Goal: Task Accomplishment & Management: Use online tool/utility

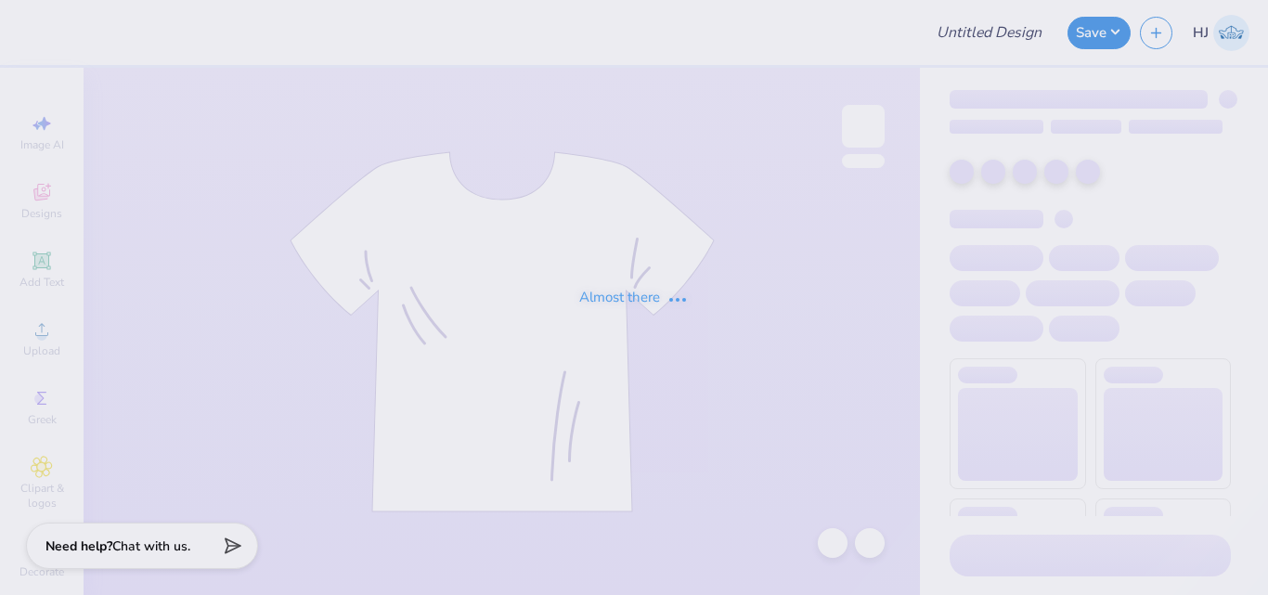
type input "Jacket swag for Student Nurse Anaesthetist Association"
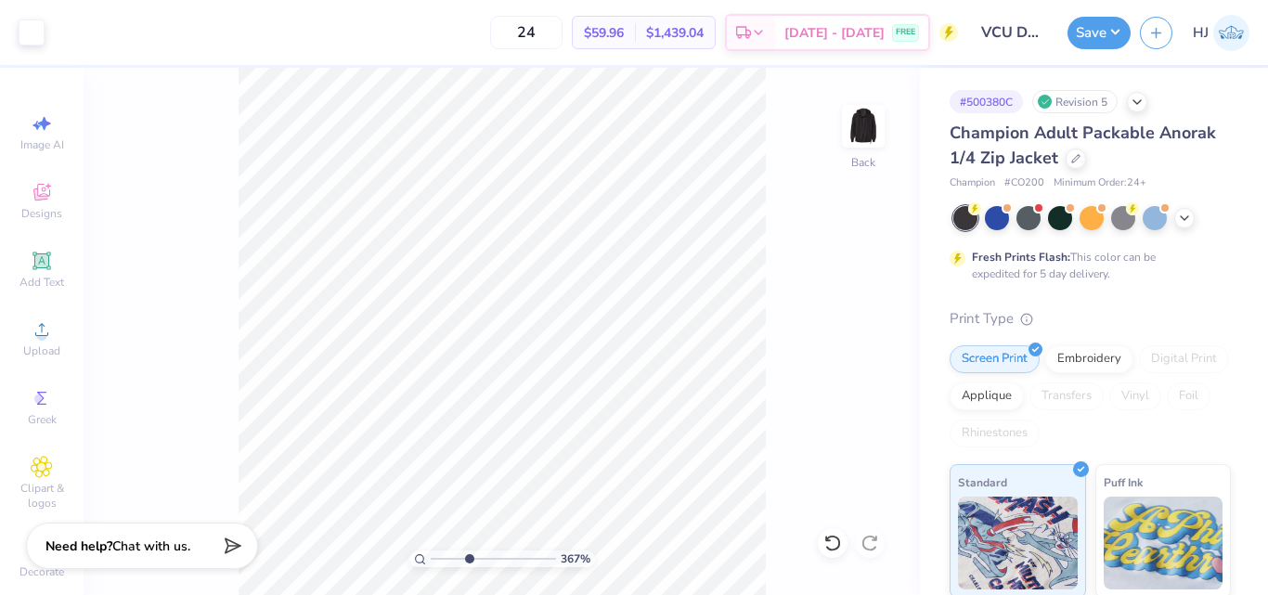
type input "3.6716840780171"
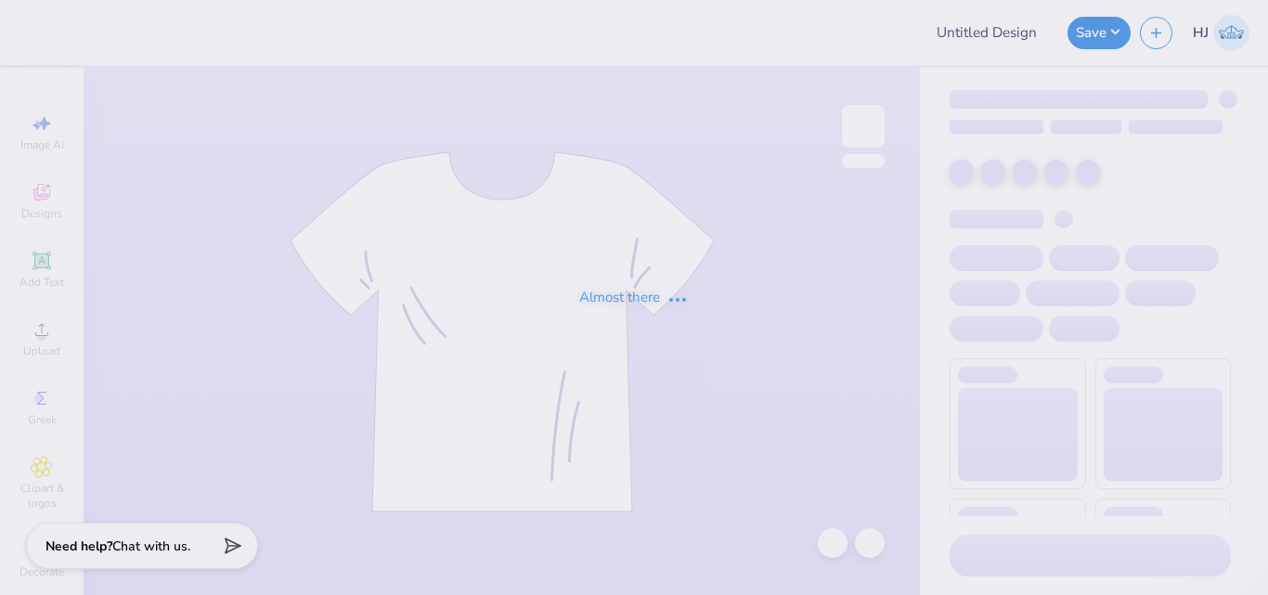
type input "ADelt Rush Week 2025"
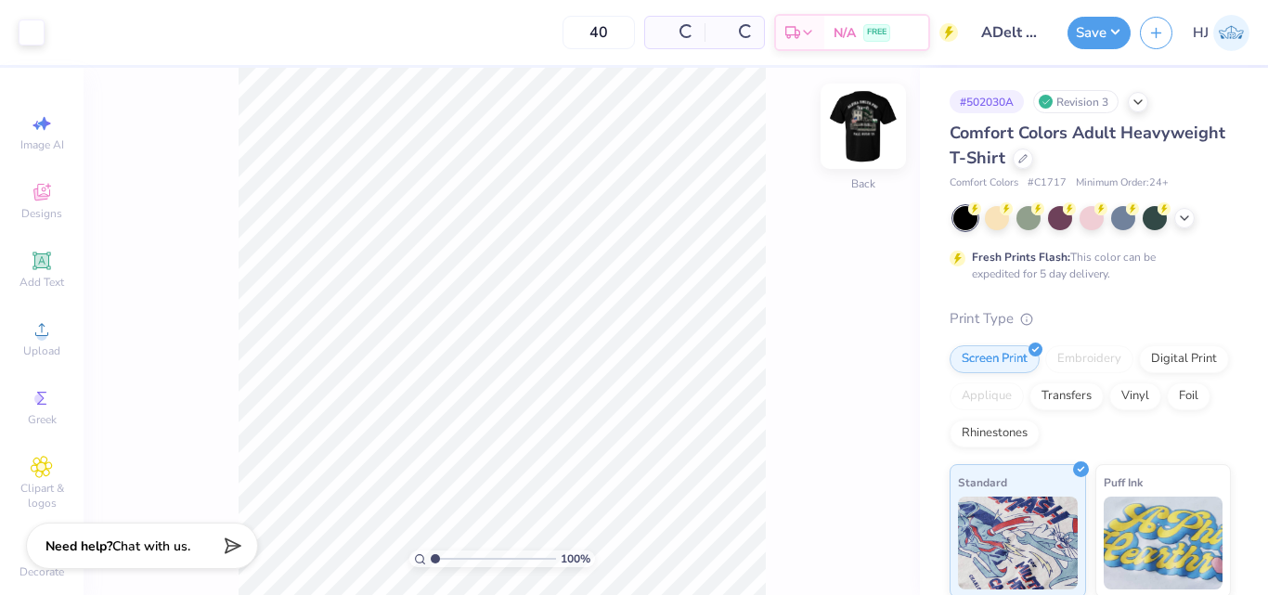
click at [865, 121] on img at bounding box center [863, 126] width 74 height 74
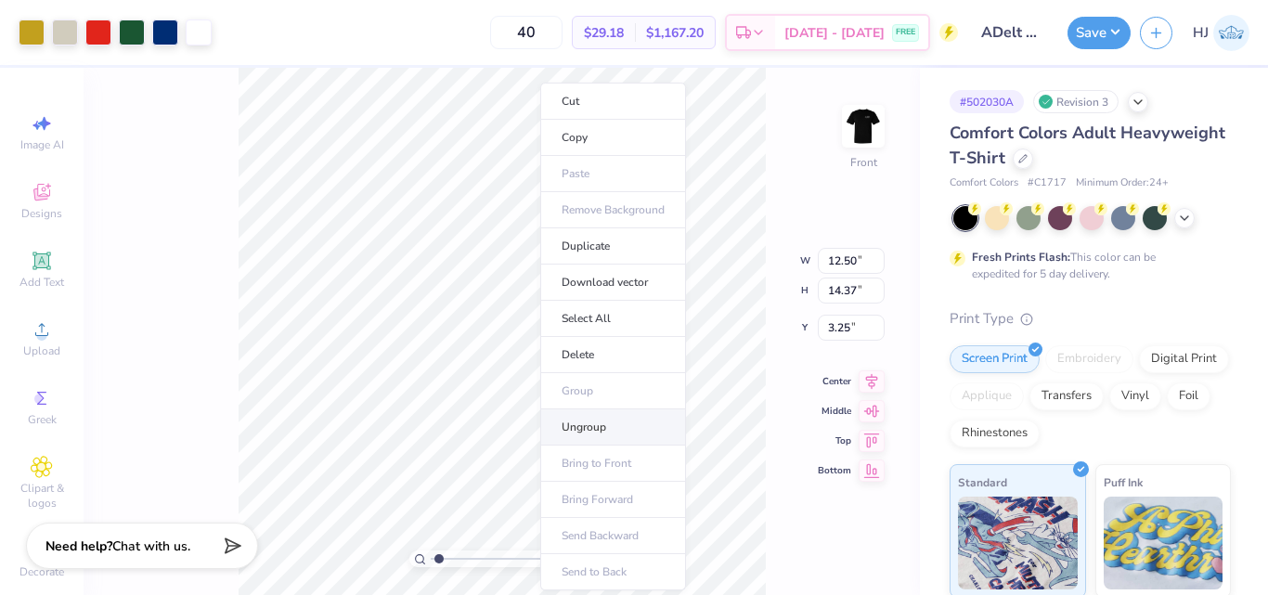
click at [588, 424] on li "Ungroup" at bounding box center [613, 428] width 146 height 36
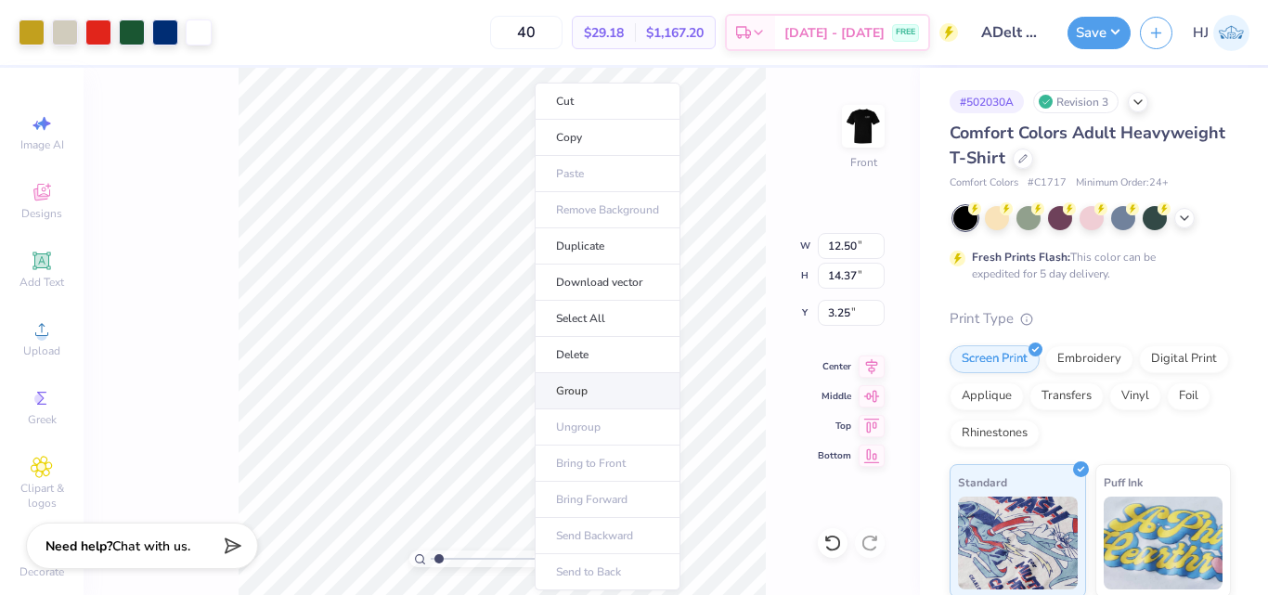
click at [584, 390] on li "Group" at bounding box center [608, 391] width 146 height 36
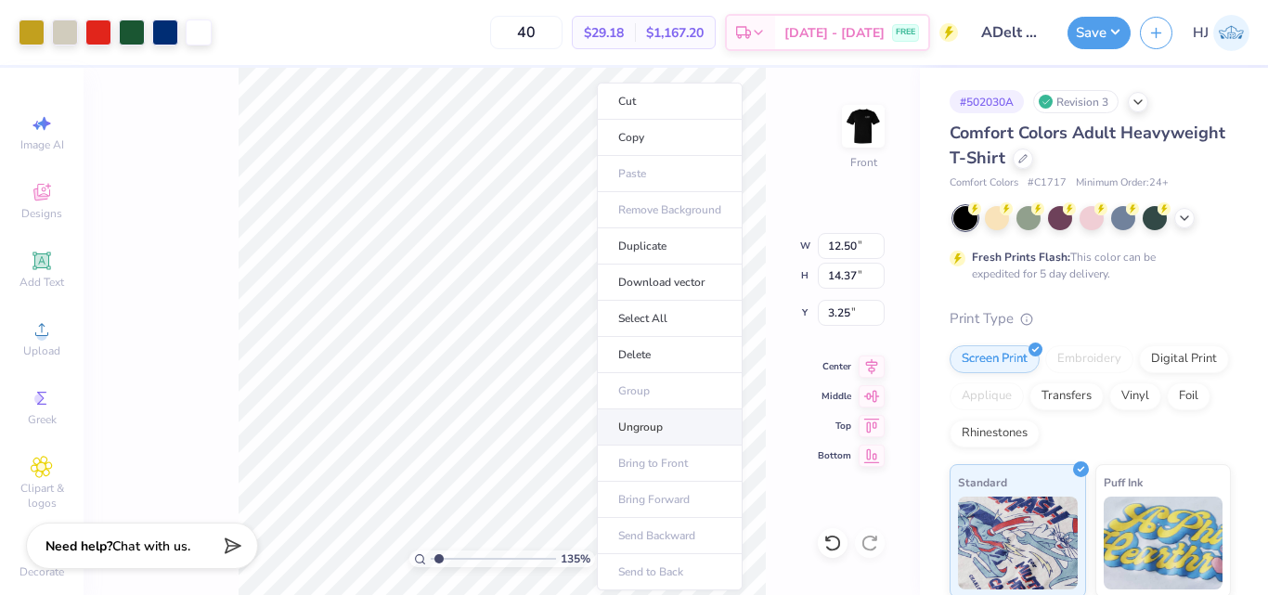
click at [648, 431] on li "Ungroup" at bounding box center [670, 428] width 146 height 36
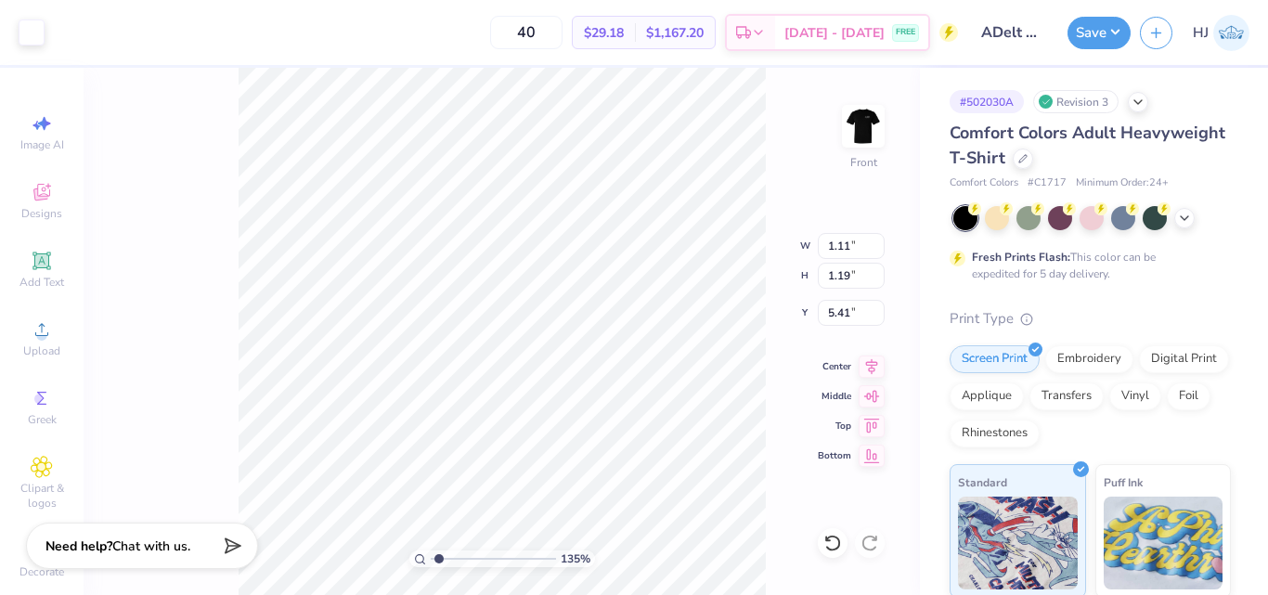
type input "1.35006143669128"
type input "1.84"
type input "1.78"
type input "4.82"
type input "1.35006143669128"
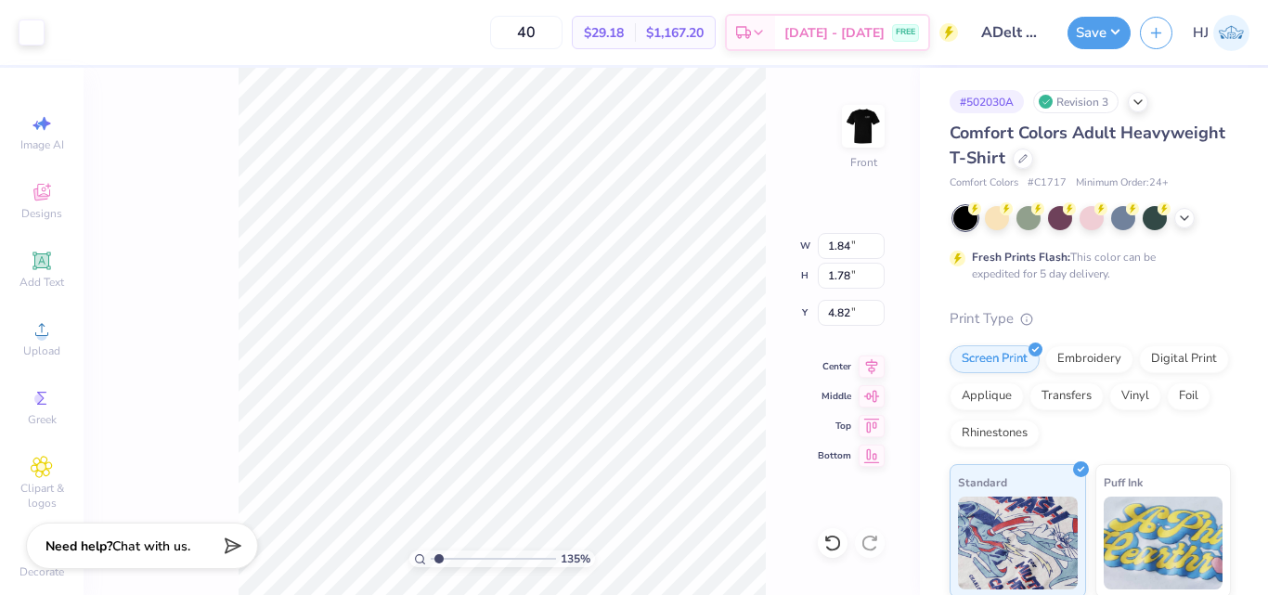
type input "1.06"
type input "1.12"
type input "5.50"
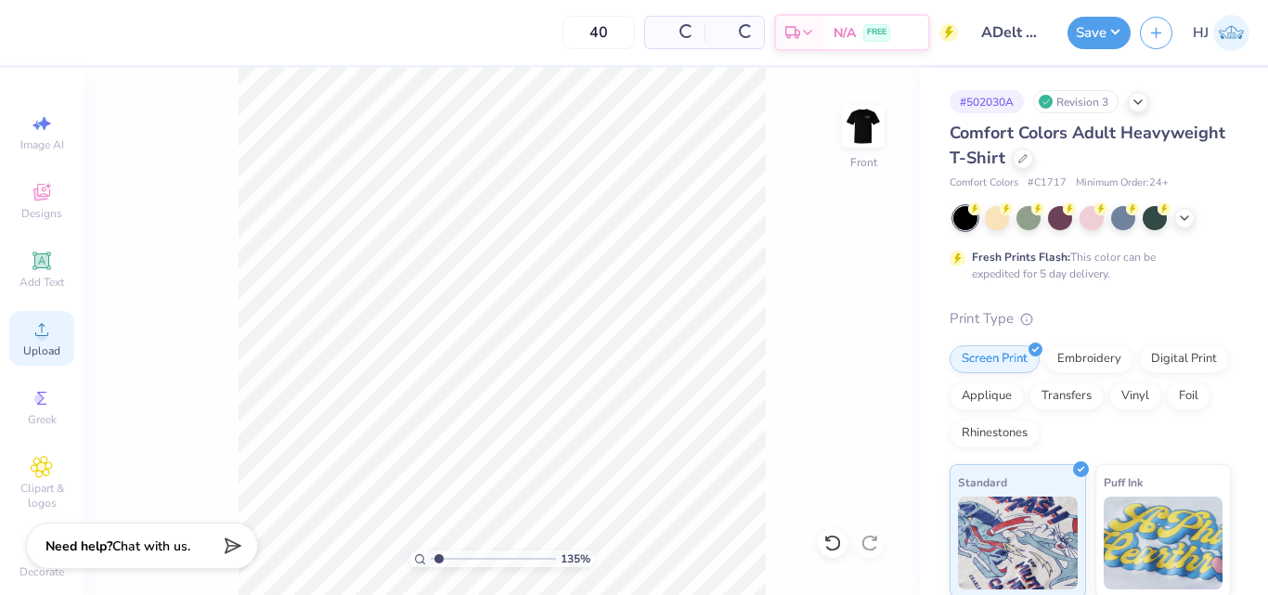
click at [36, 339] on circle at bounding box center [41, 336] width 10 height 10
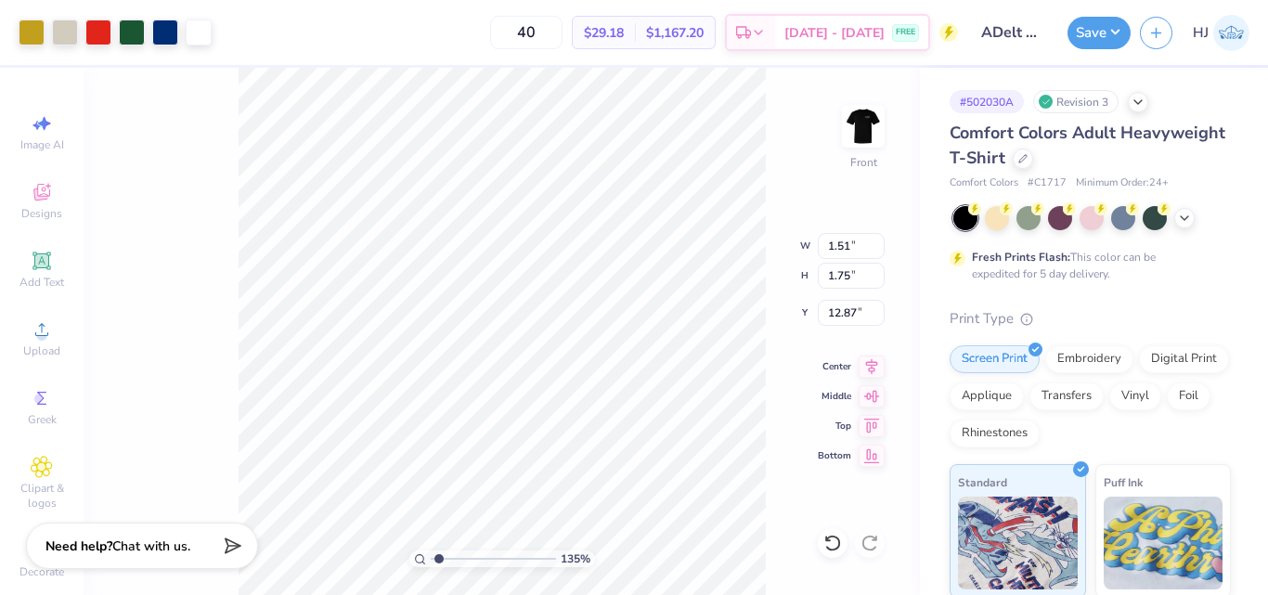
type input "1.35006143669128"
type input "7.44"
type input "8.63"
type input "5.99"
type input "1.35006143669128"
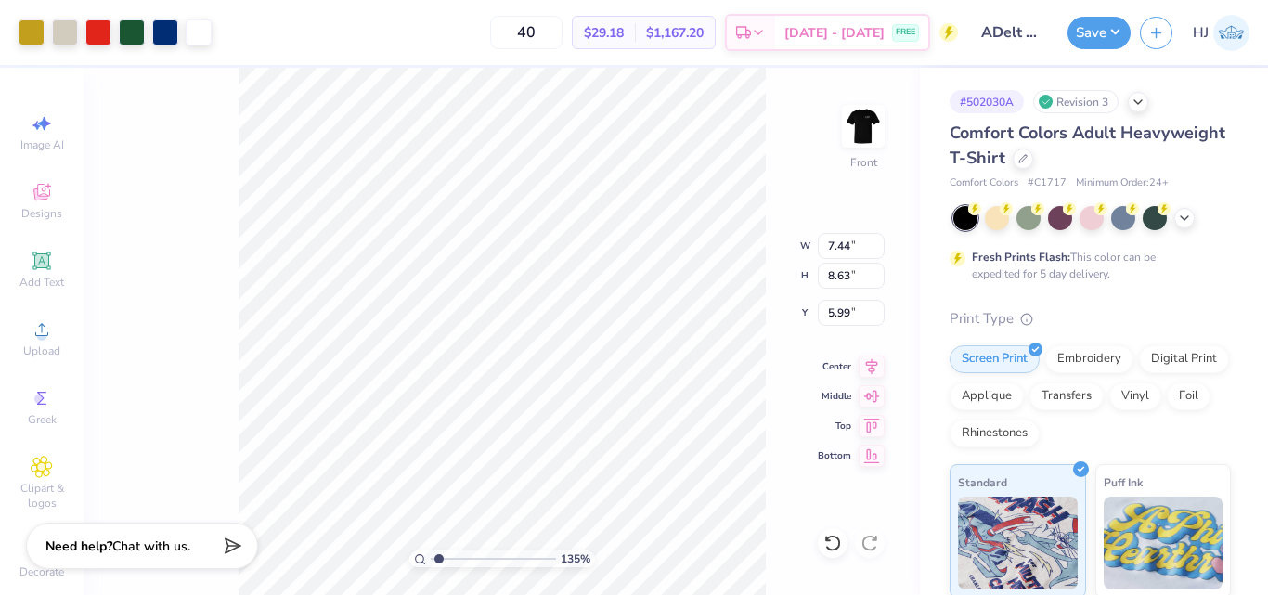
type input "12.13"
type input "14.08"
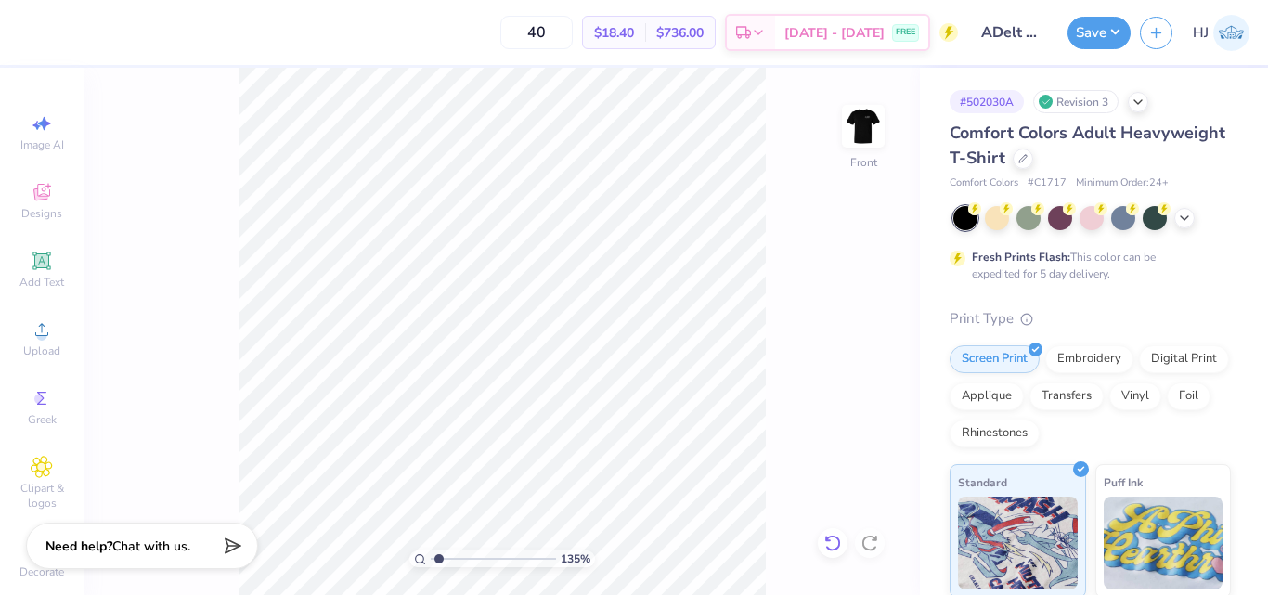
click at [833, 546] on icon at bounding box center [833, 543] width 19 height 19
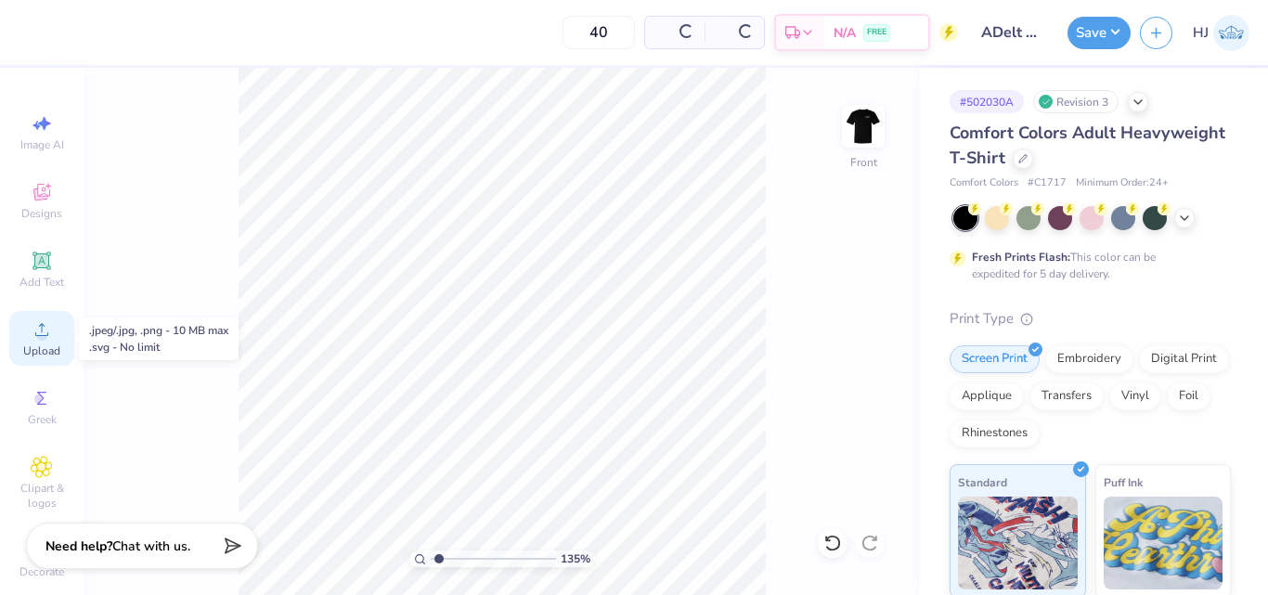
click at [36, 331] on icon at bounding box center [42, 330] width 22 height 22
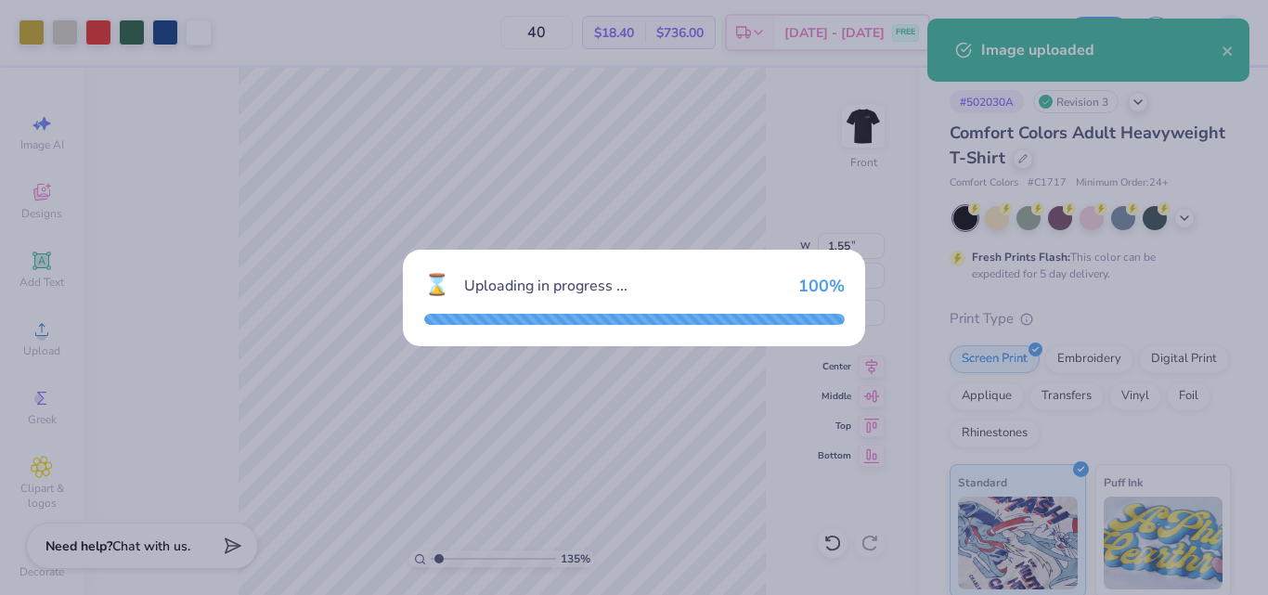
type input "1.35006143669128"
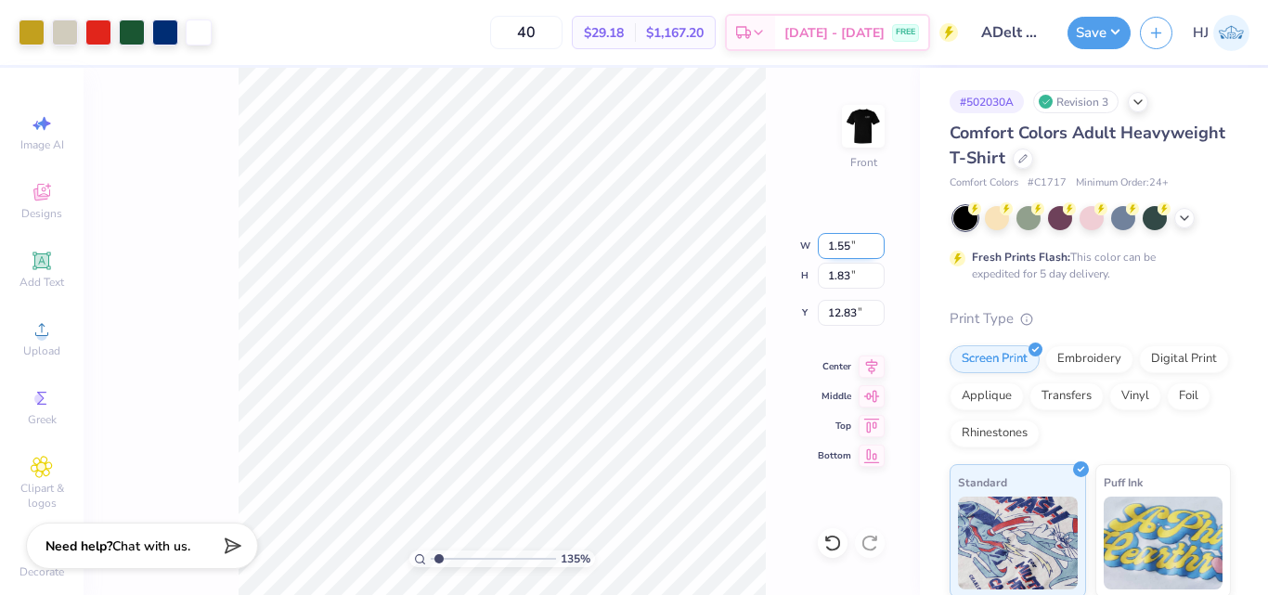
click at [844, 245] on input "1.55" at bounding box center [851, 246] width 67 height 26
type input "12.5"
type input "1.35006143669128"
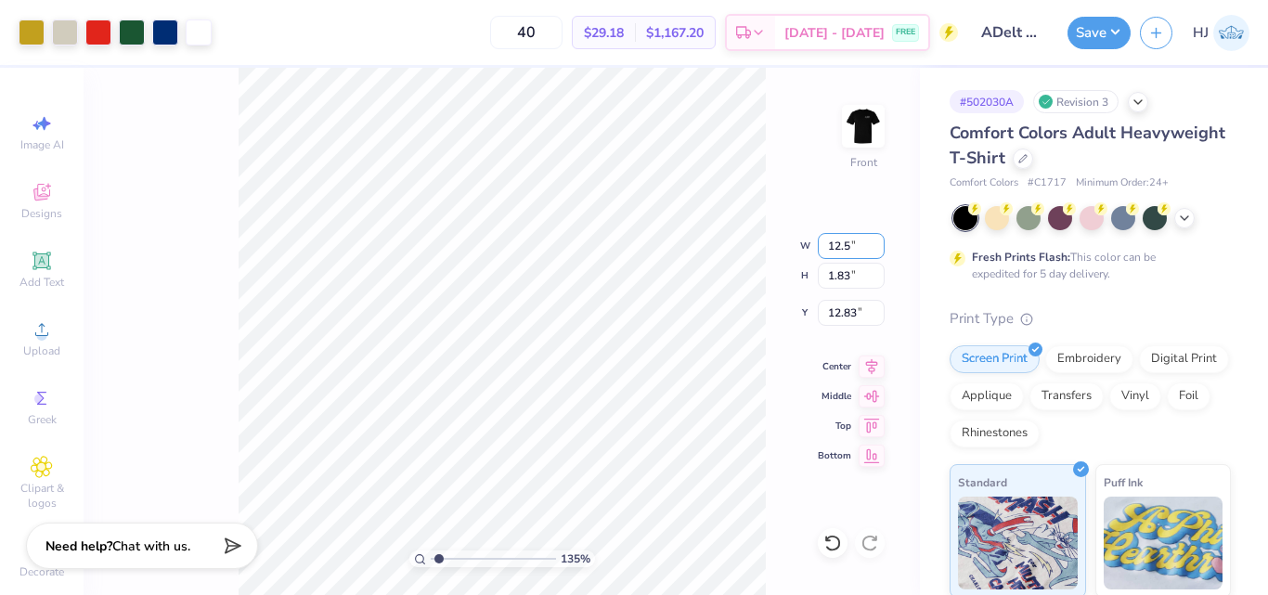
type input "12.50"
type input "14.77"
click at [849, 315] on input "6.37" at bounding box center [851, 313] width 67 height 26
click at [849, 315] on input "6.373" at bounding box center [851, 313] width 67 height 26
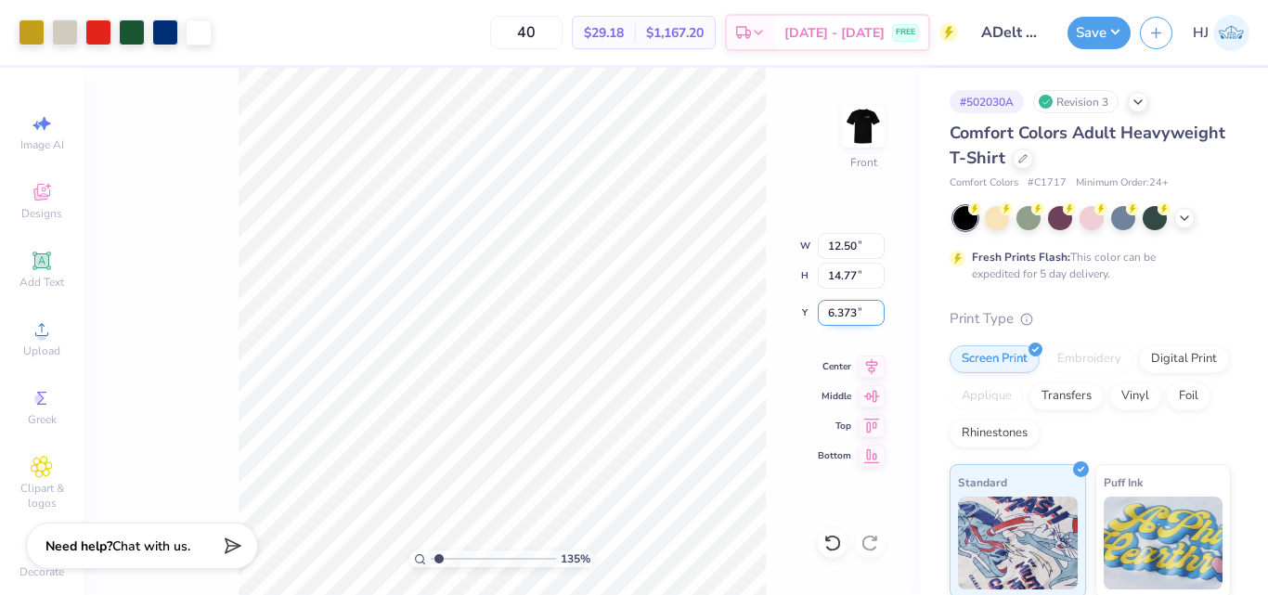
click at [849, 315] on input "6.373" at bounding box center [851, 313] width 67 height 26
type input "3.25"
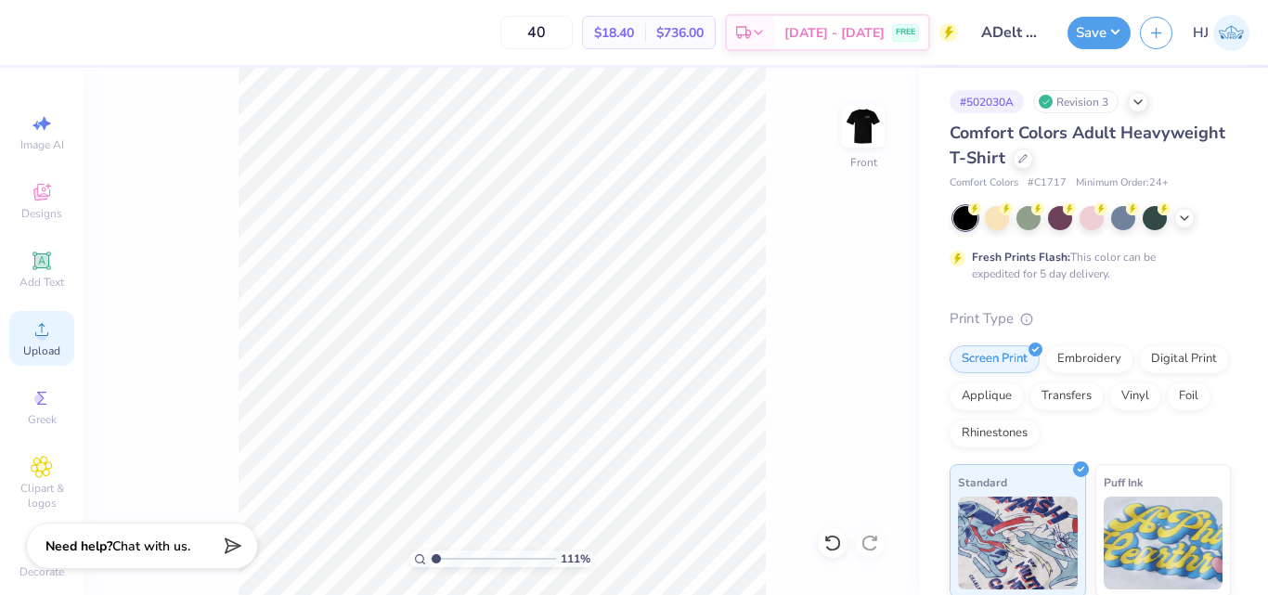
click at [46, 334] on icon at bounding box center [42, 330] width 22 height 22
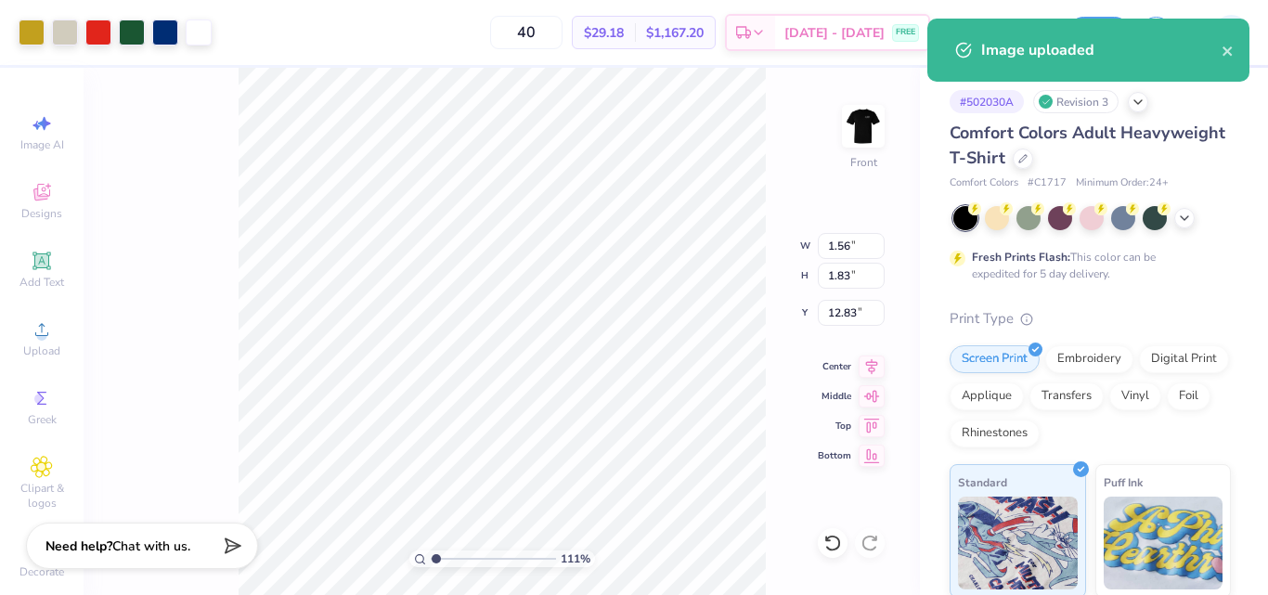
type input "1.10522621487156"
type input "6.90"
type input "8.11"
type input "6.56"
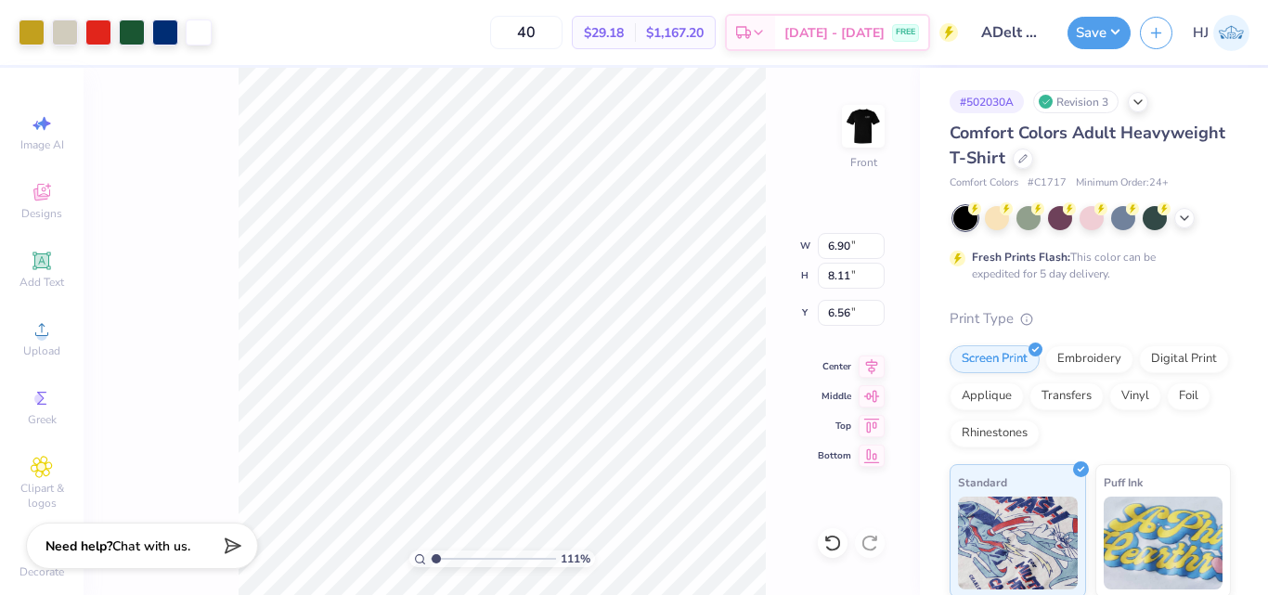
type input "1.10522621487156"
type input "12.25"
type input "14.39"
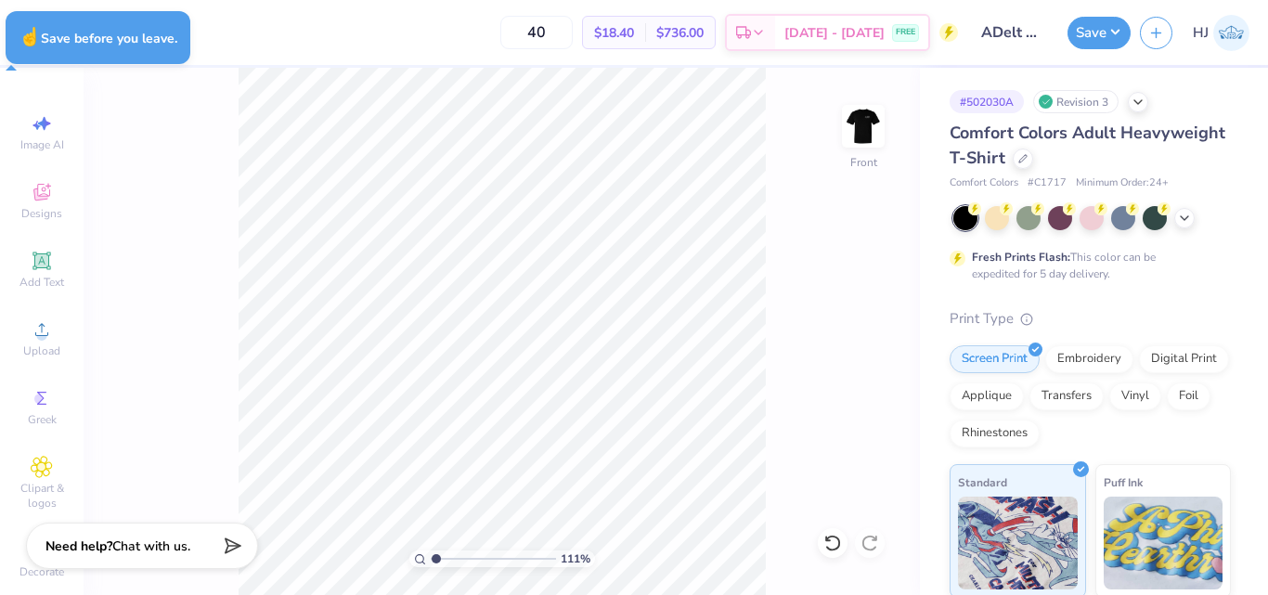
type input "1.10522621487156"
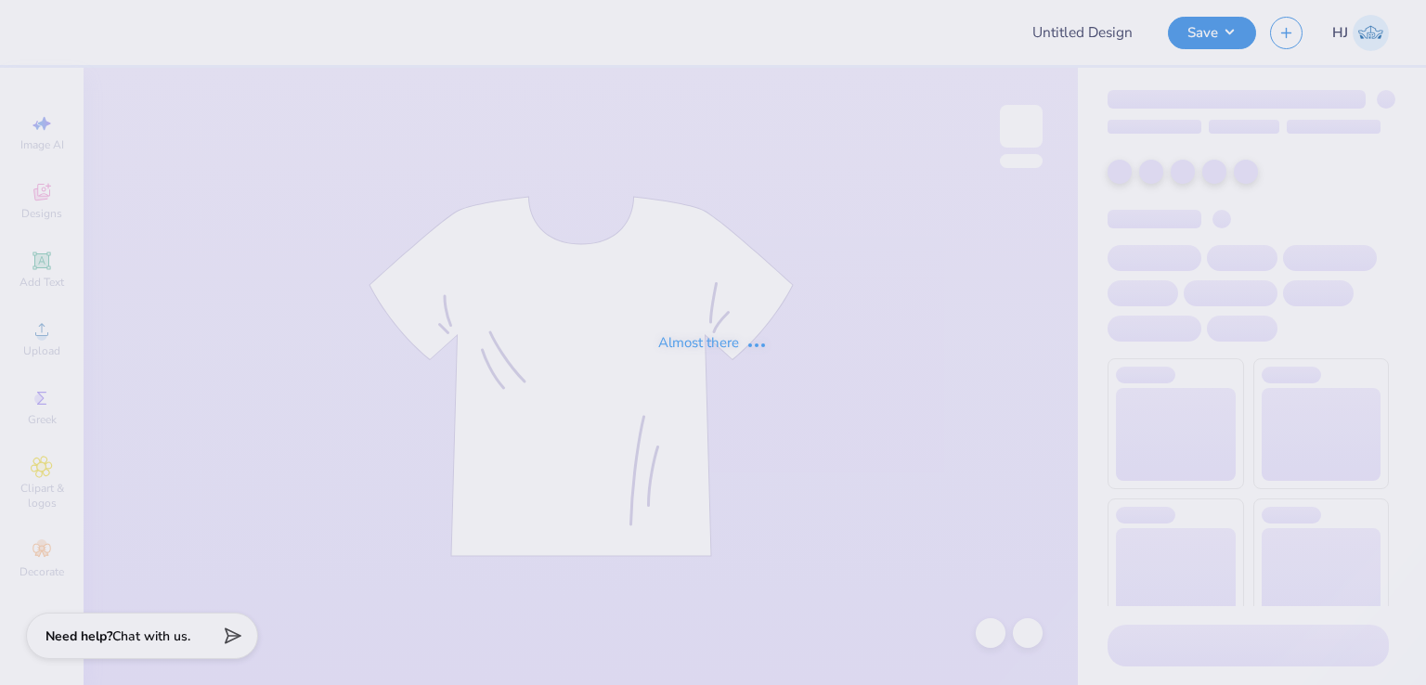
type input "ADelt Rush Week 2025"
type input "40"
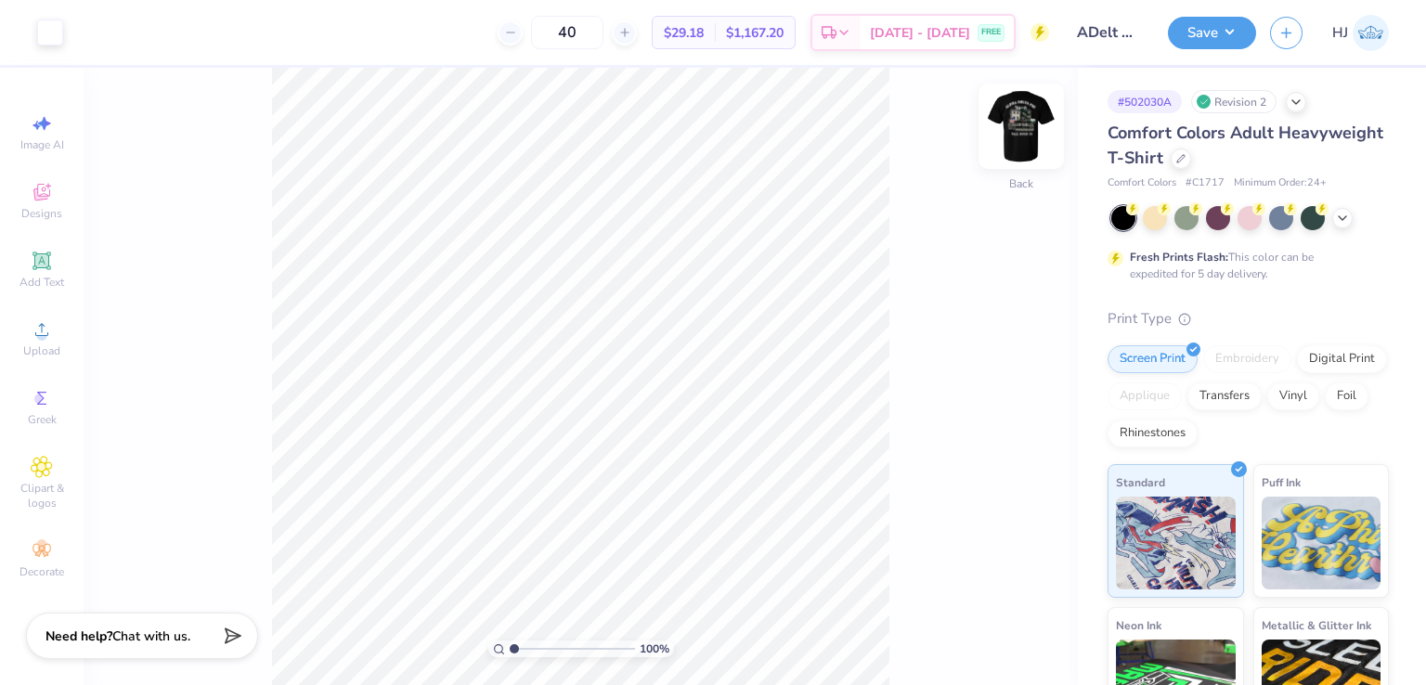
click at [1031, 112] on img at bounding box center [1021, 126] width 74 height 74
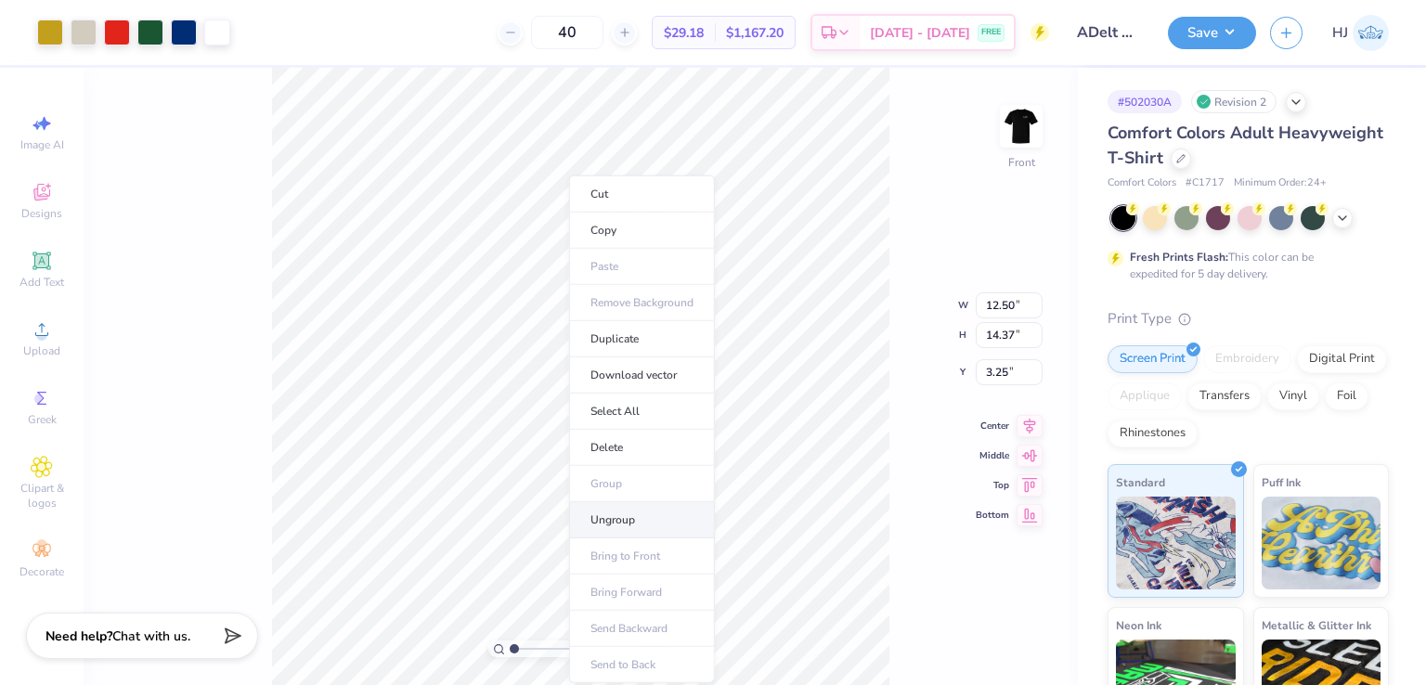
click at [637, 517] on li "Ungroup" at bounding box center [642, 520] width 146 height 36
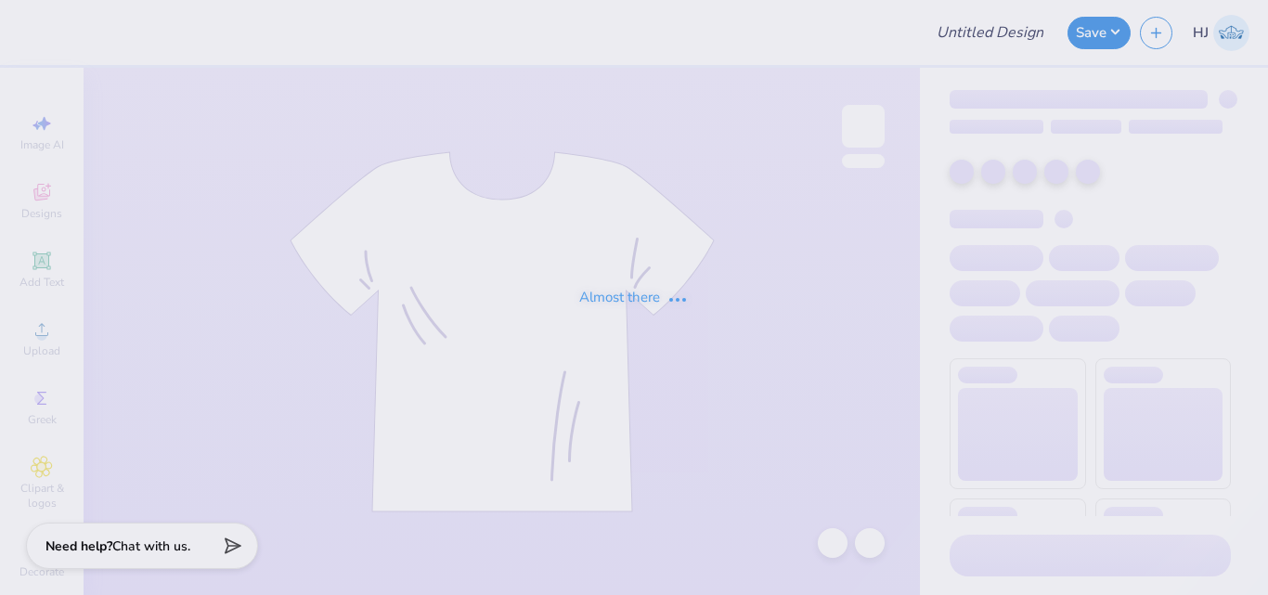
type input "ADelt Rush Week 2025"
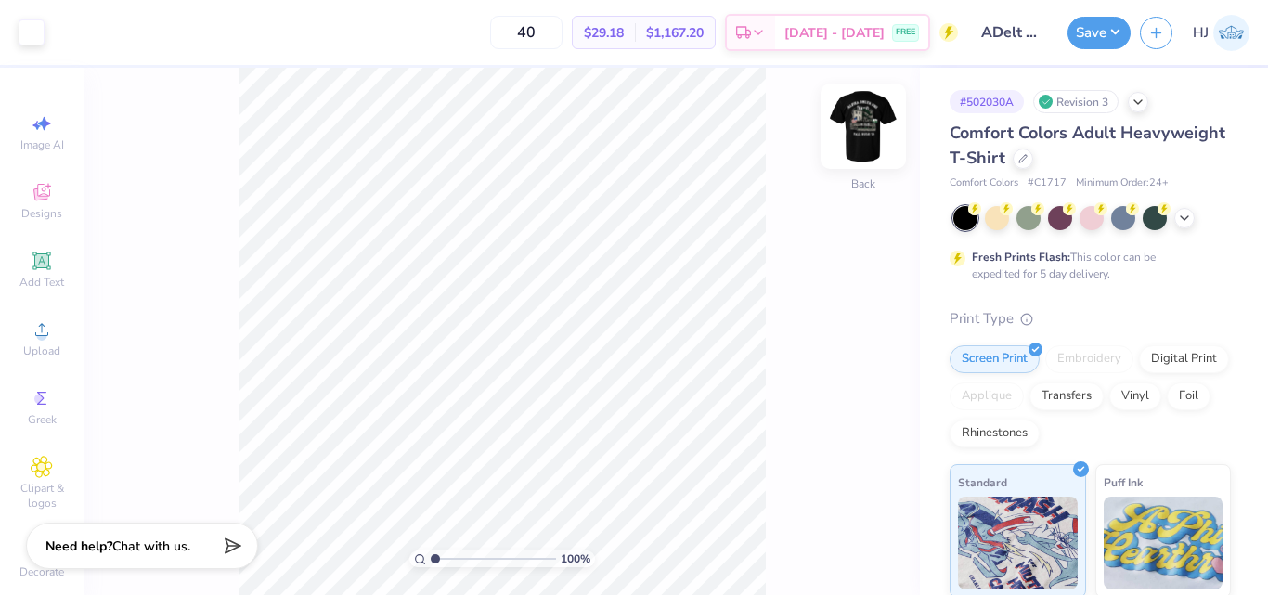
click at [860, 124] on img at bounding box center [863, 126] width 74 height 74
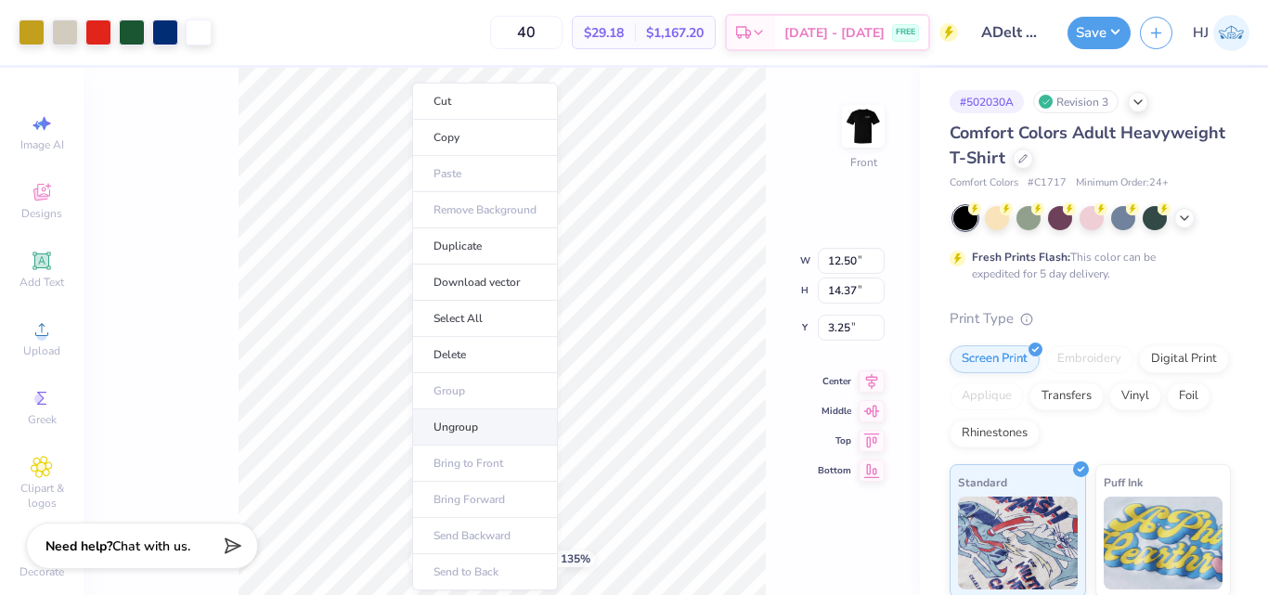
click at [456, 428] on li "Ungroup" at bounding box center [485, 428] width 146 height 36
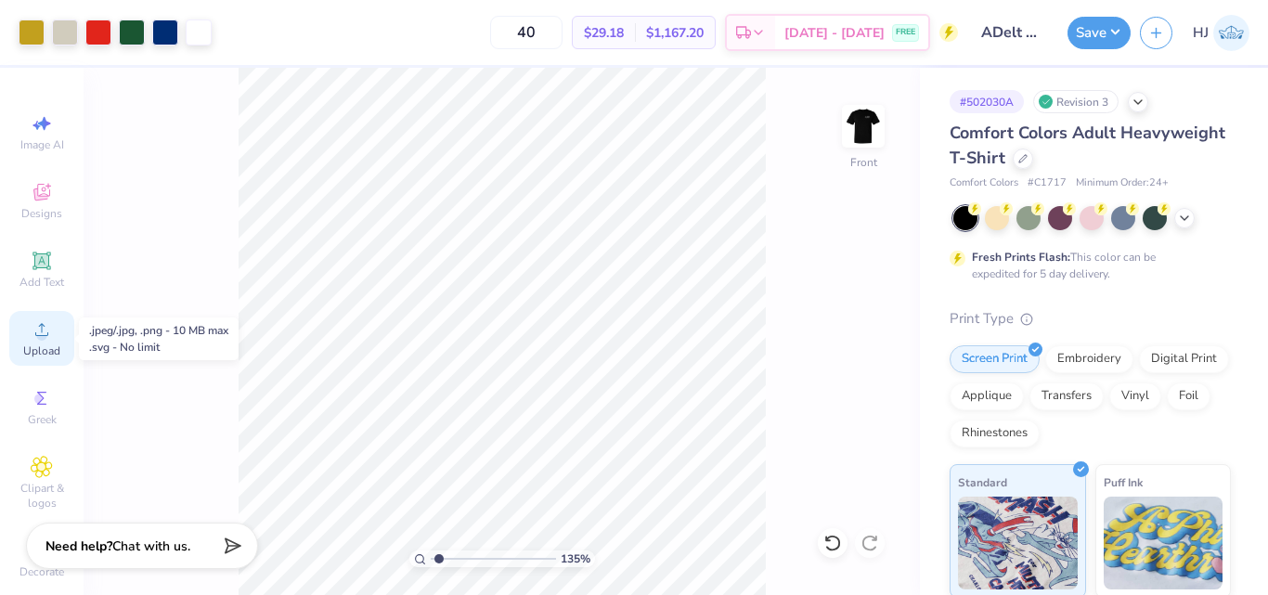
click at [39, 343] on div "Upload" at bounding box center [41, 338] width 65 height 55
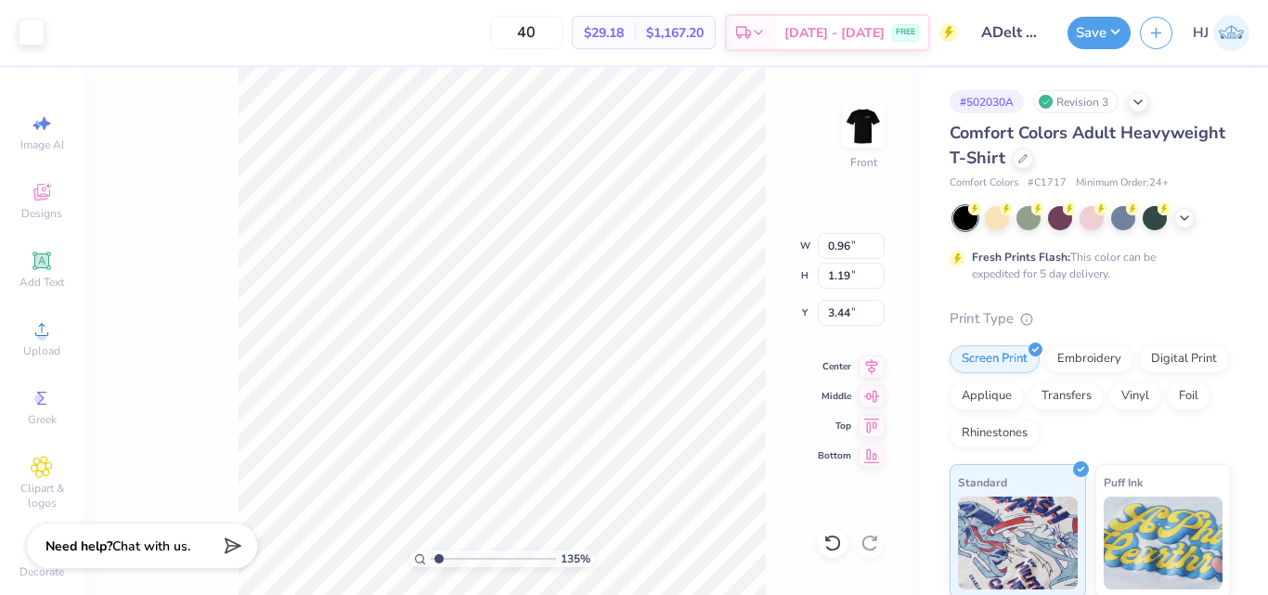
type input "1.35006143669128"
type input "0.84"
type input "0.89"
type input "16.72"
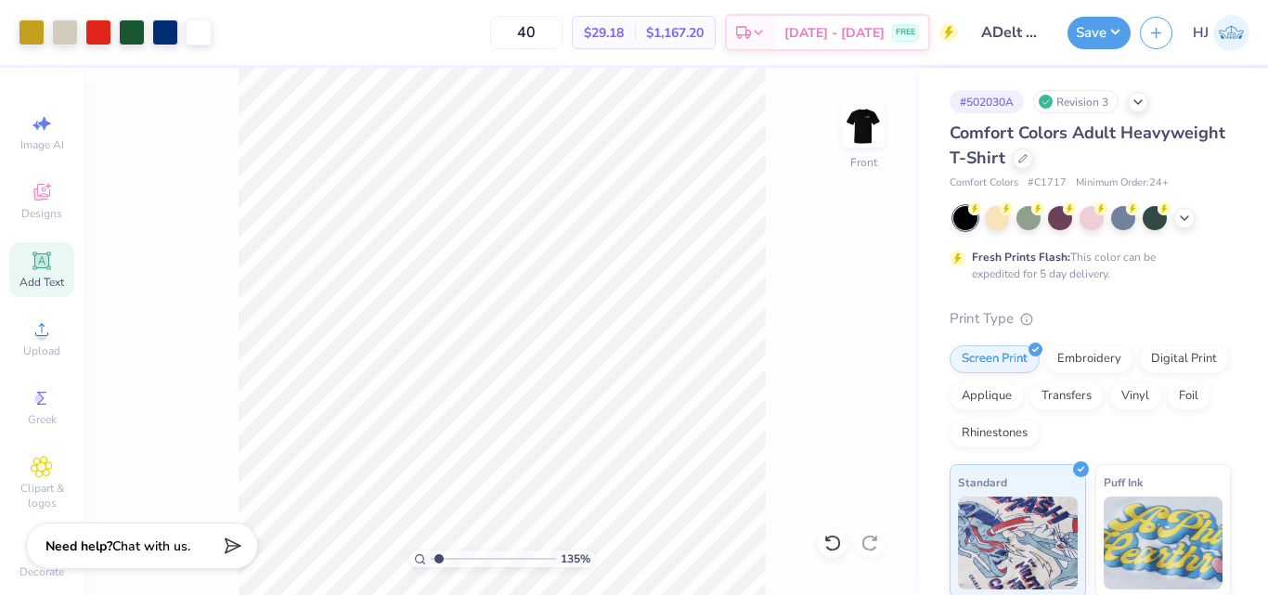
click at [33, 269] on icon at bounding box center [42, 261] width 22 height 22
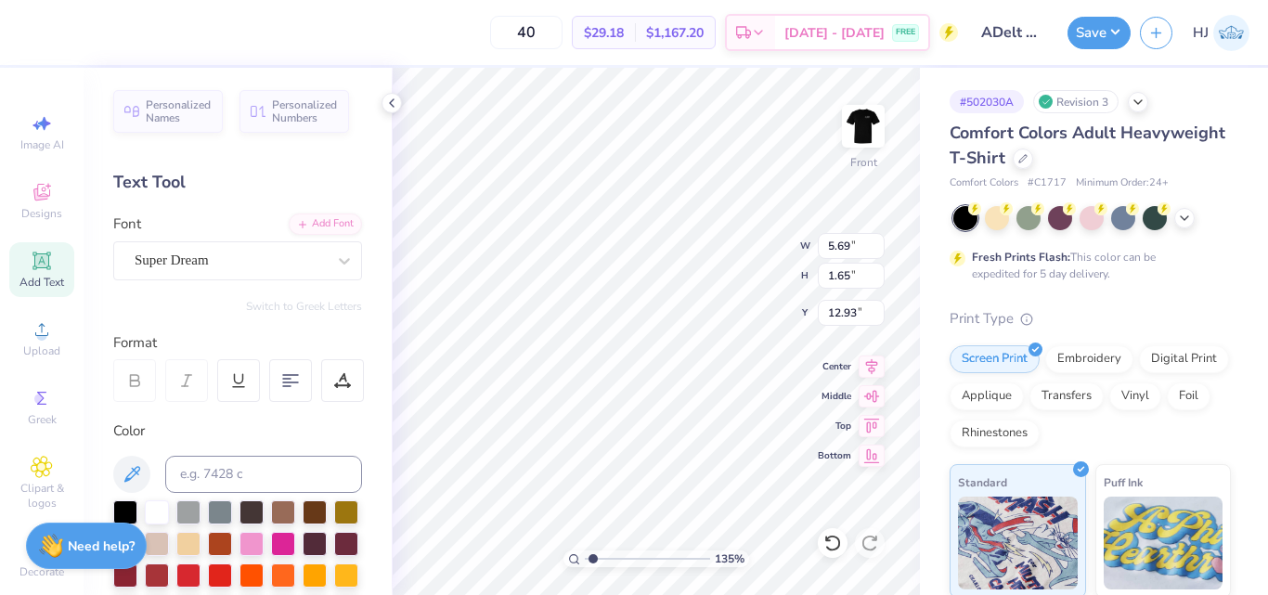
scroll to position [16, 2]
type input "1.35006143669128"
type textarea "F"
type input "1.35006143669128"
type textarea "Fa"
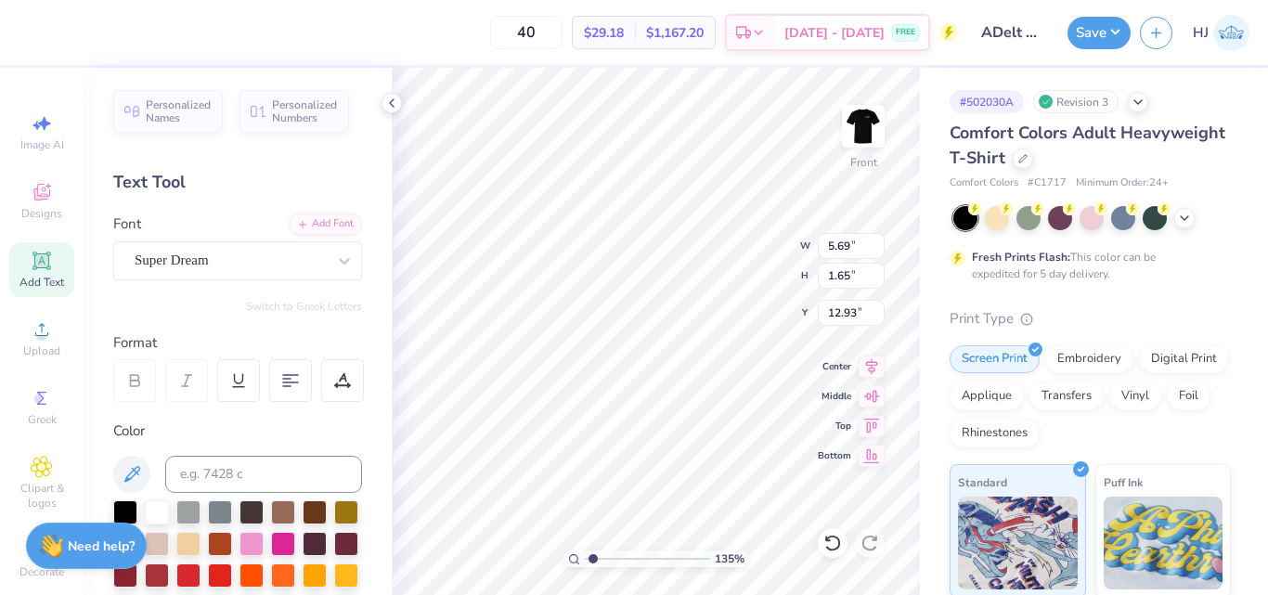
type input "1.35006143669128"
type textarea "Fal"
type input "1.35006143669128"
type textarea "Fall"
type input "1.35006143669128"
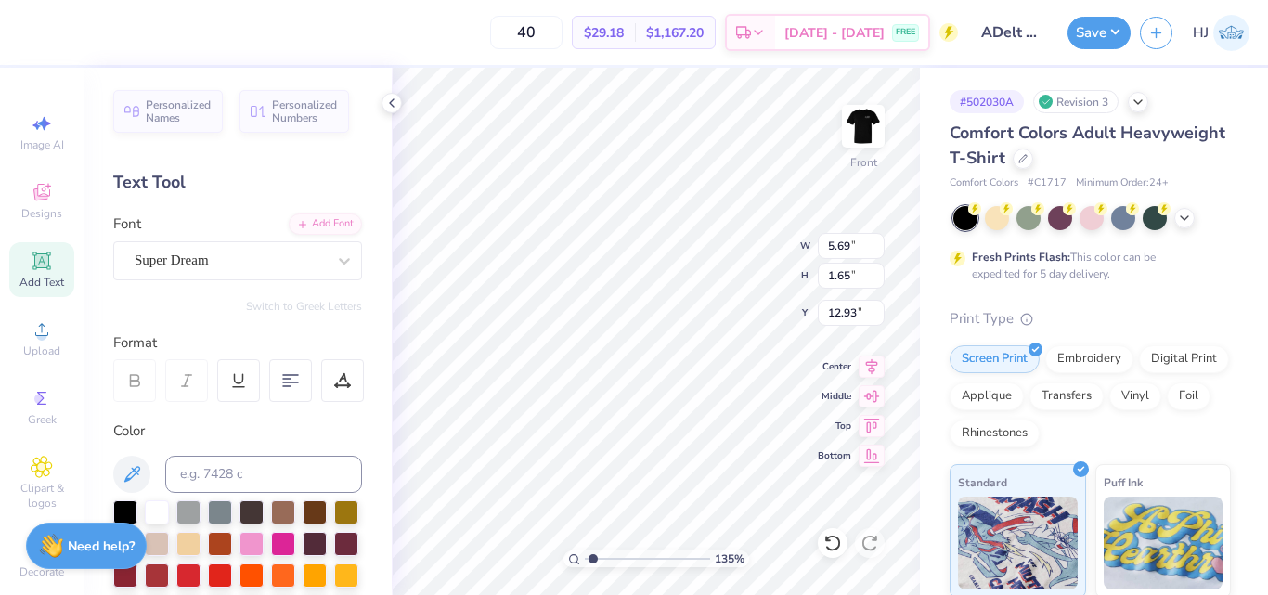
type textarea "Fall"
type input "1.35006143669128"
type textarea "Fall R"
type input "1.35006143669128"
type textarea "Fall Ru"
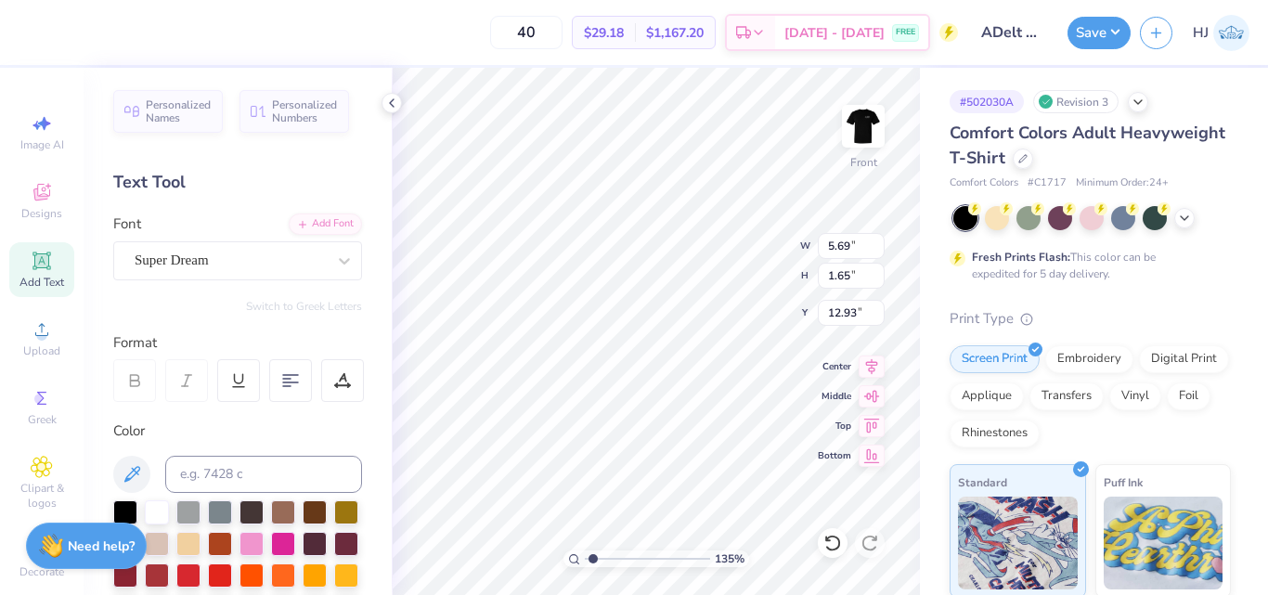
type input "1.35006143669128"
type textarea "Fall Rus"
type input "1.35006143669128"
type textarea "Fall Rush"
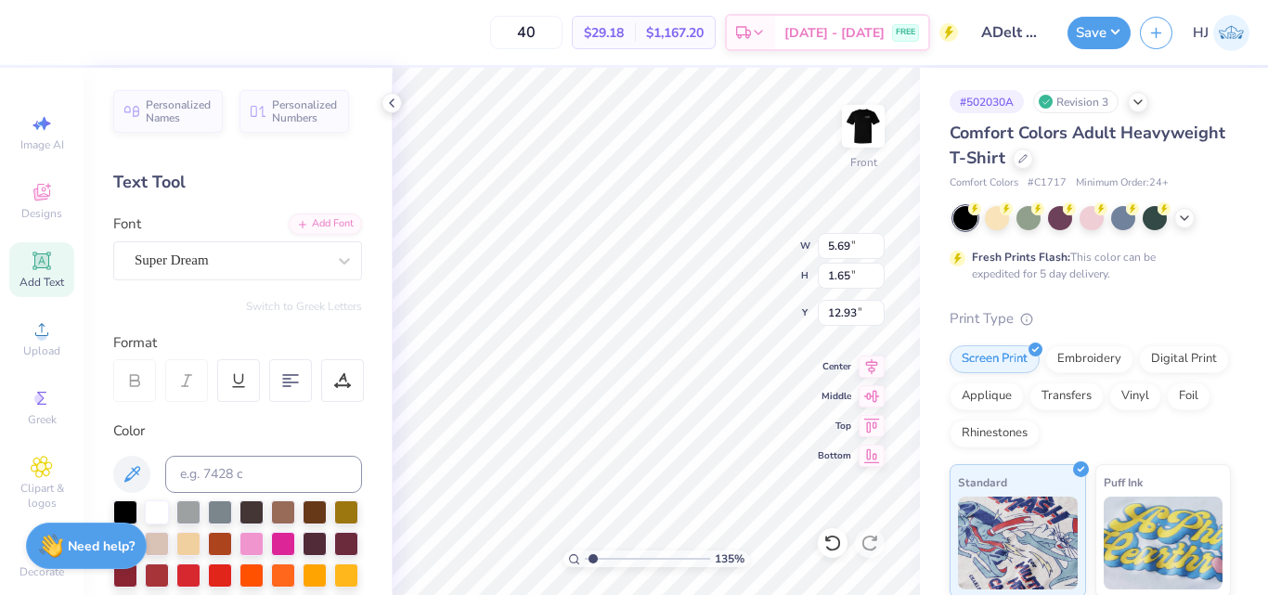
type input "1.35006143669128"
type textarea "Fall Rush"
type input "1.35006143669128"
type textarea "A"
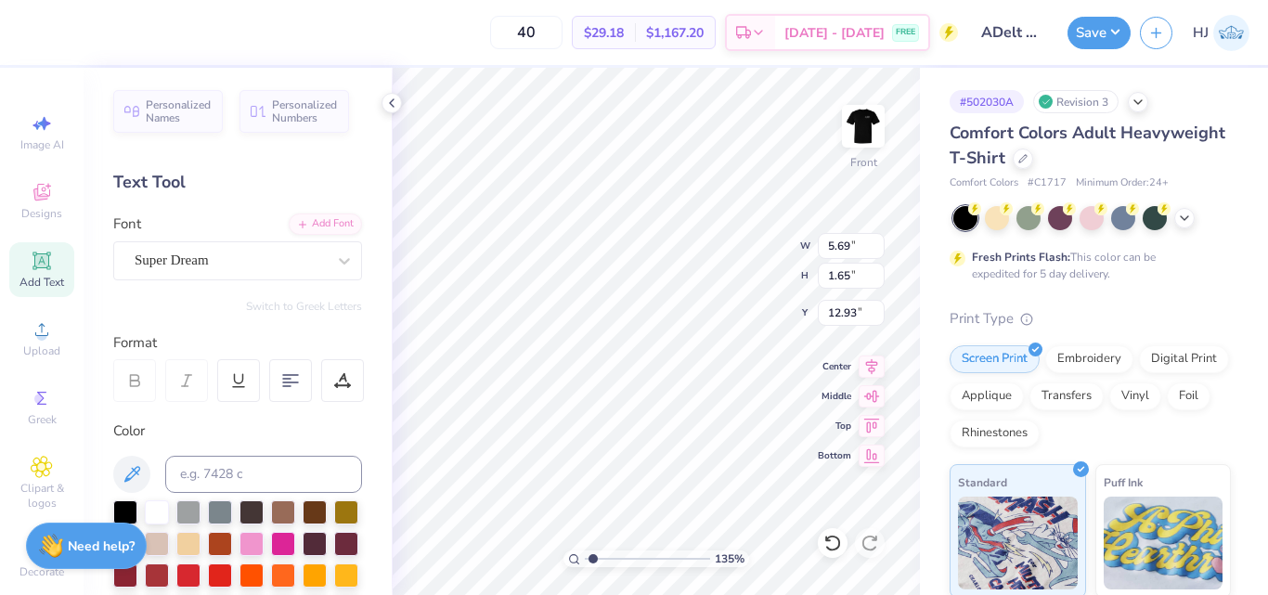
type input "1.35006143669128"
type textarea "Al"
type input "1.35006143669128"
type textarea "Alp"
type input "1.35006143669128"
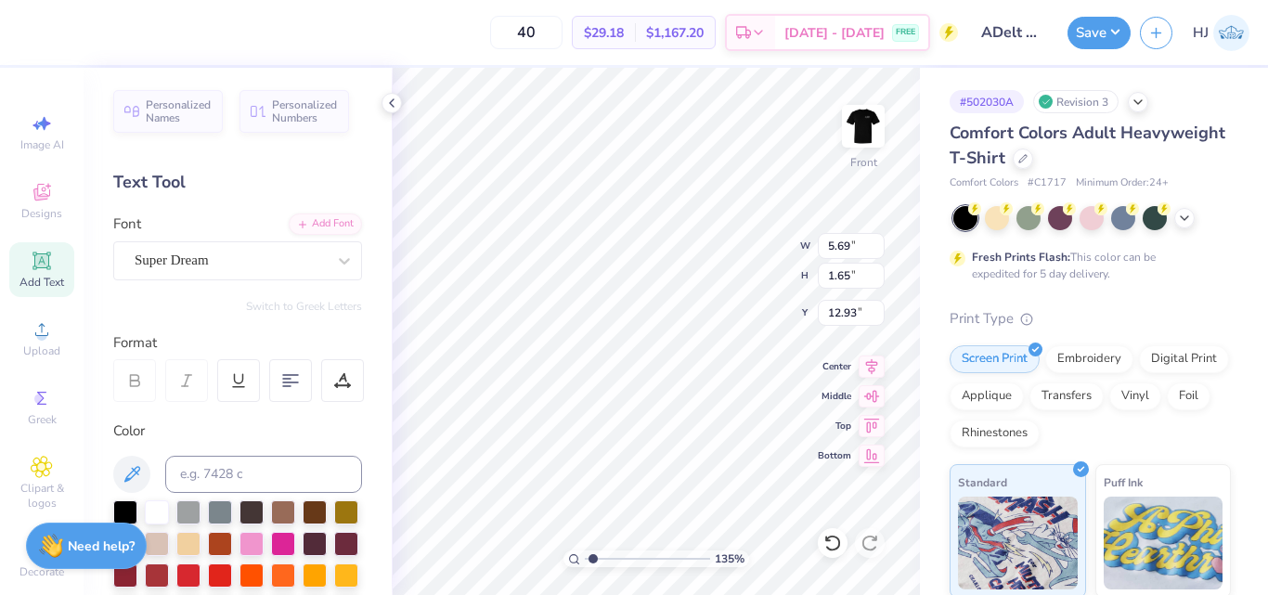
type textarea "Al"
type input "1.35006143669128"
type textarea "A"
click at [271, 248] on div at bounding box center [230, 260] width 191 height 25
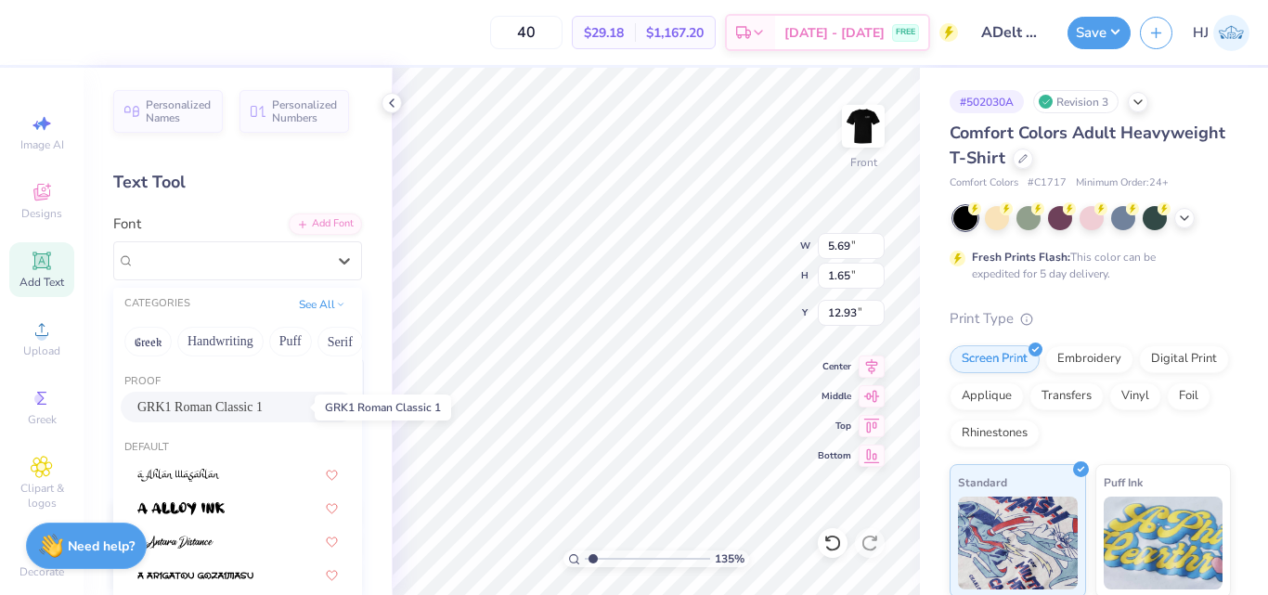
click at [226, 402] on span "GRK1 Roman Classic 1" at bounding box center [199, 407] width 125 height 20
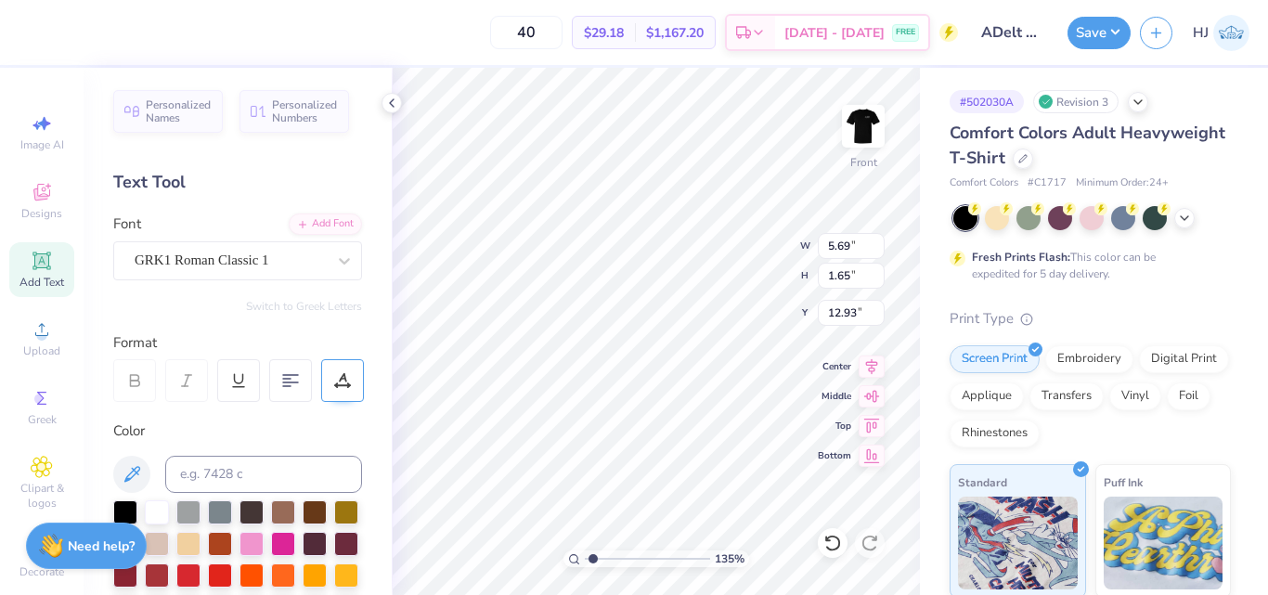
type input "1.35006143669128"
type textarea "Al"
type input "1.35006143669128"
type textarea "Alp"
type input "1.35006143669128"
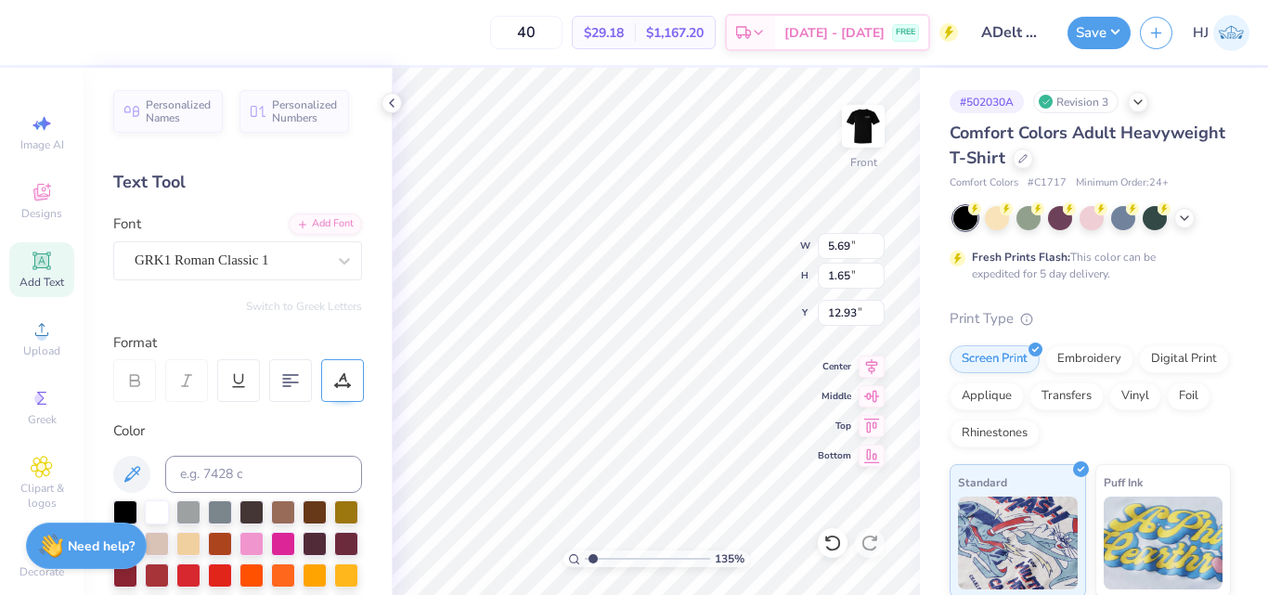
type textarea "Alph"
type input "1.35006143669128"
type textarea "Alpha"
type input "1.35006143669128"
type textarea "Alpha"
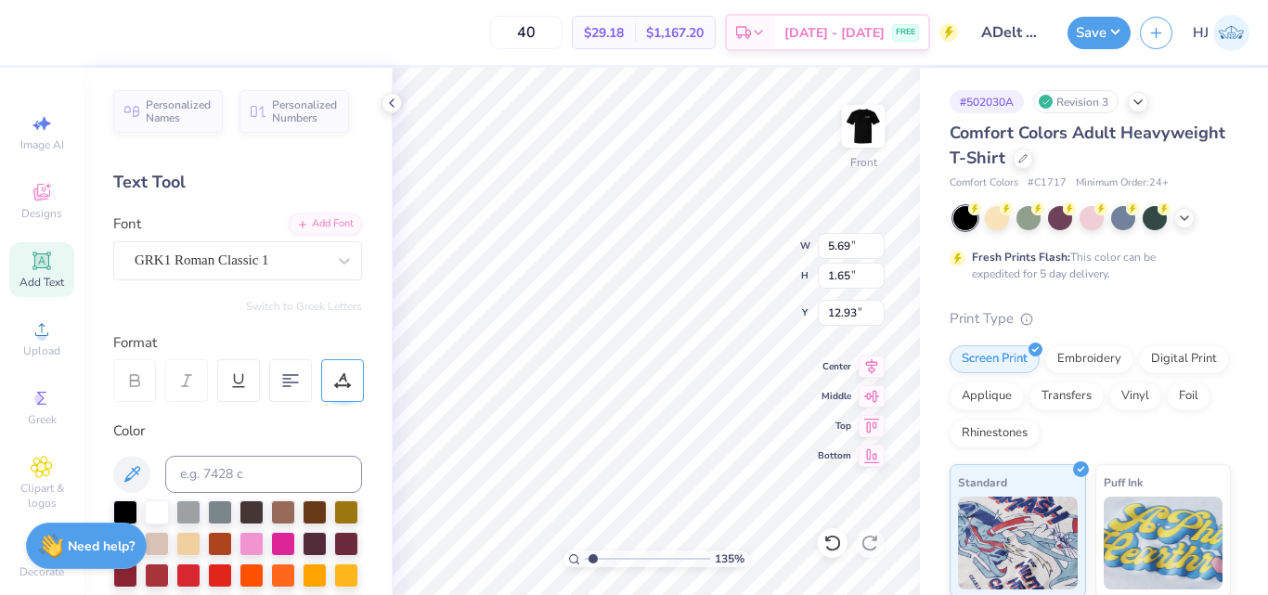
type input "1.35006143669128"
type textarea "Alpha d"
type input "1.35006143669128"
type textarea "Alpha de"
type input "1.35006143669128"
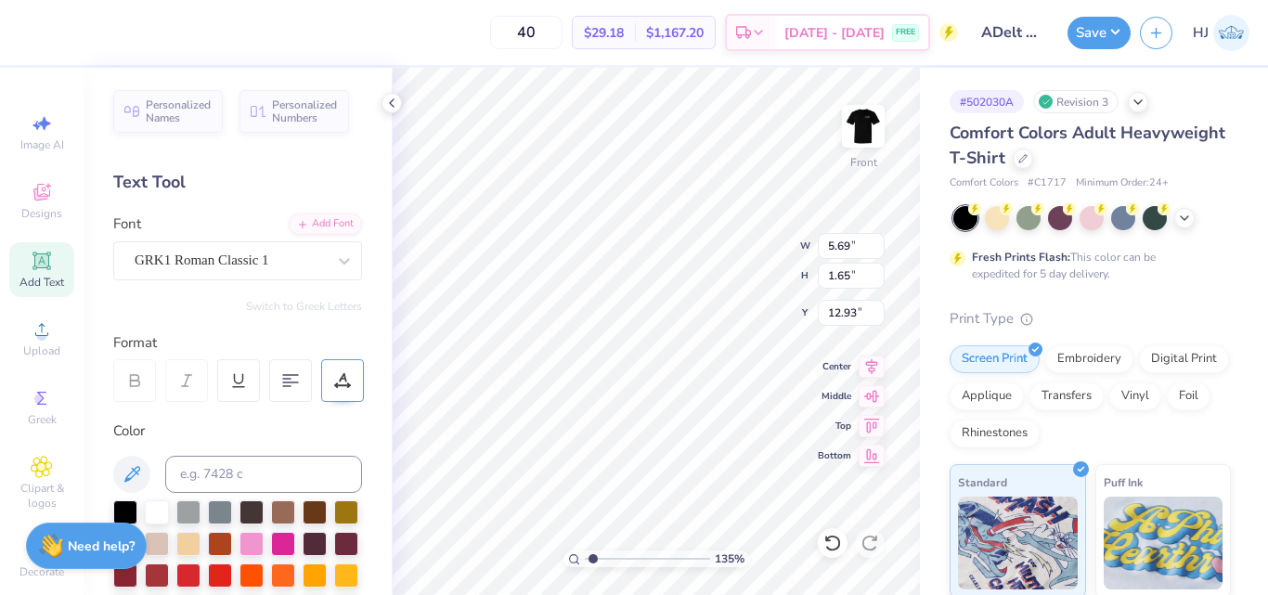
type textarea "Alpha del"
type input "1.35006143669128"
type textarea "Alpha delt"
type input "1.35006143669128"
type textarea "Alpha delta"
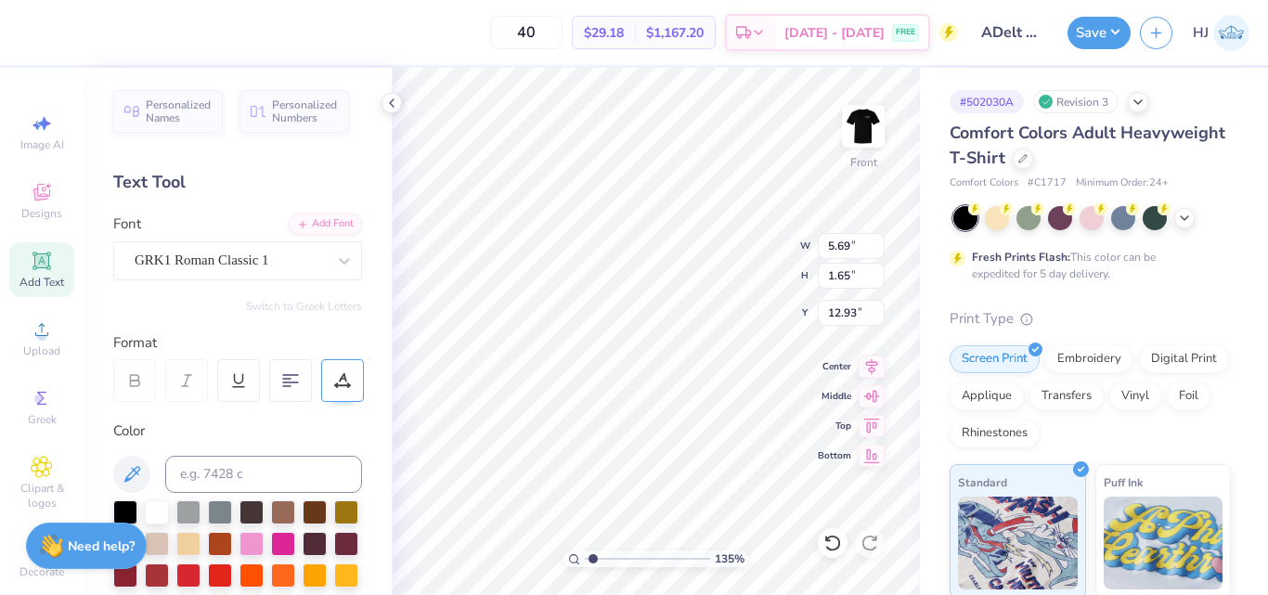
type input "1.35006143669128"
type textarea "Alpha delta"
type input "1.35006143669128"
type textarea "Alpha delta p"
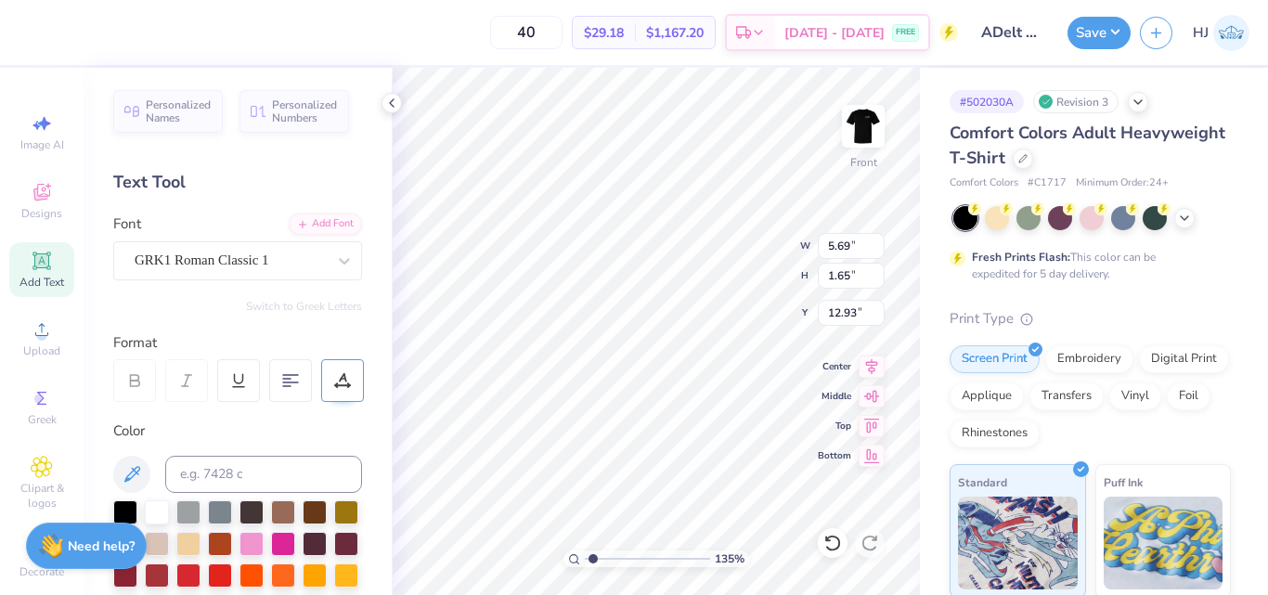
type input "1.35006143669128"
type textarea "Alpha delta ph"
type input "1.35006143669128"
type textarea "Alpha delta phi"
type input "1.35006143669128"
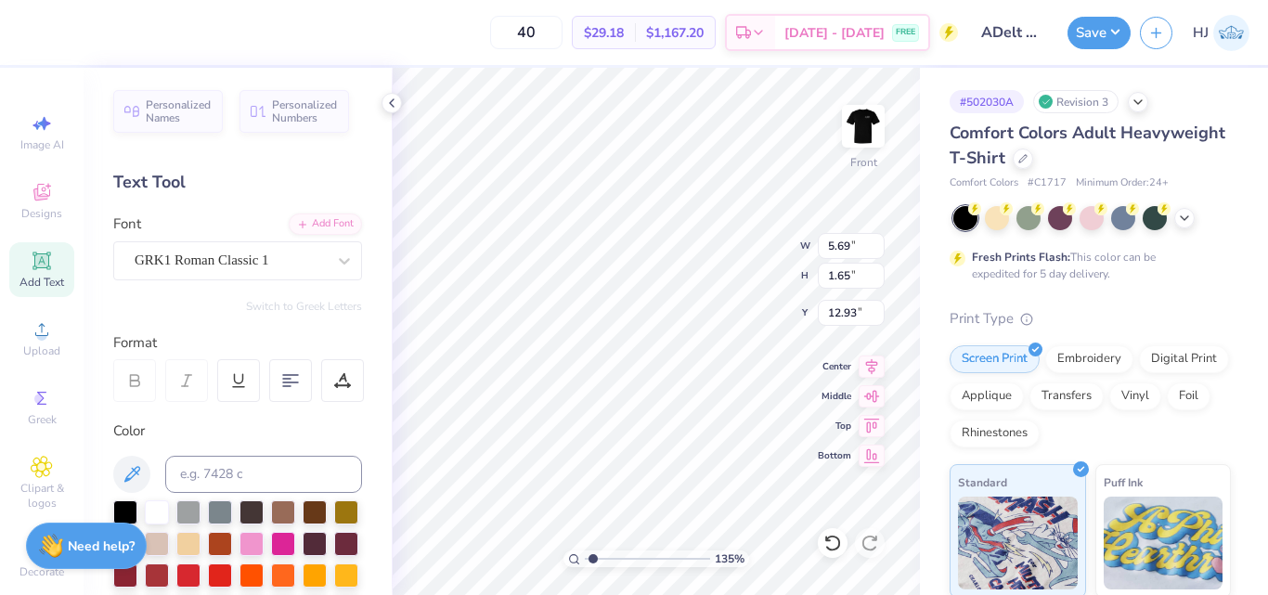
type input "14.53"
type input "1.09"
type input "13.20"
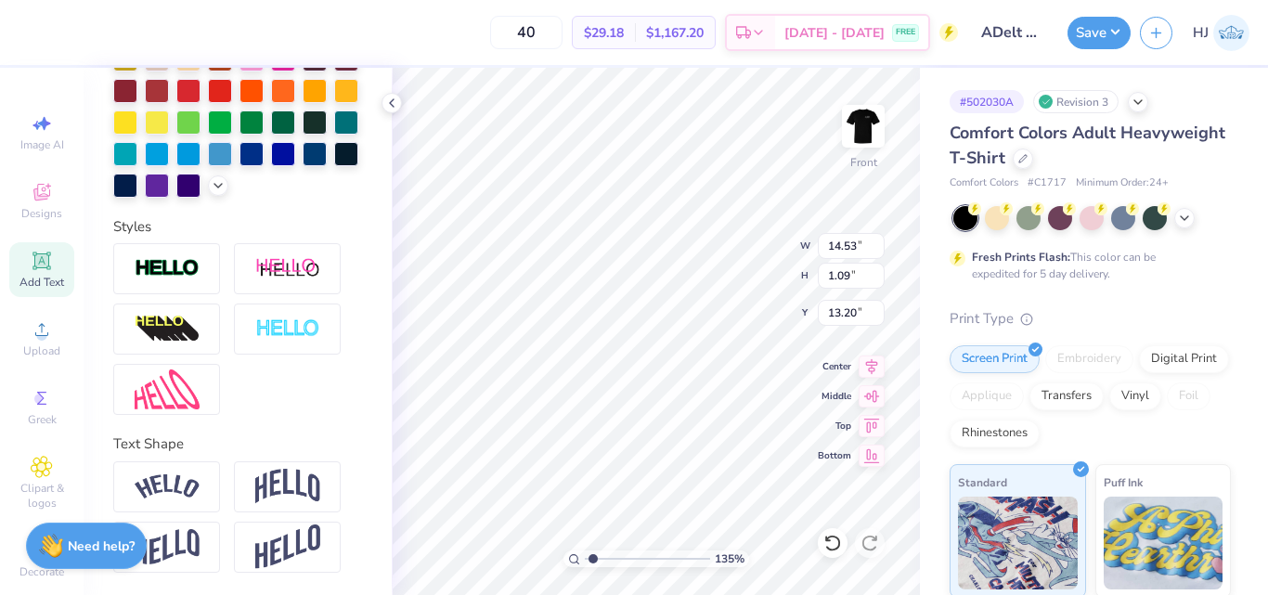
scroll to position [516, 0]
click at [166, 263] on img at bounding box center [167, 268] width 65 height 21
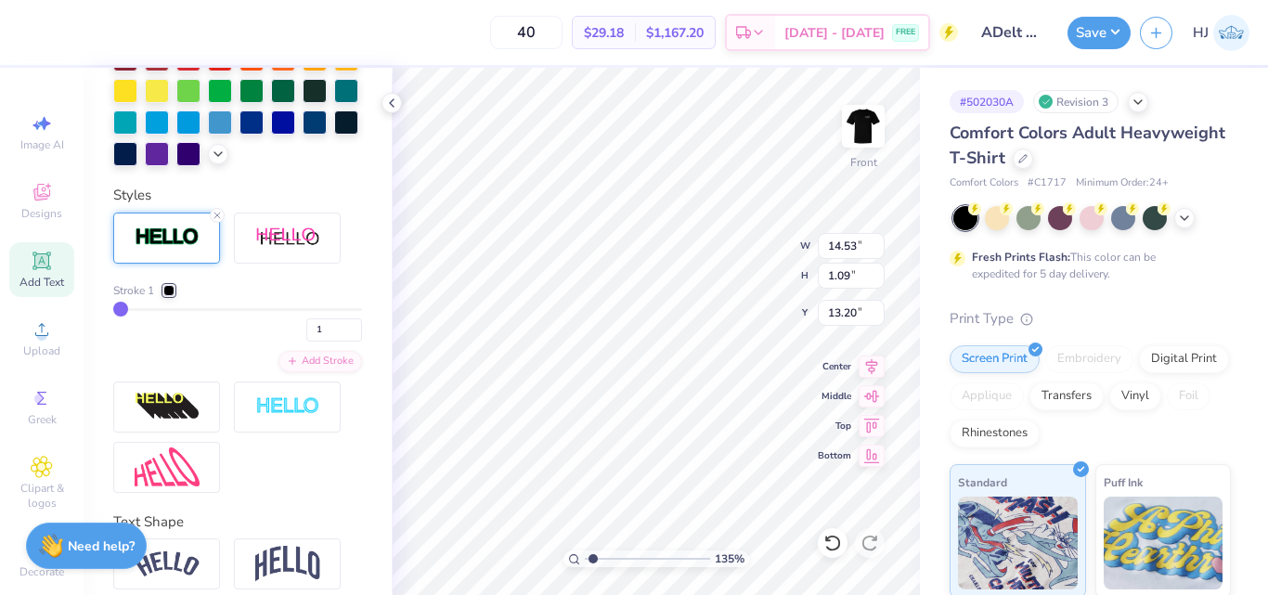
click at [166, 296] on div at bounding box center [168, 290] width 11 height 11
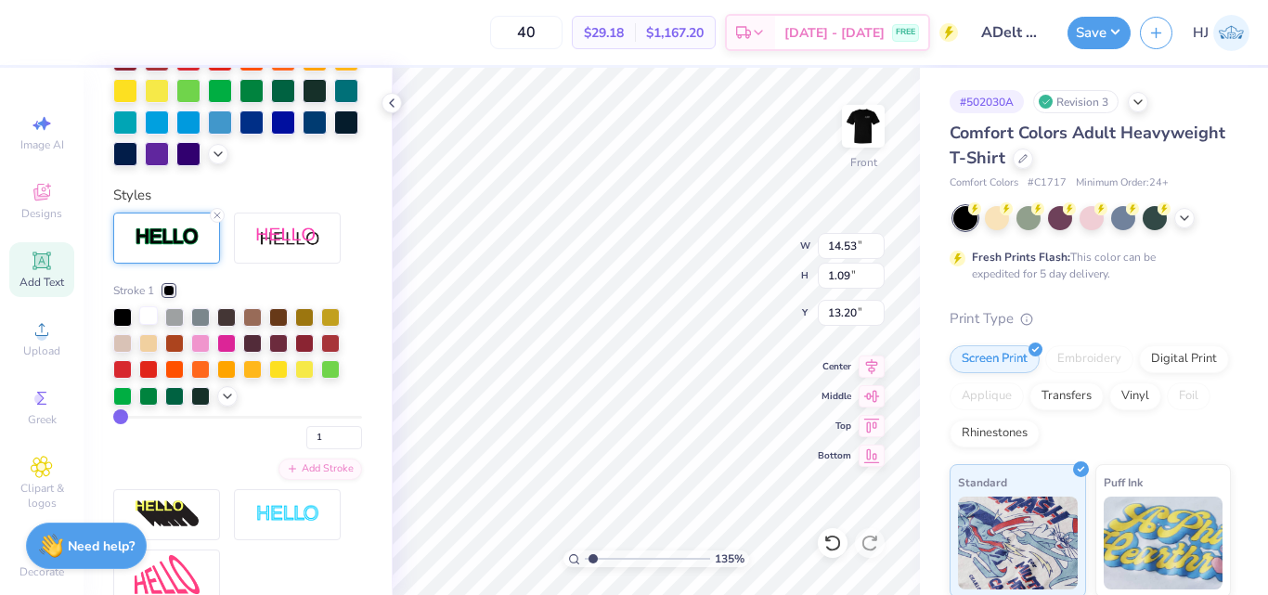
click at [143, 325] on div at bounding box center [148, 315] width 19 height 19
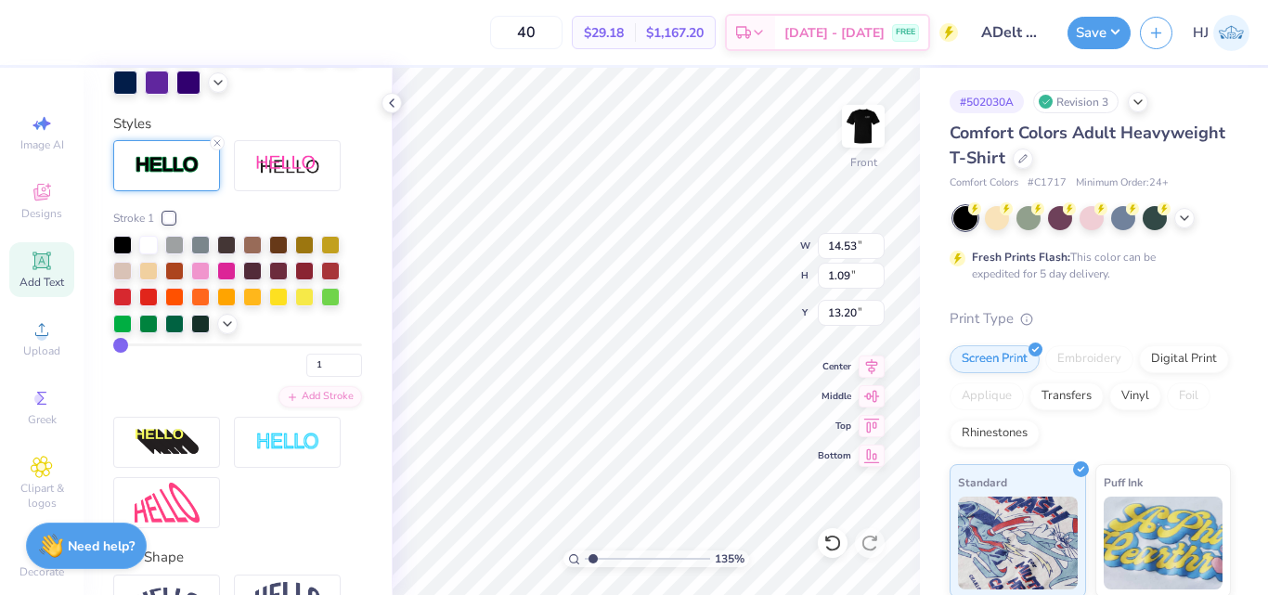
scroll to position [516, 0]
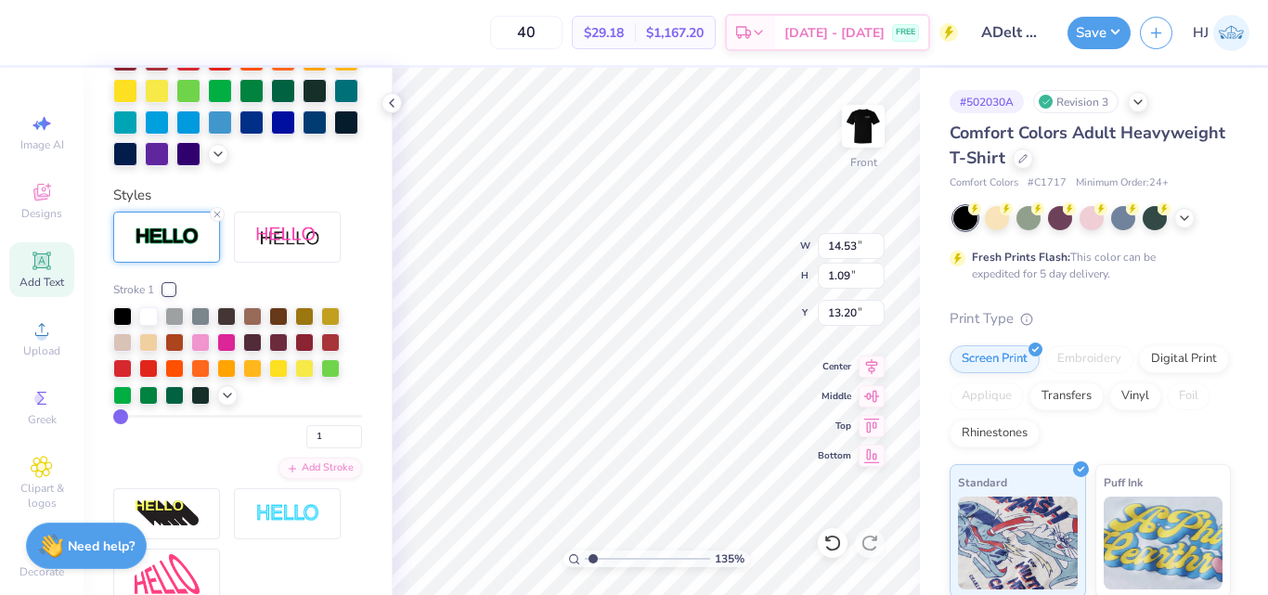
type input "1.35006143669128"
type input "1.11"
type input "13.19"
type input "1.35006143669128"
type input "3.00"
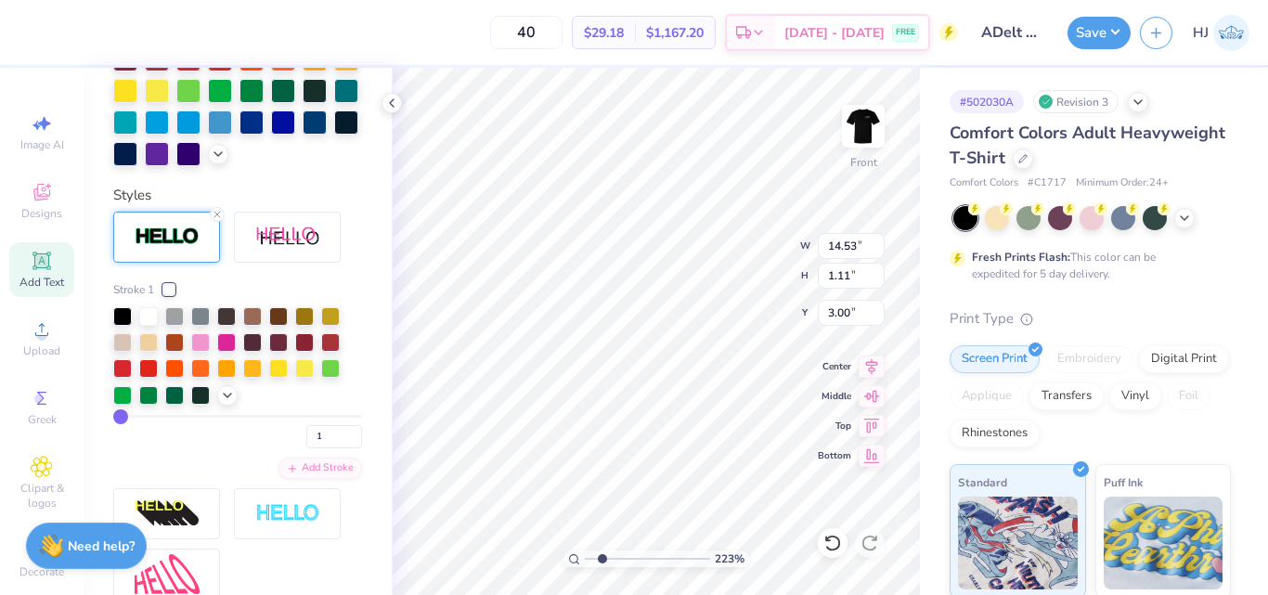
type input "2.22643191709162"
click at [175, 295] on div at bounding box center [168, 289] width 11 height 11
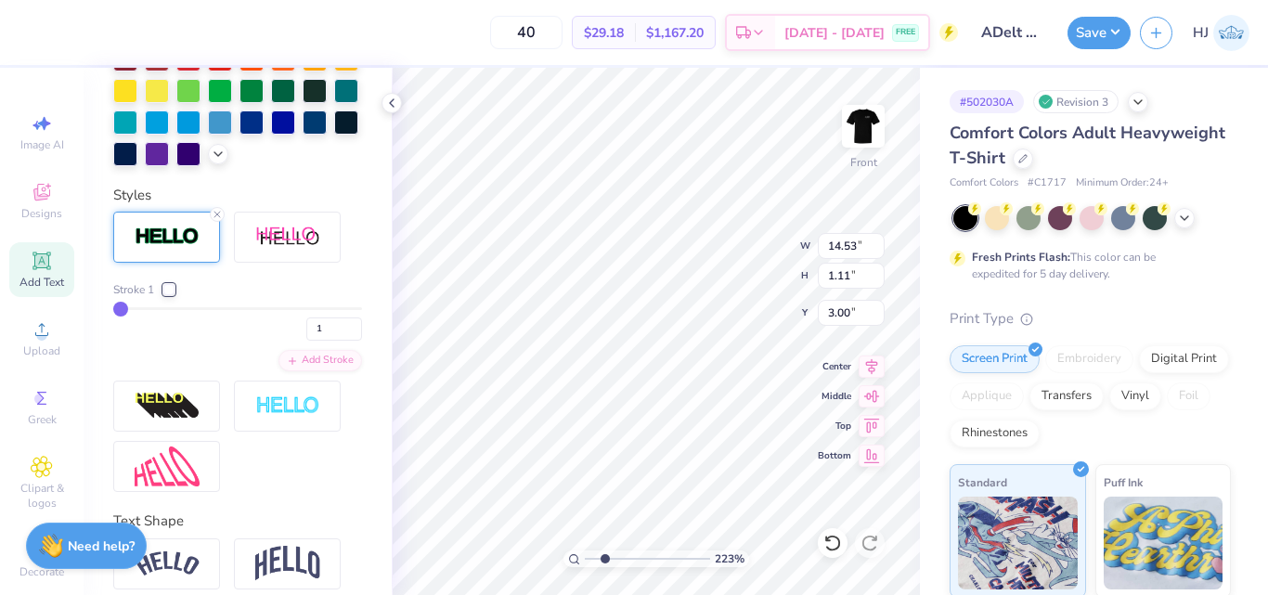
type input "2"
type input "2.22643191709162"
type input "1.13"
type input "2.99"
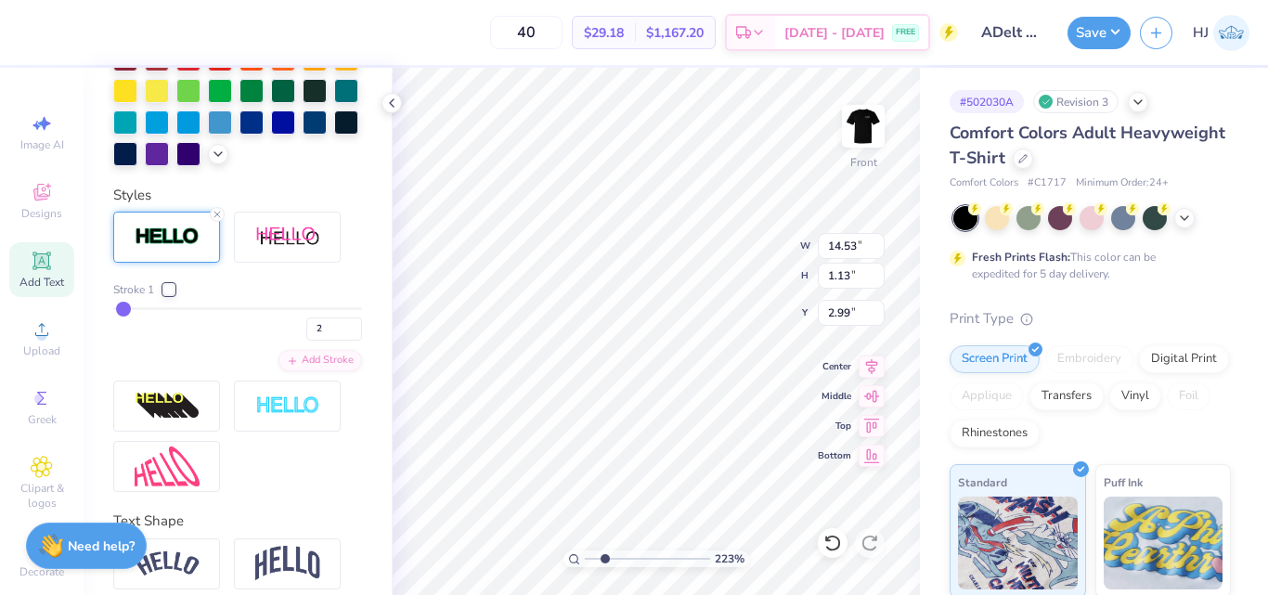
drag, startPoint x: 121, startPoint y: 342, endPoint x: 130, endPoint y: 343, distance: 9.3
click at [154, 298] on span "Stroke 1" at bounding box center [133, 289] width 41 height 17
type input "2.22643191709162"
click at [308, 341] on input "2" at bounding box center [334, 329] width 56 height 23
drag, startPoint x: 315, startPoint y: 358, endPoint x: 293, endPoint y: 356, distance: 21.4
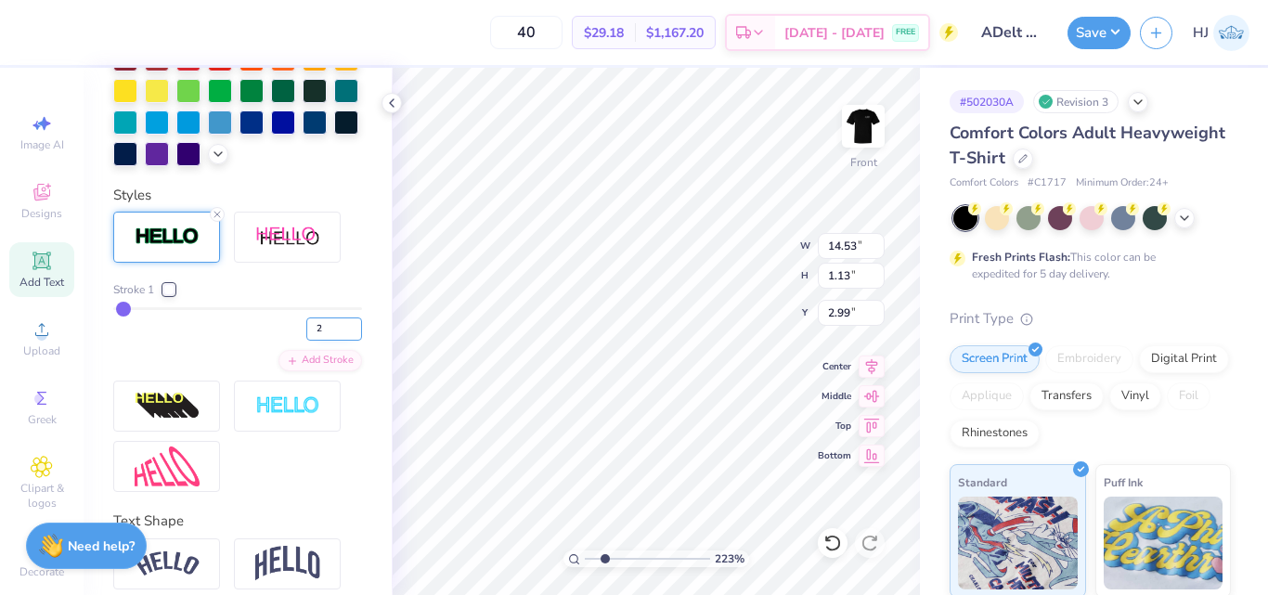
click at [306, 341] on input "2" at bounding box center [334, 329] width 56 height 23
type input "5"
type input "2.22643191709162"
type input "1.18"
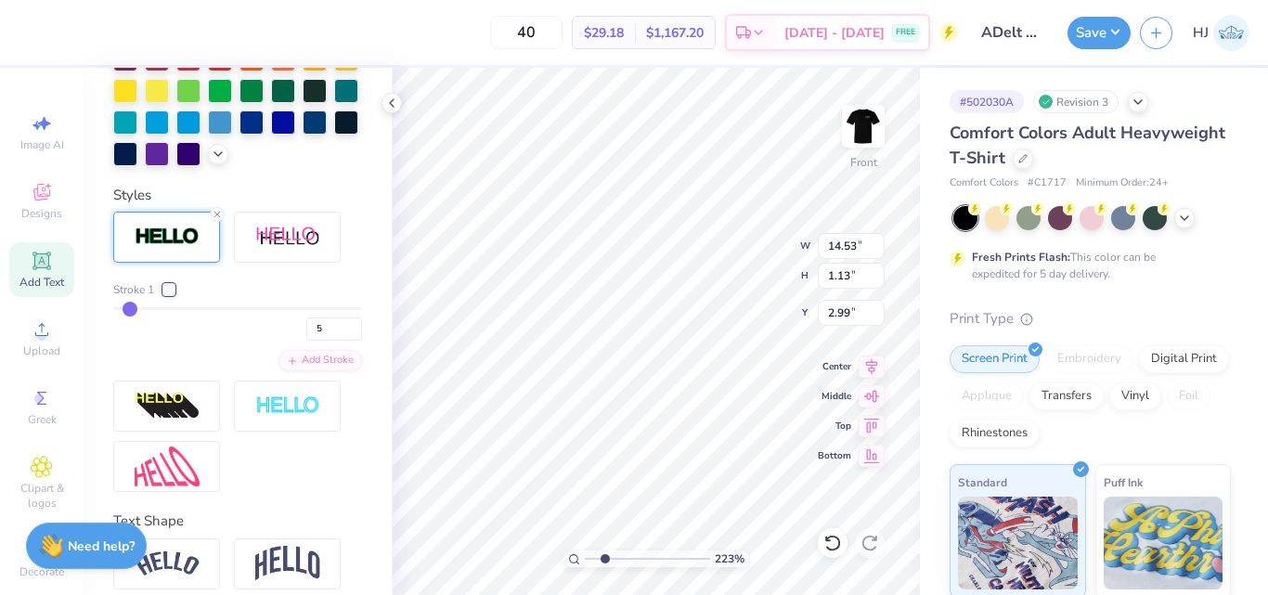
type input "2.96"
drag, startPoint x: 311, startPoint y: 361, endPoint x: 283, endPoint y: 358, distance: 28.0
click at [283, 341] on div "5" at bounding box center [237, 323] width 249 height 33
type input "10"
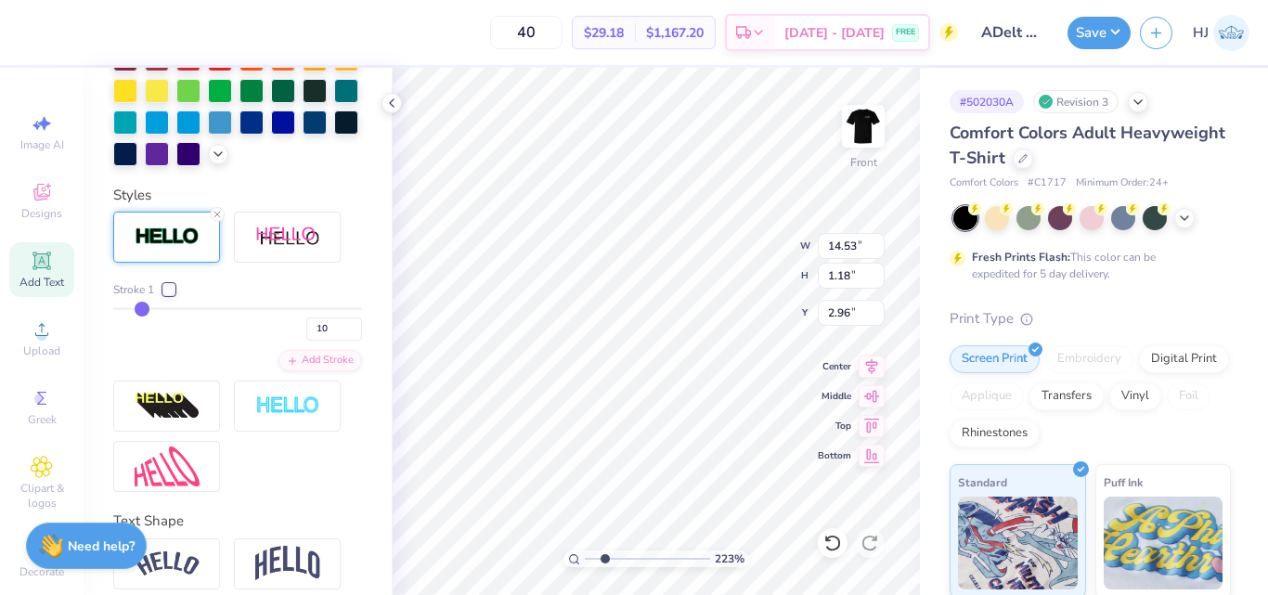
type input "2.22643191709162"
type input "1.27"
type input "2.92"
drag, startPoint x: 331, startPoint y: 361, endPoint x: 293, endPoint y: 361, distance: 38.1
click at [306, 341] on input "10" at bounding box center [334, 329] width 56 height 23
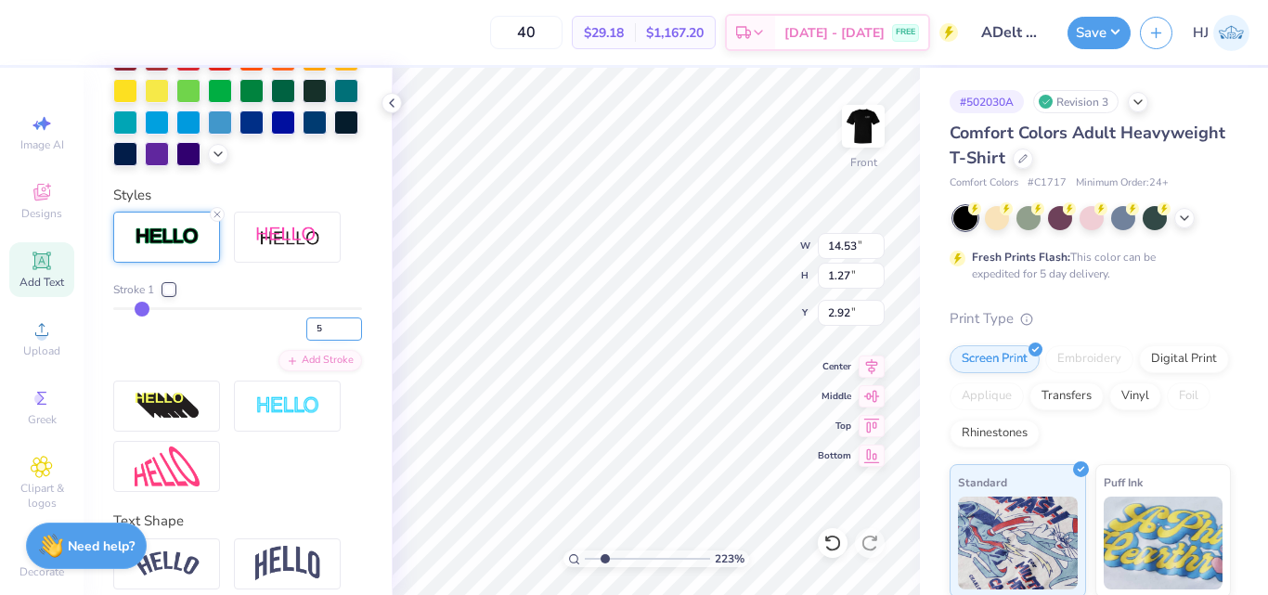
type input "5"
type input "2.22643191709162"
type input "14.43"
type input "1.18"
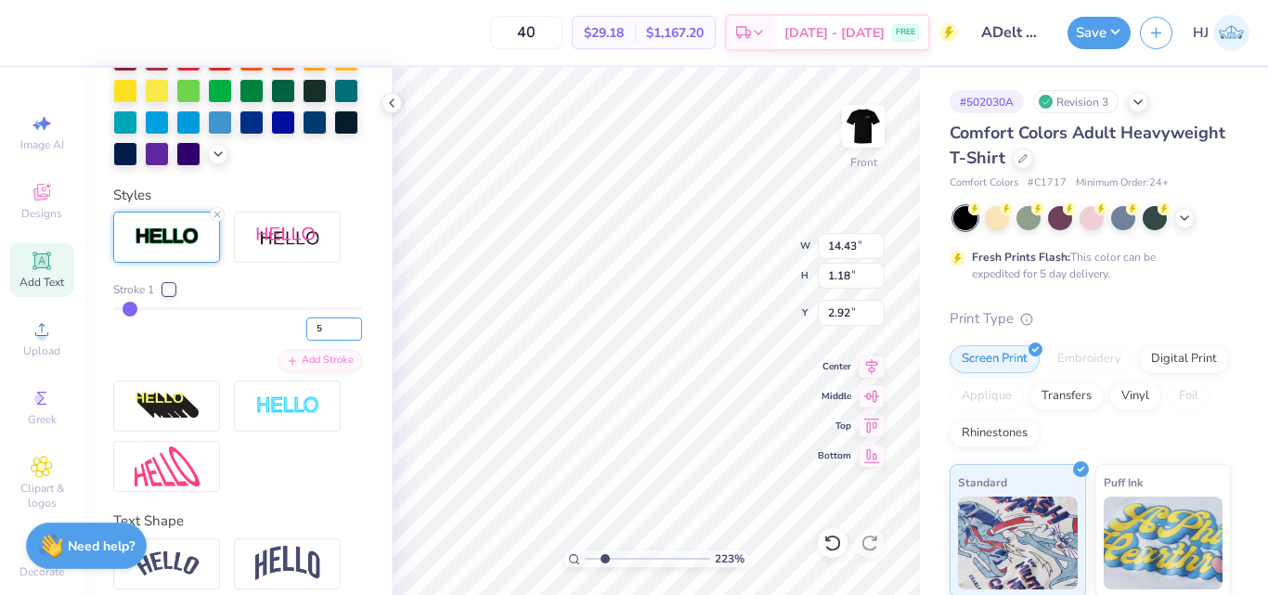
type input "2.97"
drag, startPoint x: 310, startPoint y: 360, endPoint x: 280, endPoint y: 359, distance: 30.7
click at [280, 341] on div "5" at bounding box center [237, 323] width 249 height 33
type input "7"
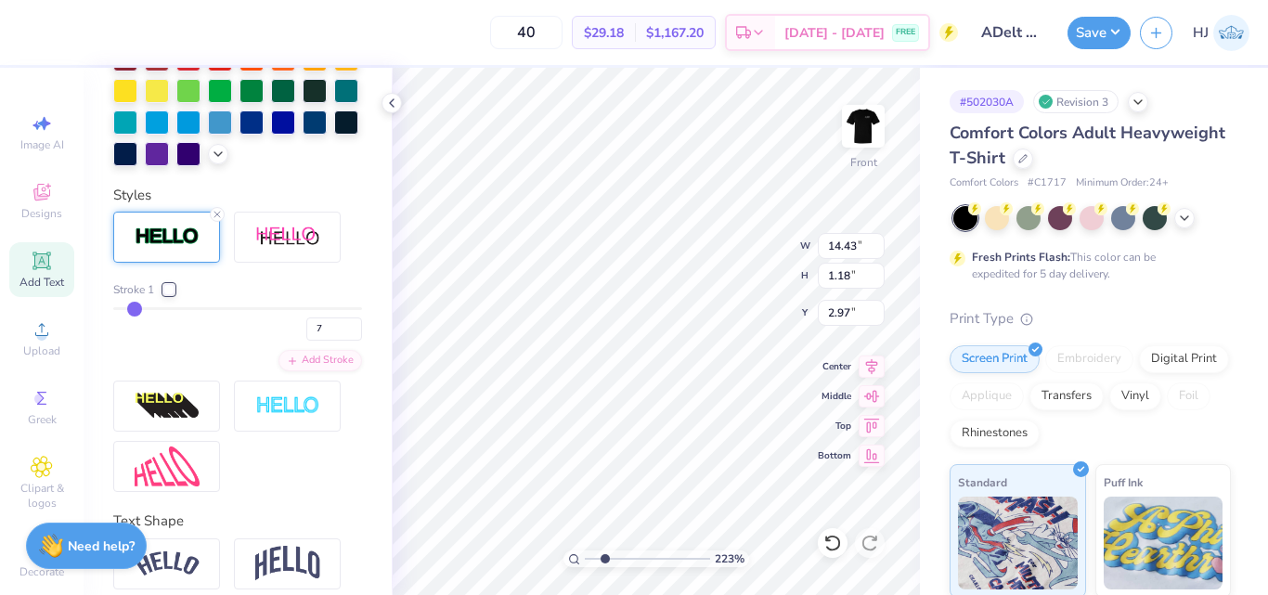
type input "2.22643191709162"
type input "14.47"
type input "1.21"
type input "2.95"
type input "2.22643191709162"
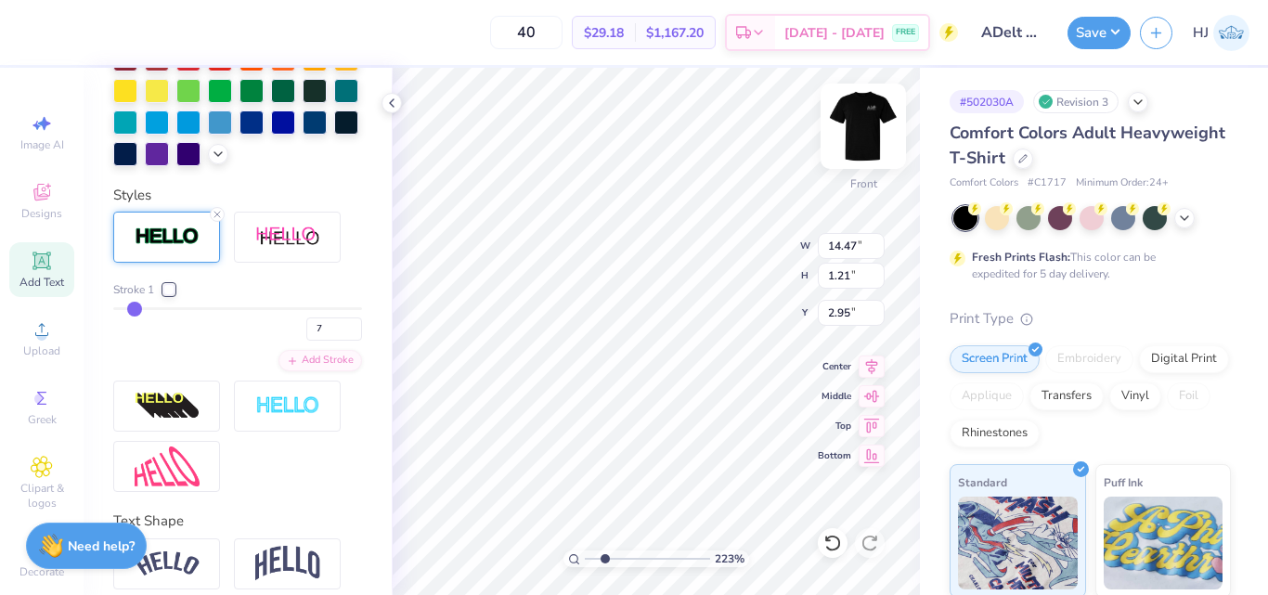
type input "11.77"
type input "0.99"
type input "3.17"
type input "2.22643191709162"
type input "3.29"
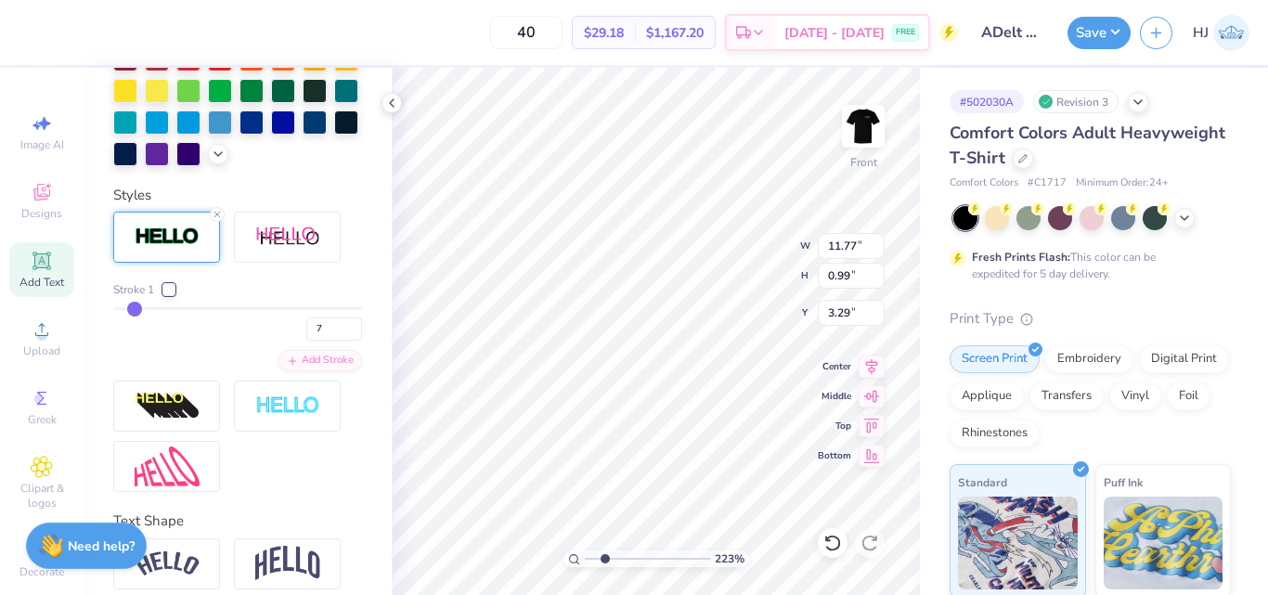
scroll to position [625, 0]
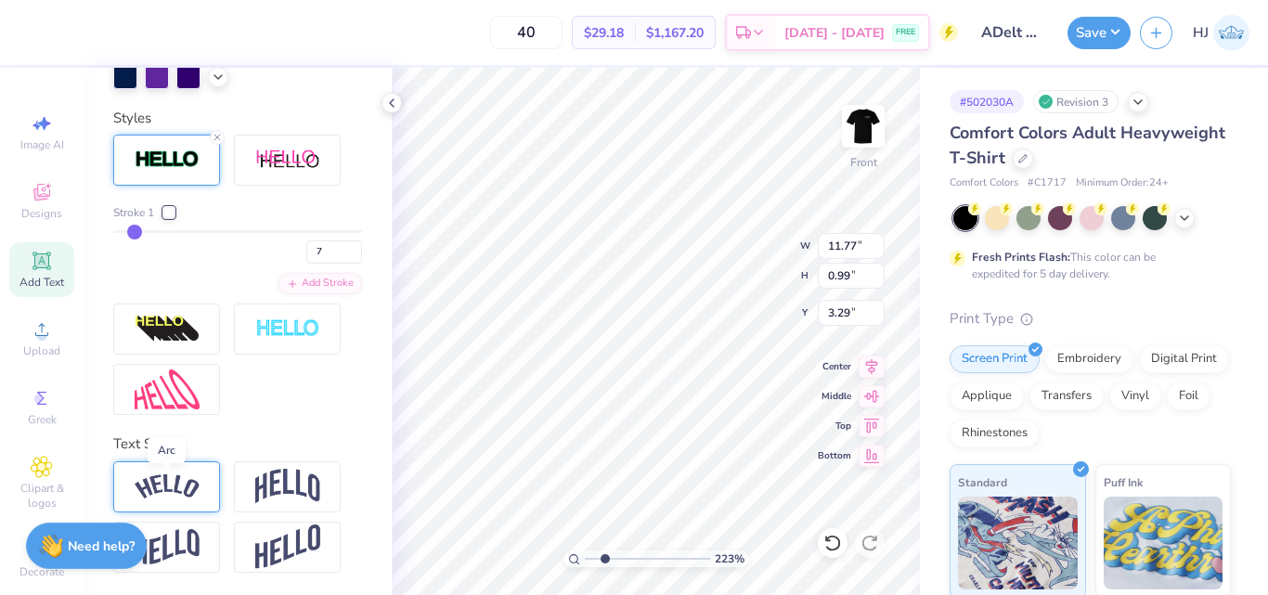
click at [174, 488] on img at bounding box center [167, 487] width 65 height 25
type input "2.22643191709162"
type input "12.65"
type input "2.69"
type input "2.44"
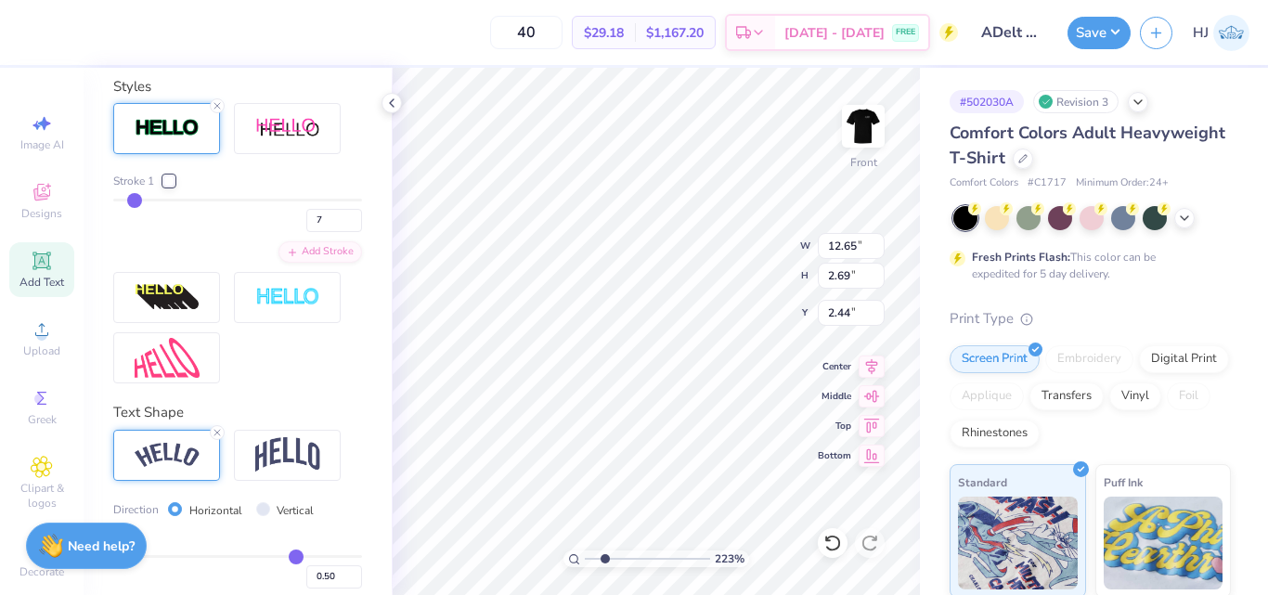
type input "2.22643191709162"
type input "3.37"
type input "2.22643191709162"
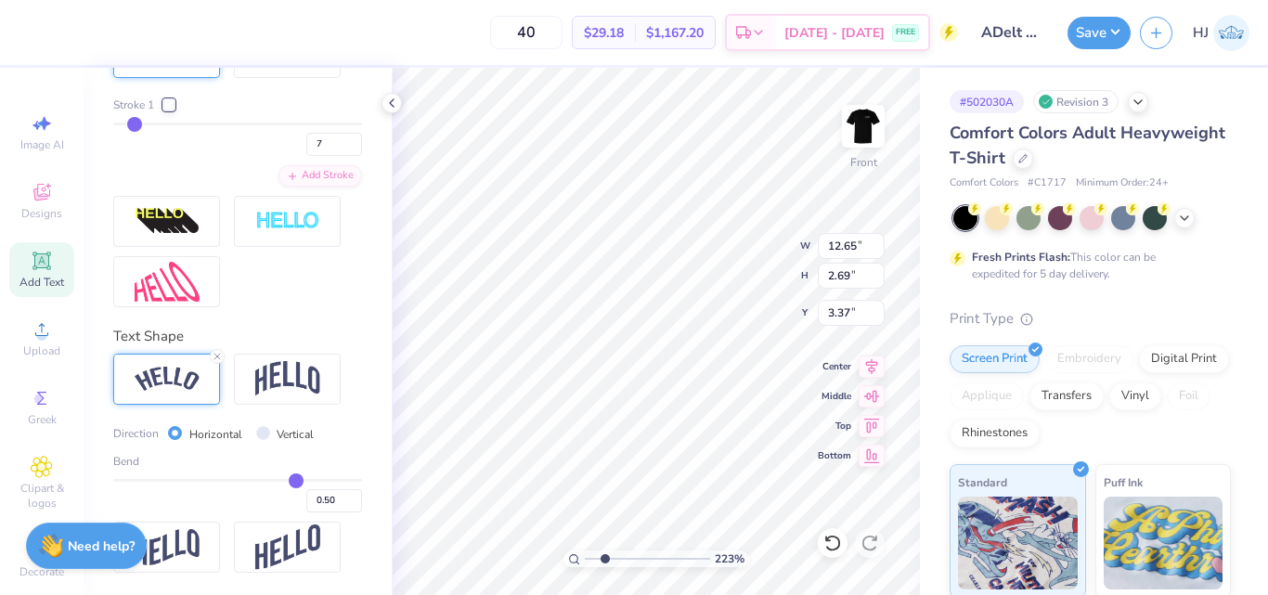
type input "0.55"
type input "0.56"
type input "0.57"
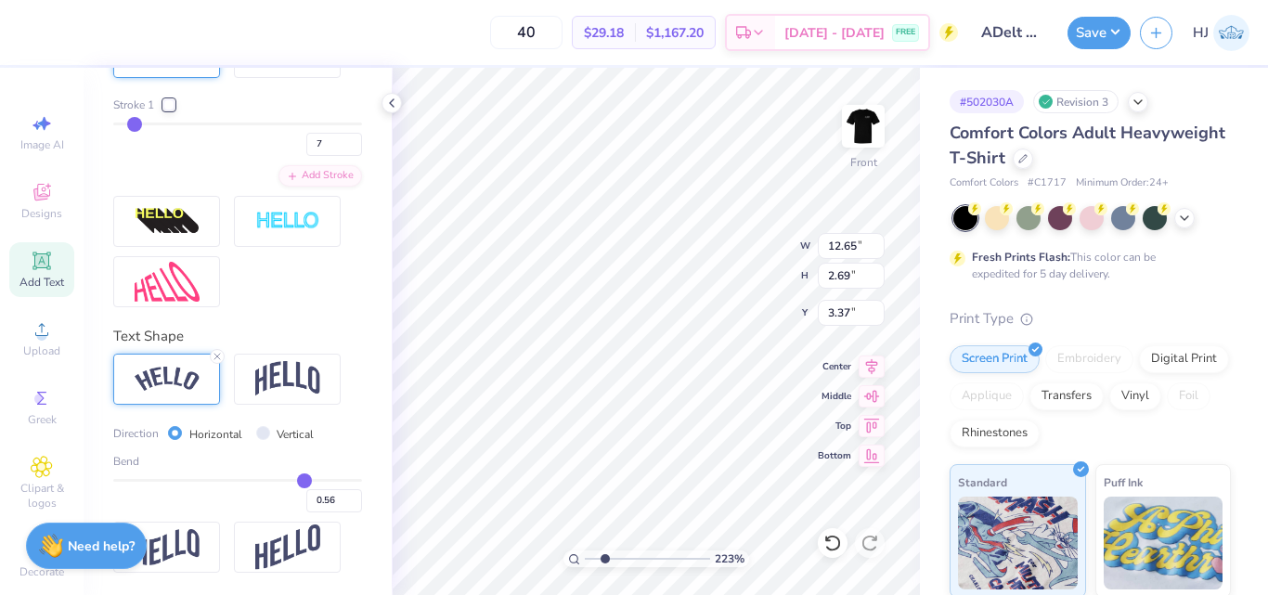
type input "0.57"
type input "0.58"
type input "0.59"
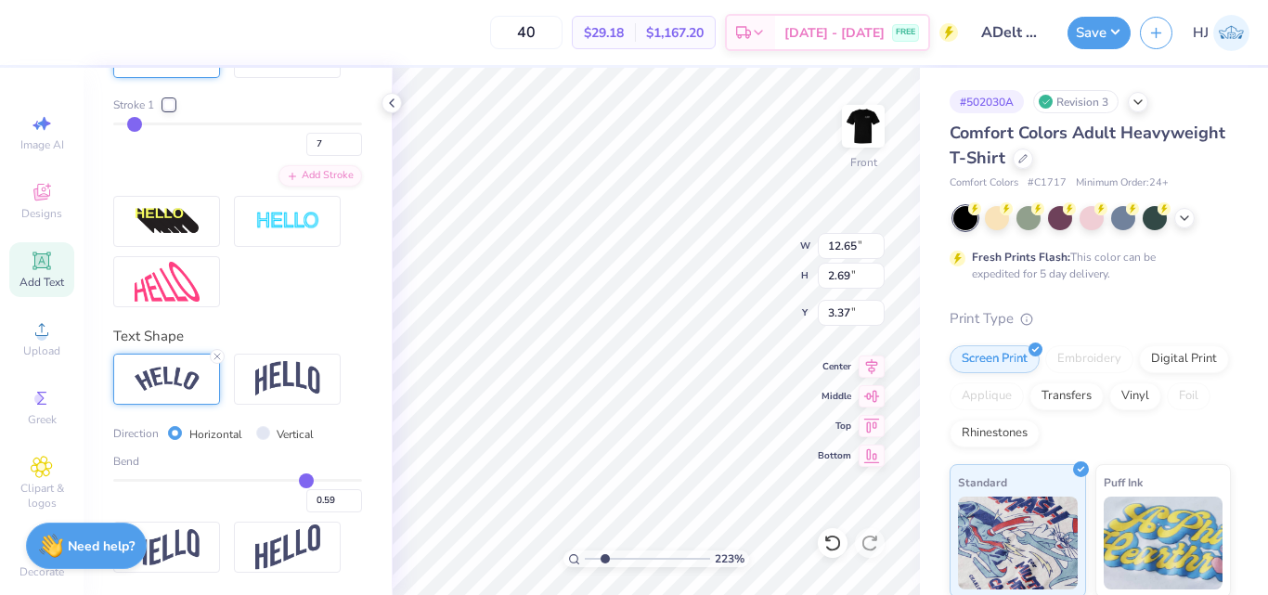
type input "0.6"
type input "0.60"
type input "0.61"
type input "0.62"
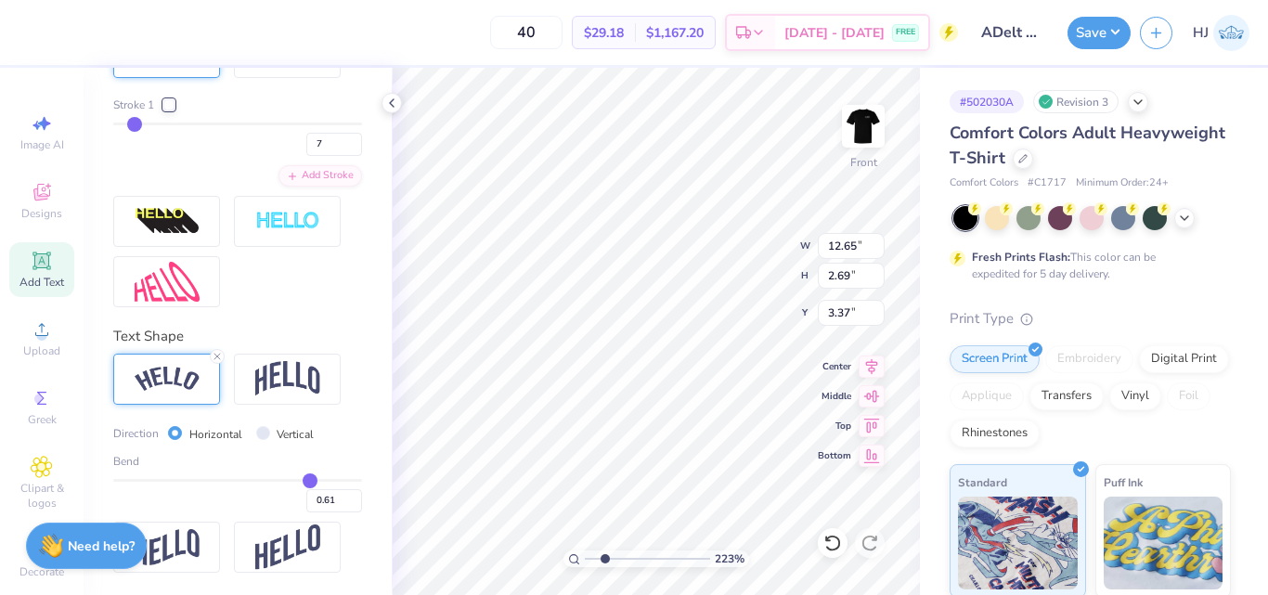
type input "0.62"
type input "0.63"
type input "0.64"
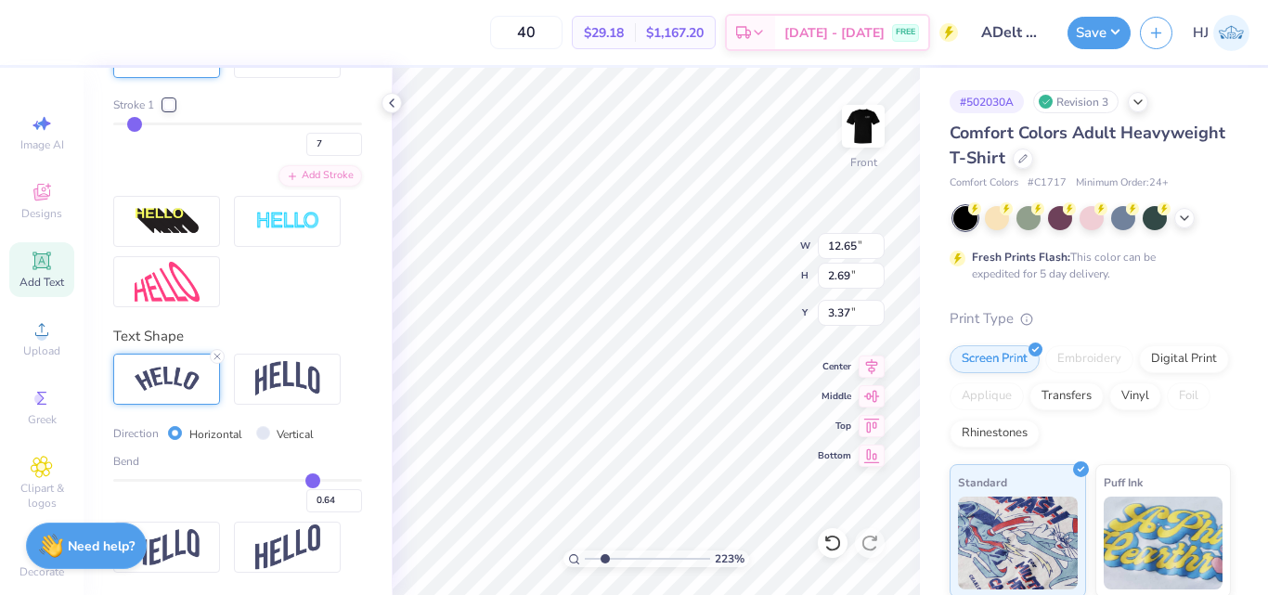
type input "0.65"
type input "0.66"
type input "0.67"
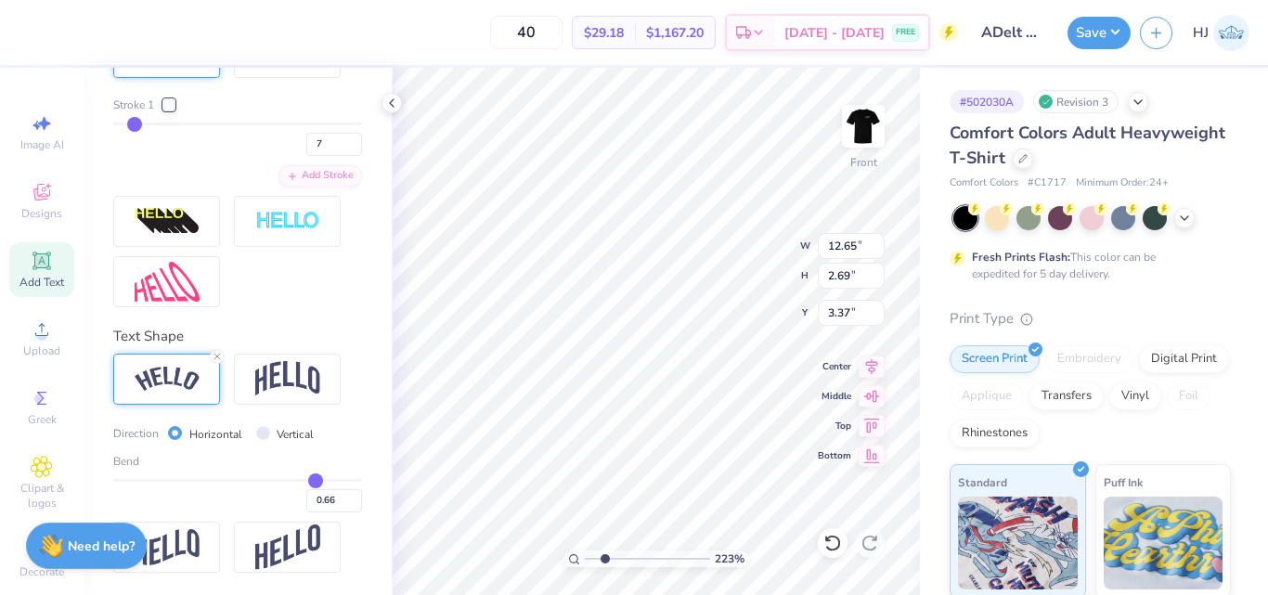
type input "0.67"
type input "0.68"
type input "0.69"
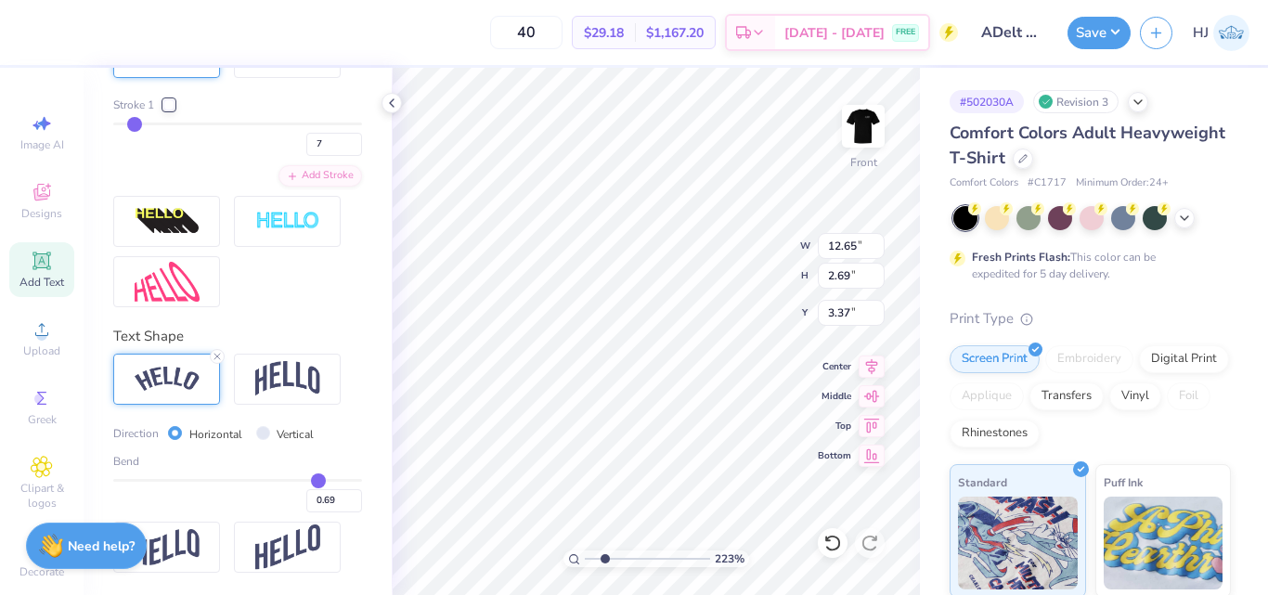
type input "0.7"
type input "0.70"
type input "0.71"
type input "0.72"
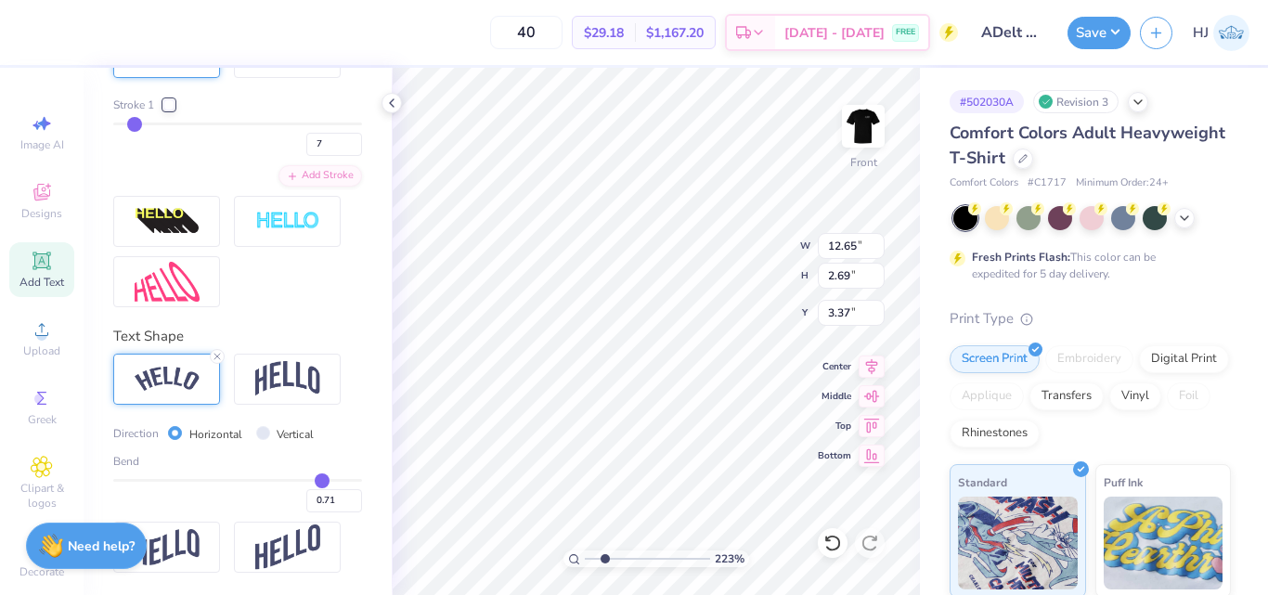
type input "0.72"
type input "0.73"
type input "0.74"
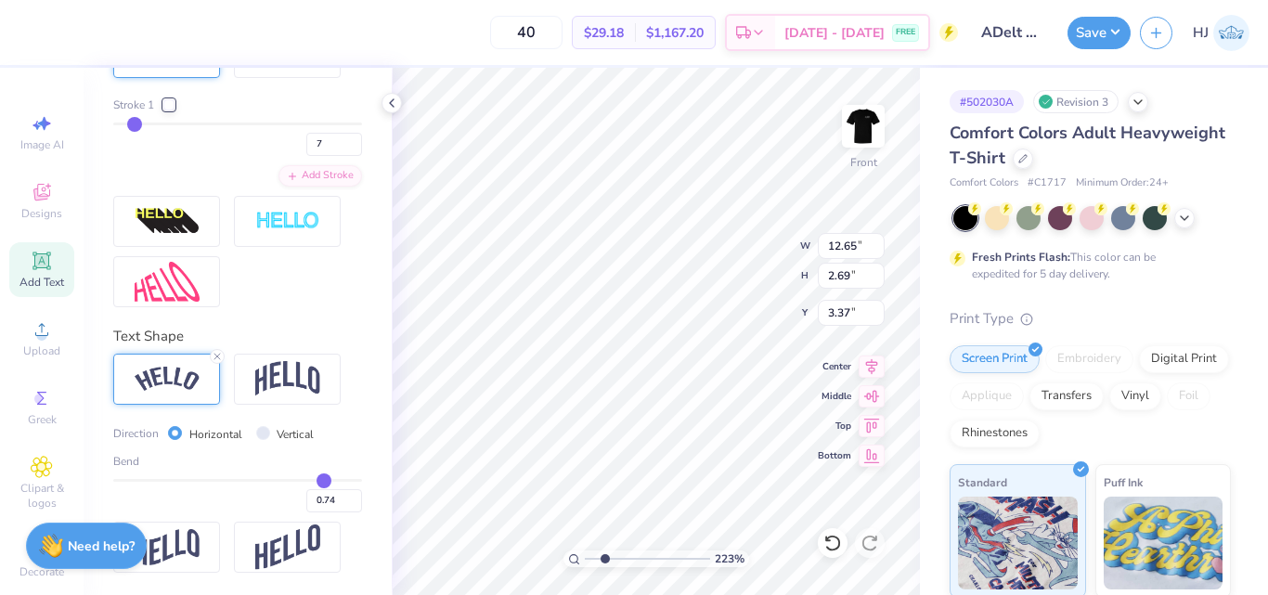
type input "0.75"
type input "0.76"
type input "2.22643191709162"
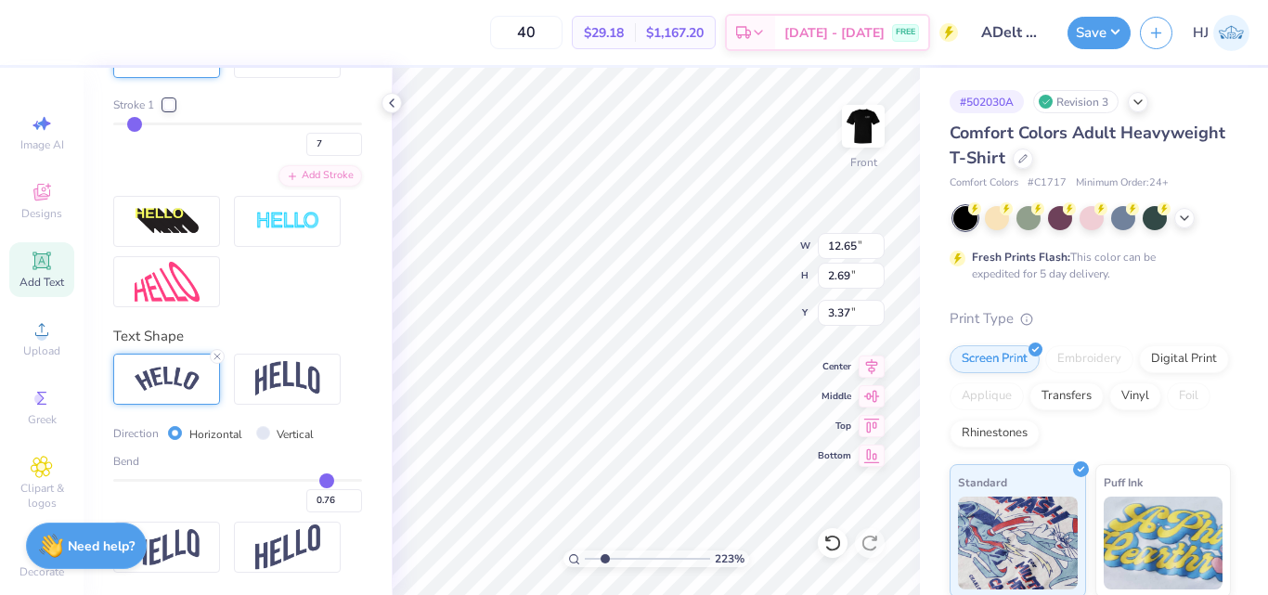
type input "0.73"
type input "2.22643191709162"
type input "13.16"
type input "4.67"
type input "2.28"
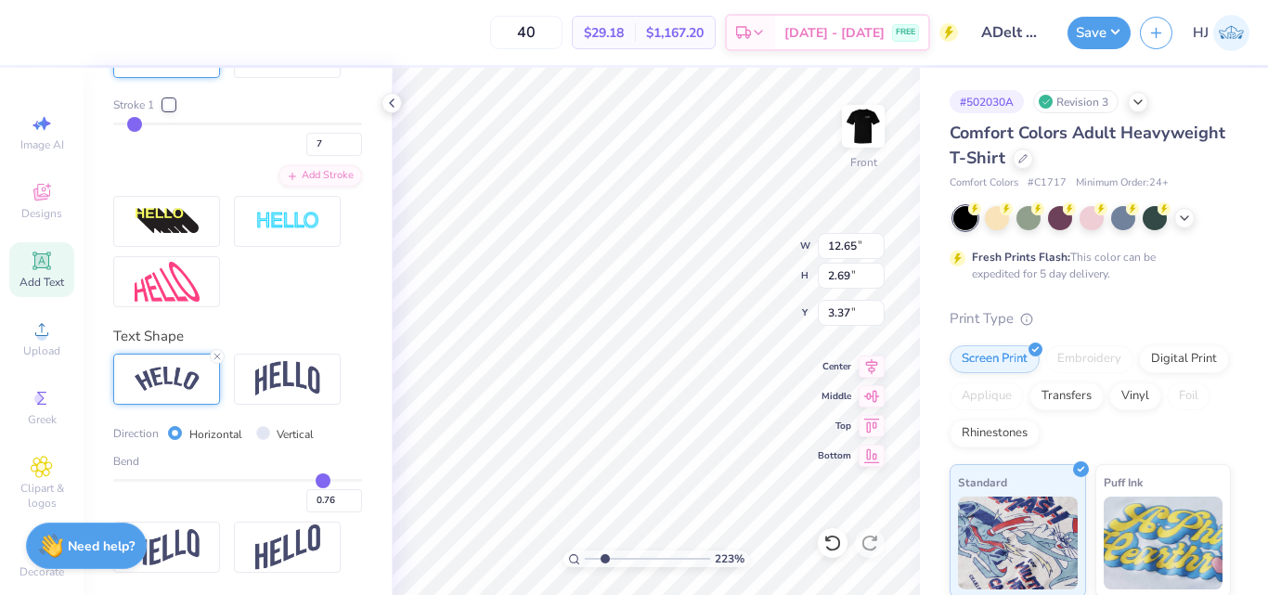
type input "0.73"
type input "0.72"
type input "0.71"
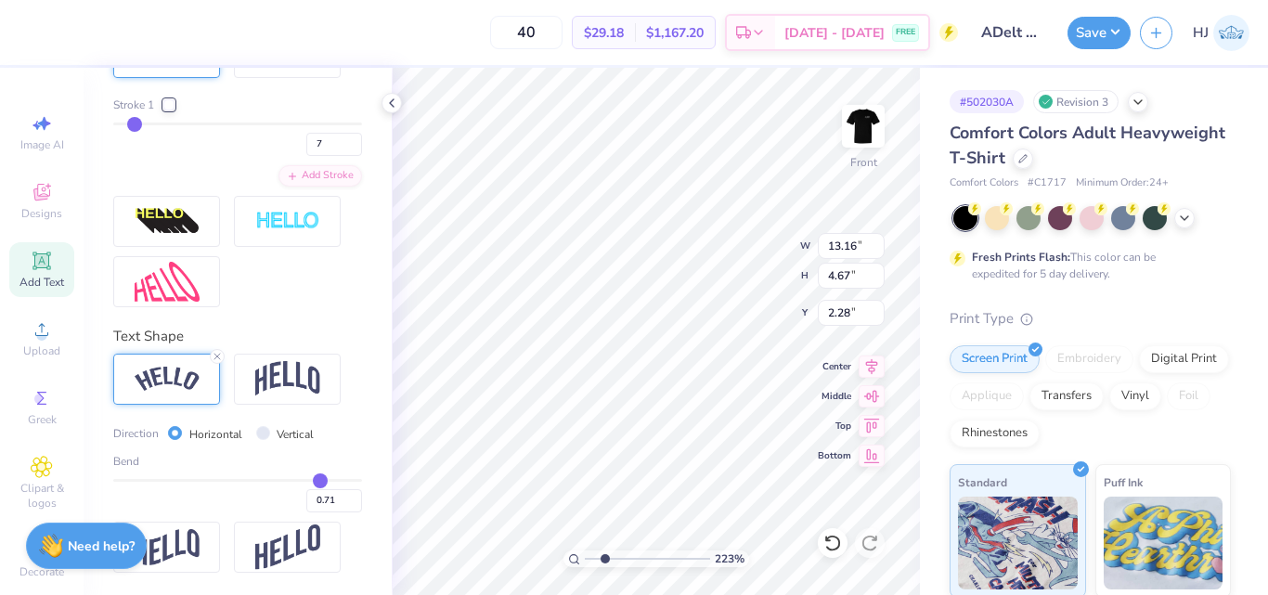
type input "0.72"
type input "0.73"
type input "0.74"
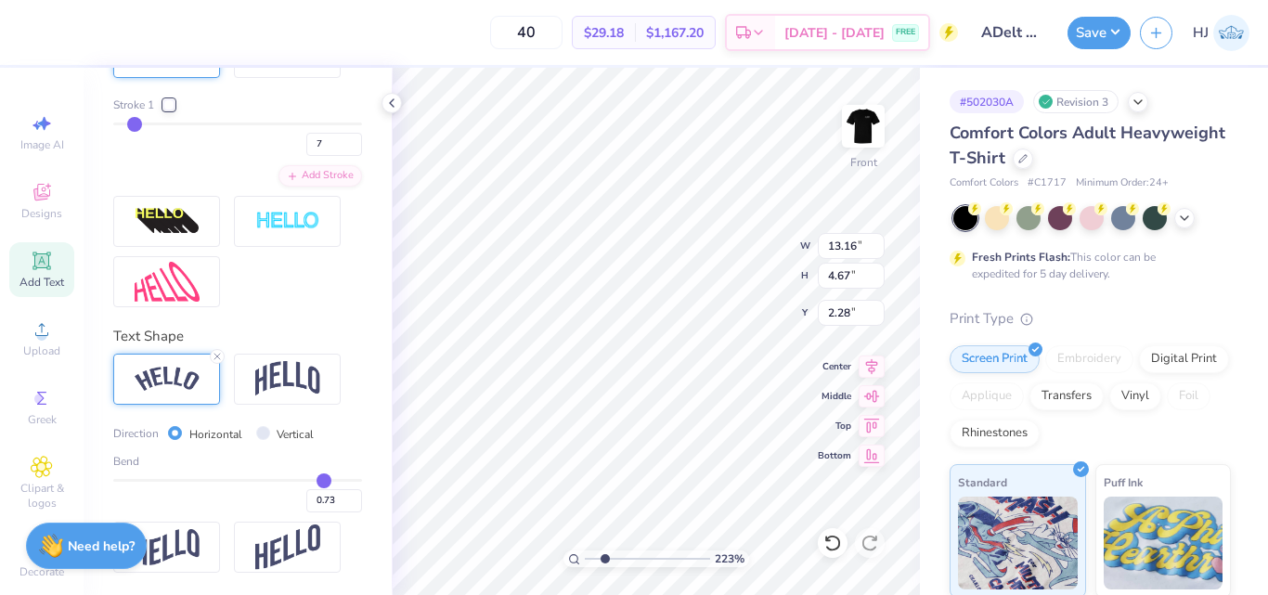
type input "0.74"
type input "2.22643191709162"
type input "0.75"
type input "2.22643191709162"
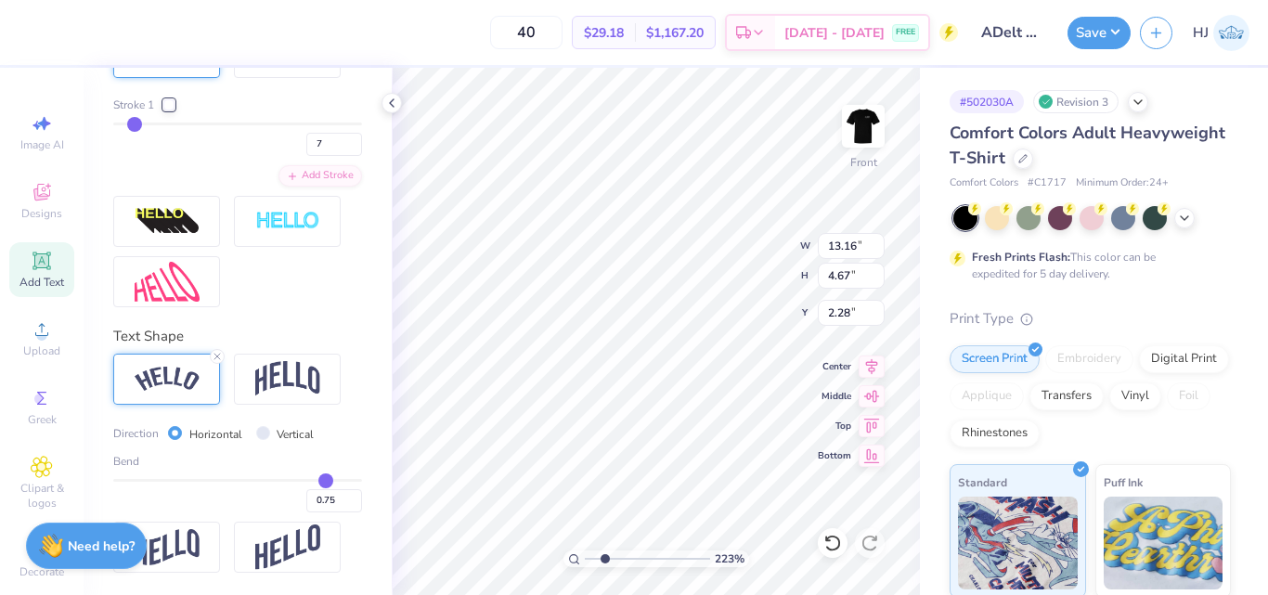
type input "13.13"
type input "4.50"
type input "2.37"
type input "2.22643191709162"
drag, startPoint x: 291, startPoint y: 481, endPoint x: 313, endPoint y: 478, distance: 22.5
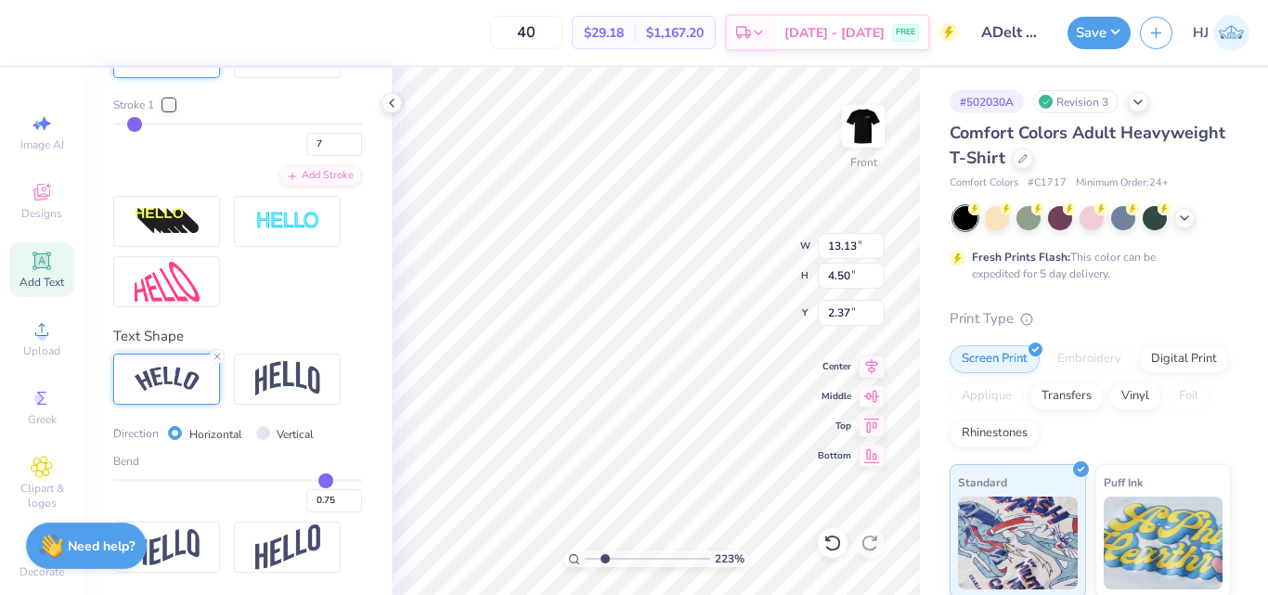
type input "0.75"
click at [313, 479] on input "range" at bounding box center [237, 480] width 249 height 3
type input "2.22643191709162"
type input "13.14"
type input "4.58"
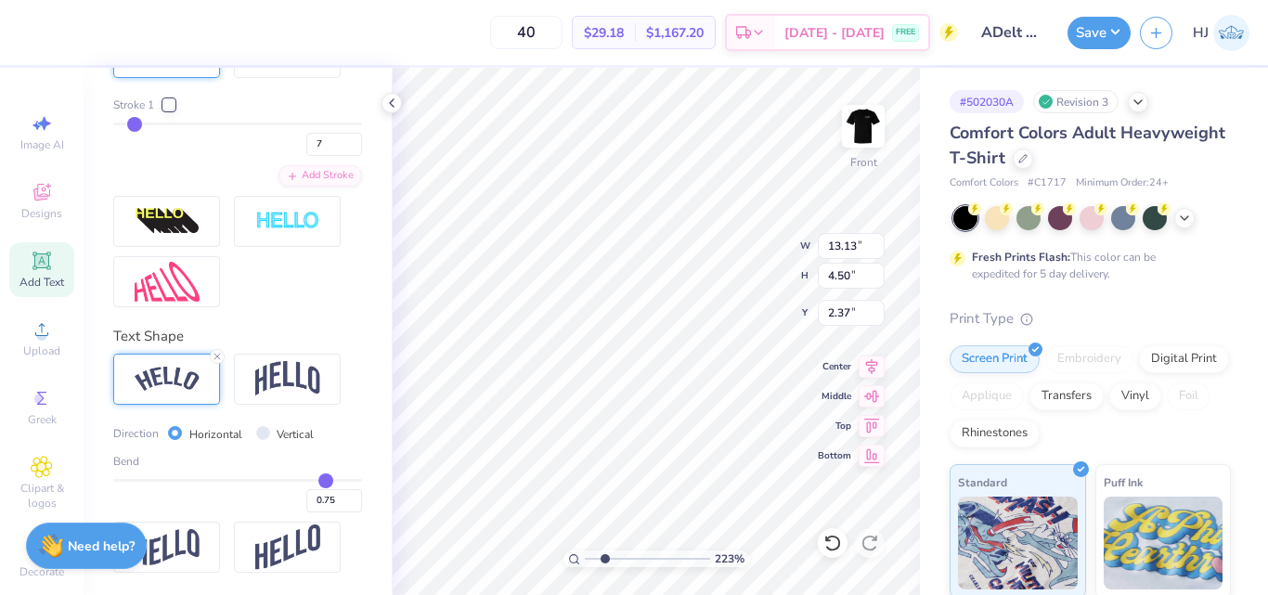
type input "2.33"
type input "0.74"
type input "0.73"
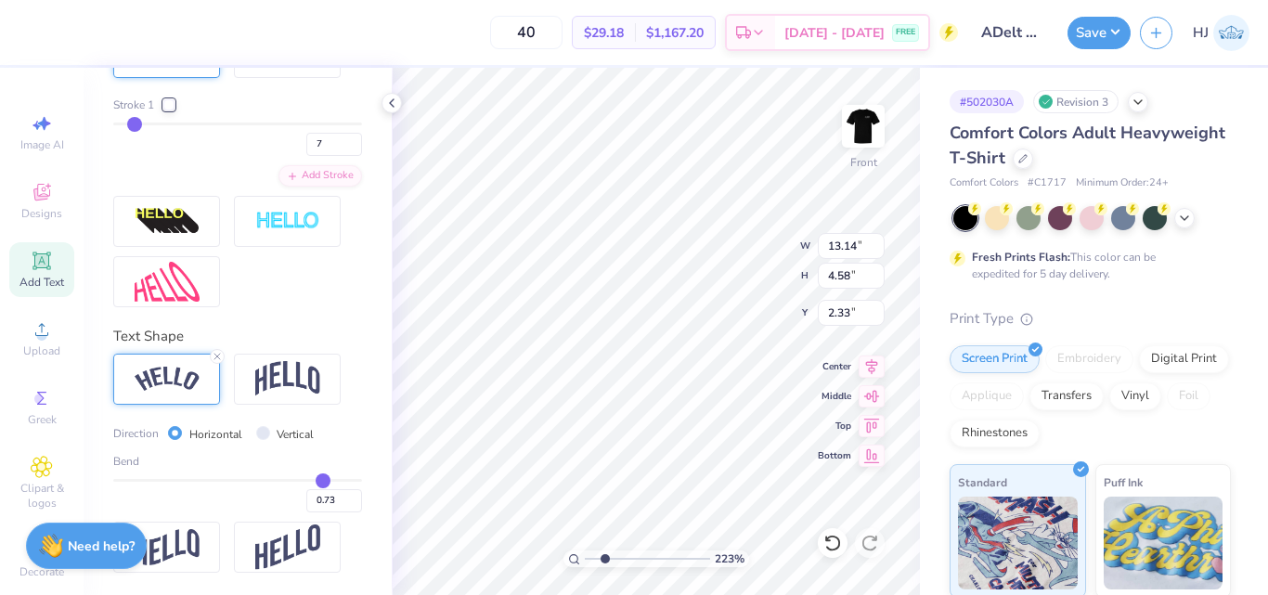
type input "0.72"
type input "0.7"
type input "0.70"
type input "0.68"
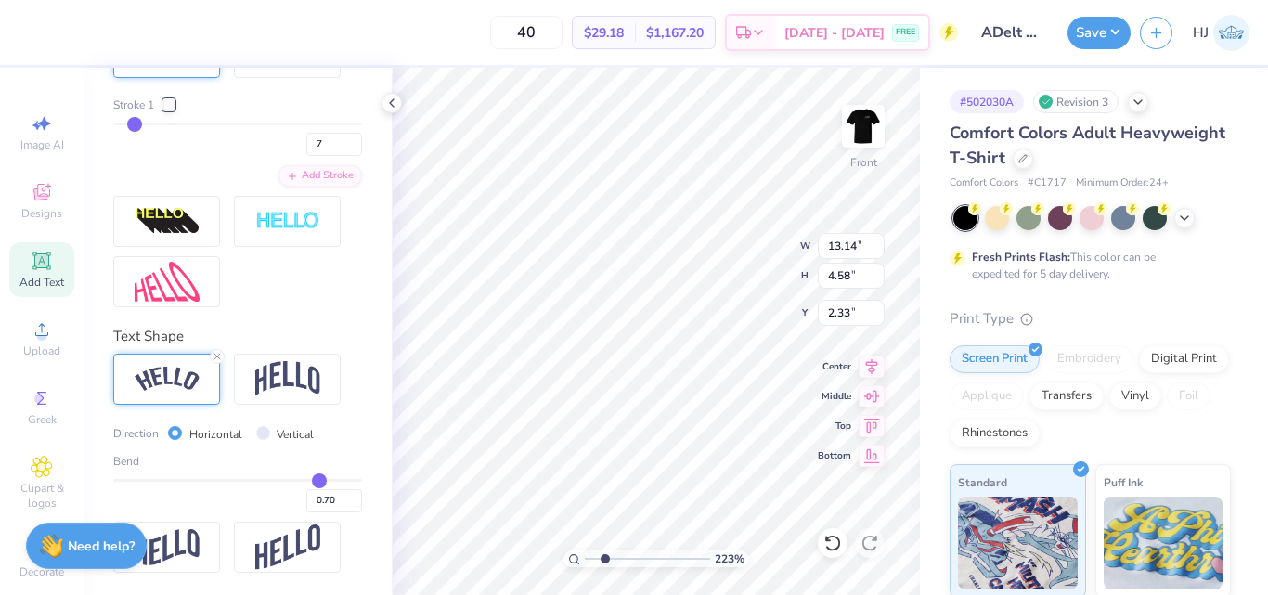
type input "0.68"
type input "0.67"
drag, startPoint x: 308, startPoint y: 476, endPoint x: 292, endPoint y: 476, distance: 16.7
click at [292, 479] on input "range" at bounding box center [237, 480] width 249 height 3
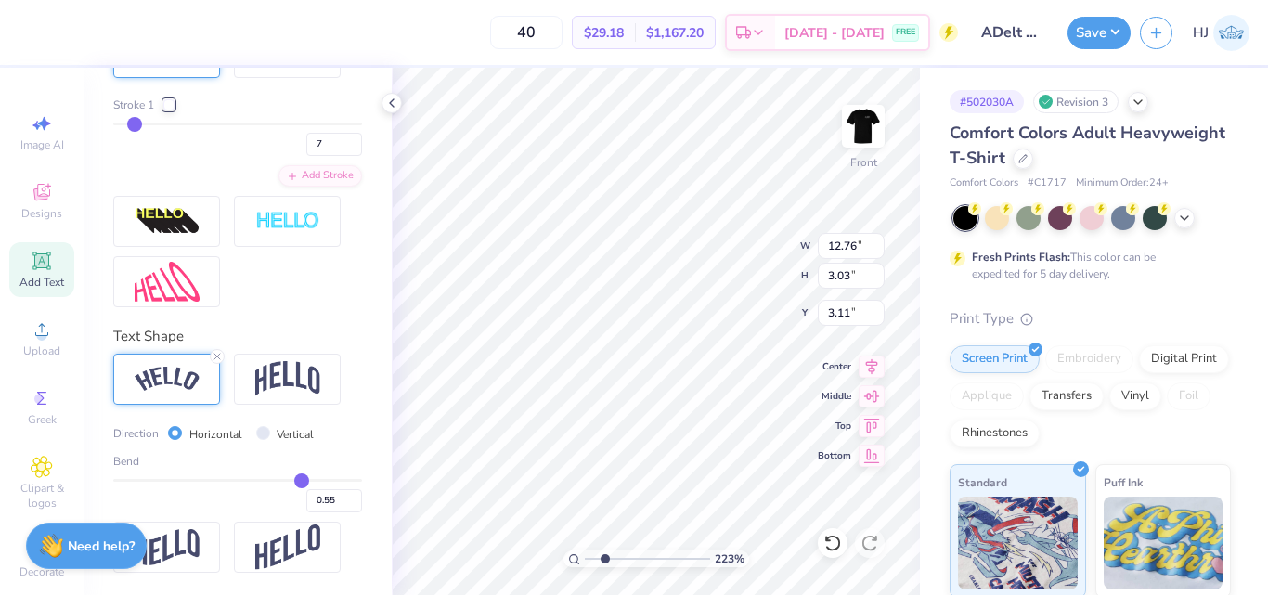
scroll to position [16, 2]
click at [313, 500] on input "0.55" at bounding box center [334, 500] width 56 height 23
drag, startPoint x: 314, startPoint y: 495, endPoint x: 325, endPoint y: 499, distance: 11.7
click at [314, 496] on input "0.55" at bounding box center [334, 500] width 56 height 23
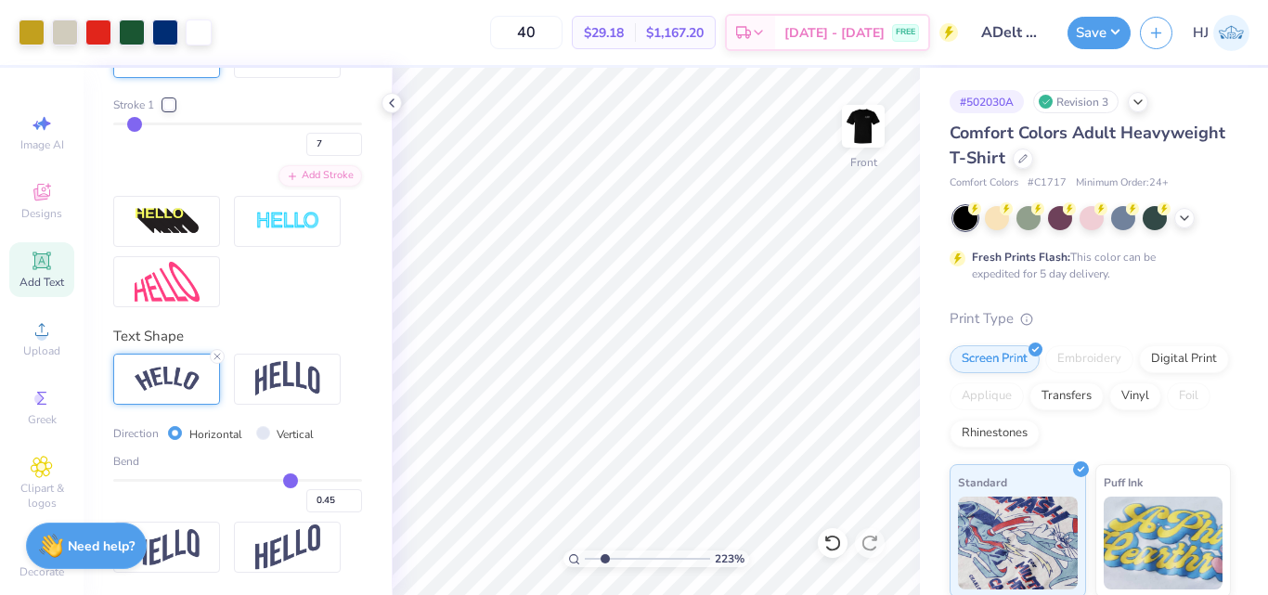
click at [34, 259] on icon at bounding box center [41, 261] width 14 height 14
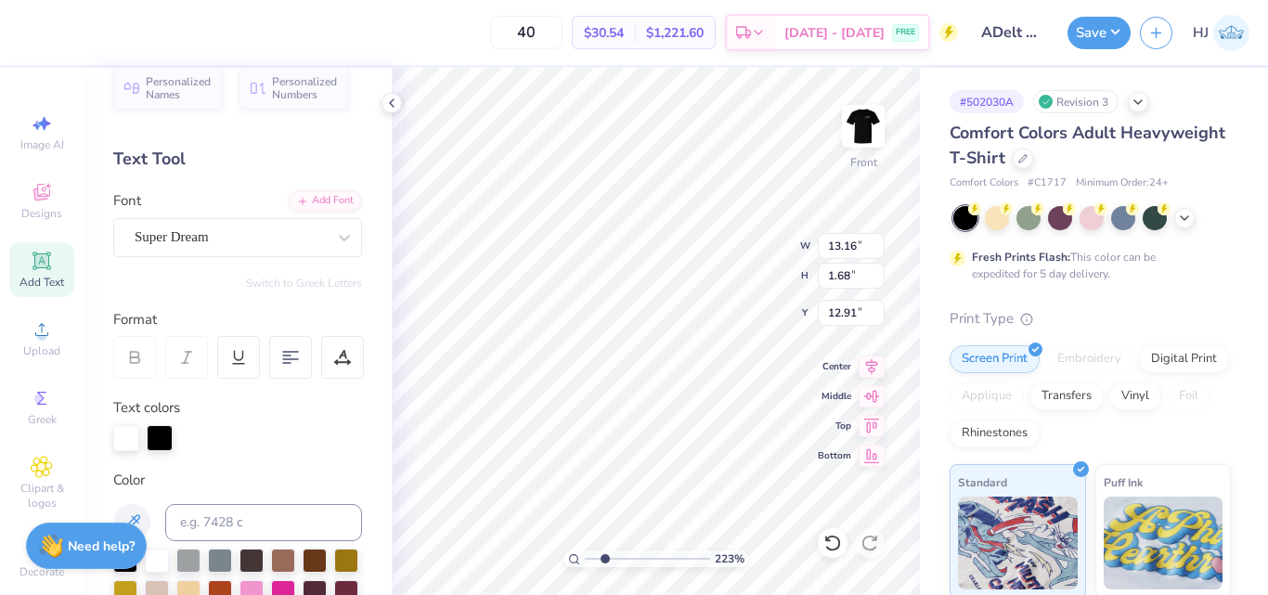
scroll to position [0, 0]
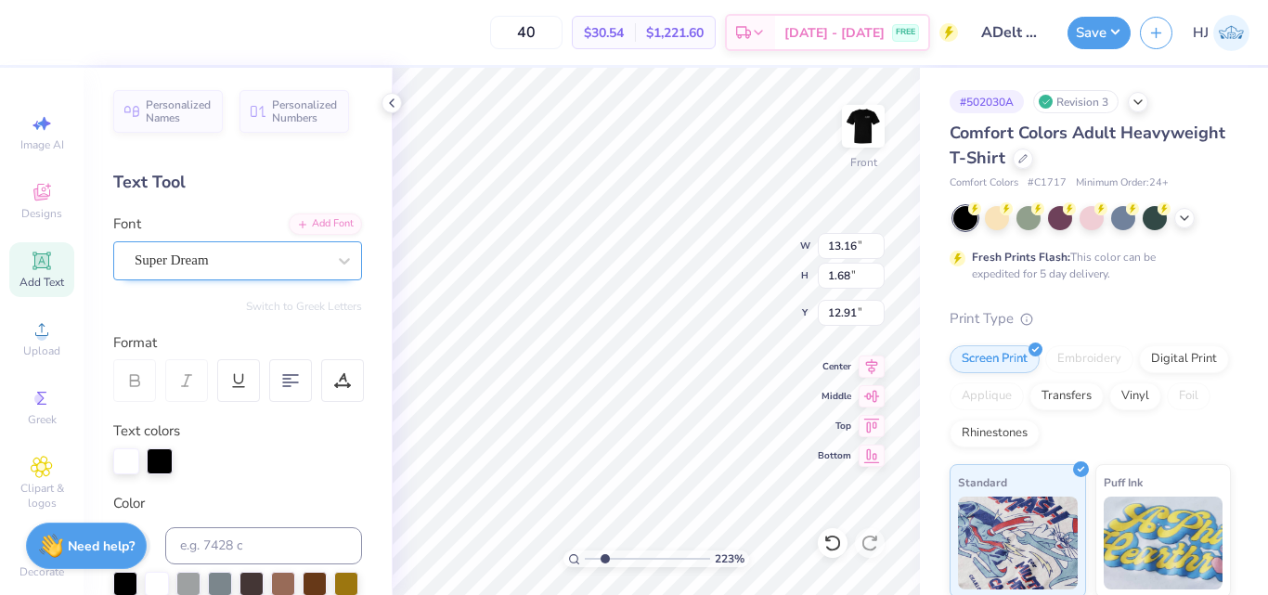
click at [229, 247] on div "Super Dream" at bounding box center [230, 260] width 195 height 29
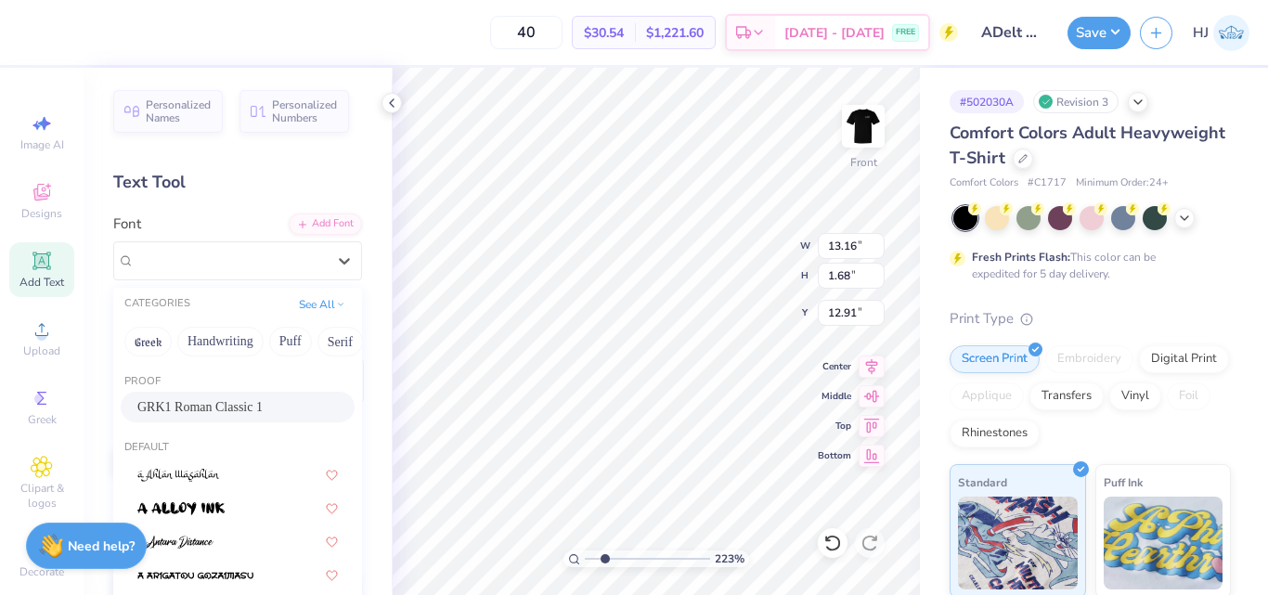
click at [220, 395] on div "GRK1 Roman Classic 1" at bounding box center [238, 407] width 234 height 31
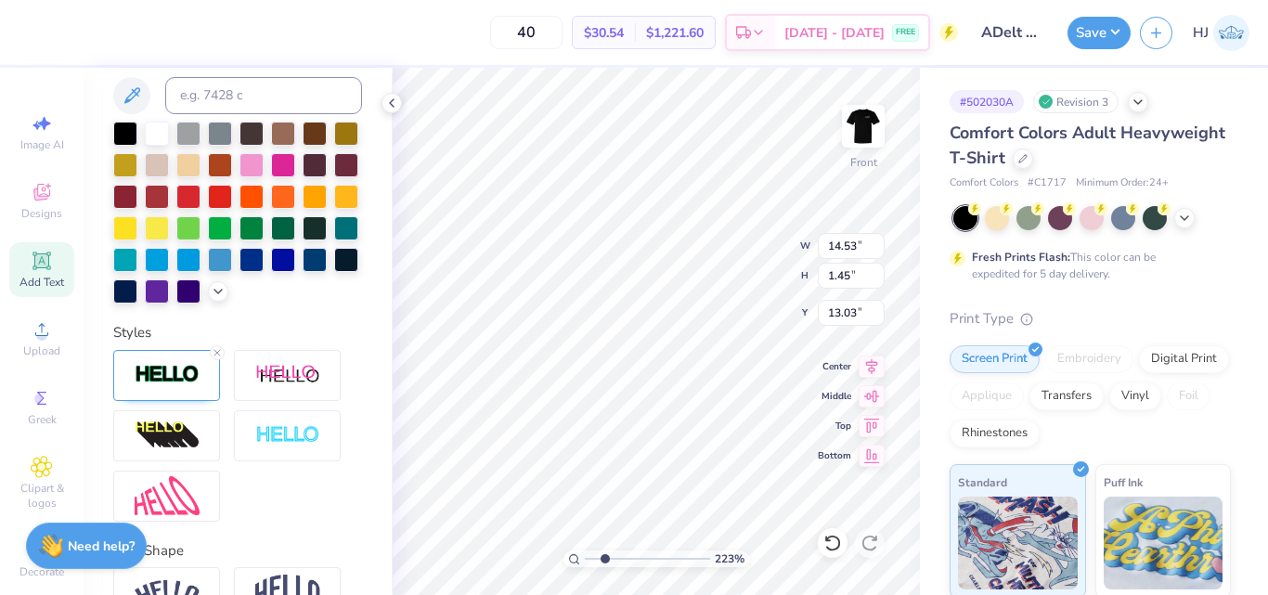
scroll to position [557, 0]
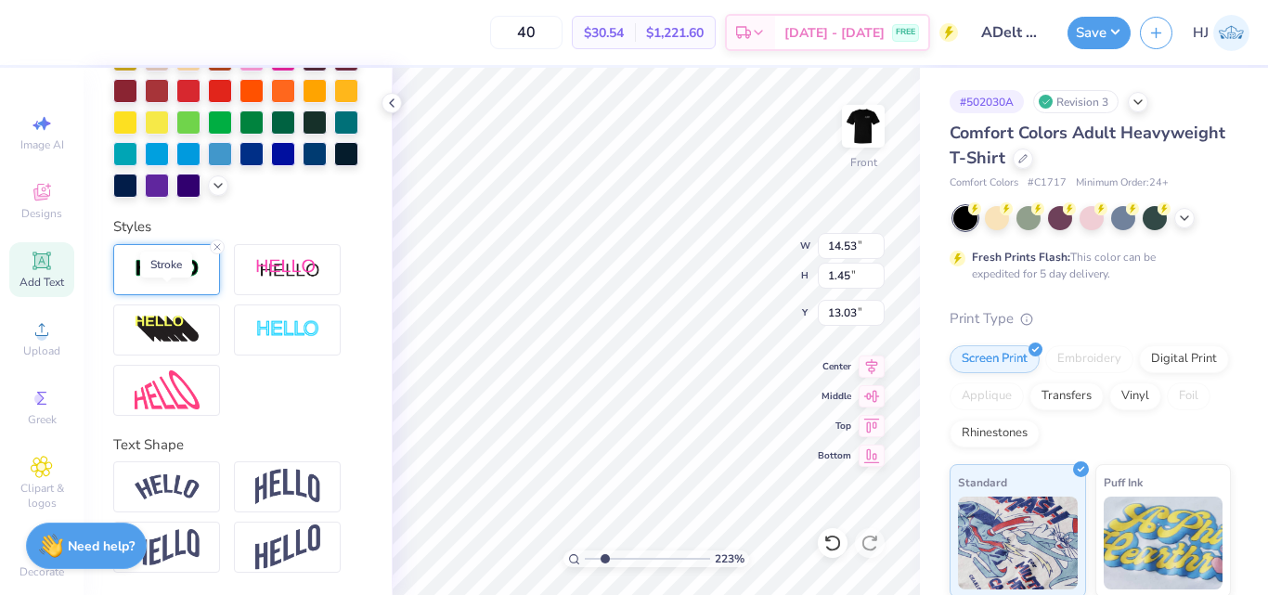
click at [174, 280] on img at bounding box center [167, 268] width 65 height 21
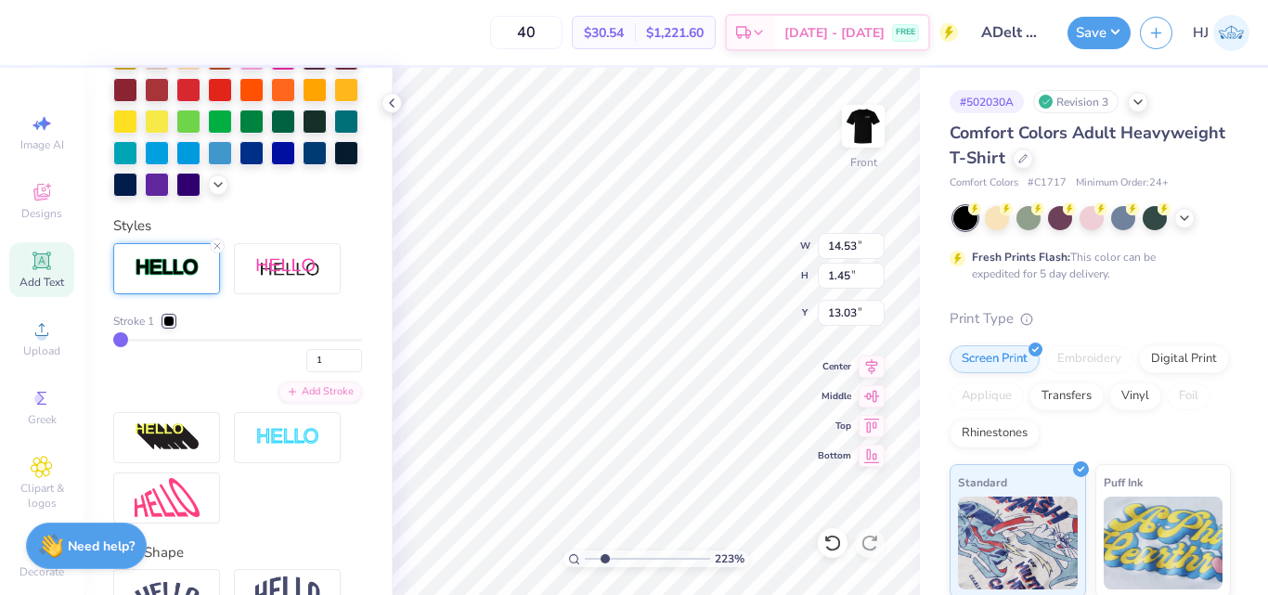
click at [171, 327] on div at bounding box center [168, 321] width 11 height 11
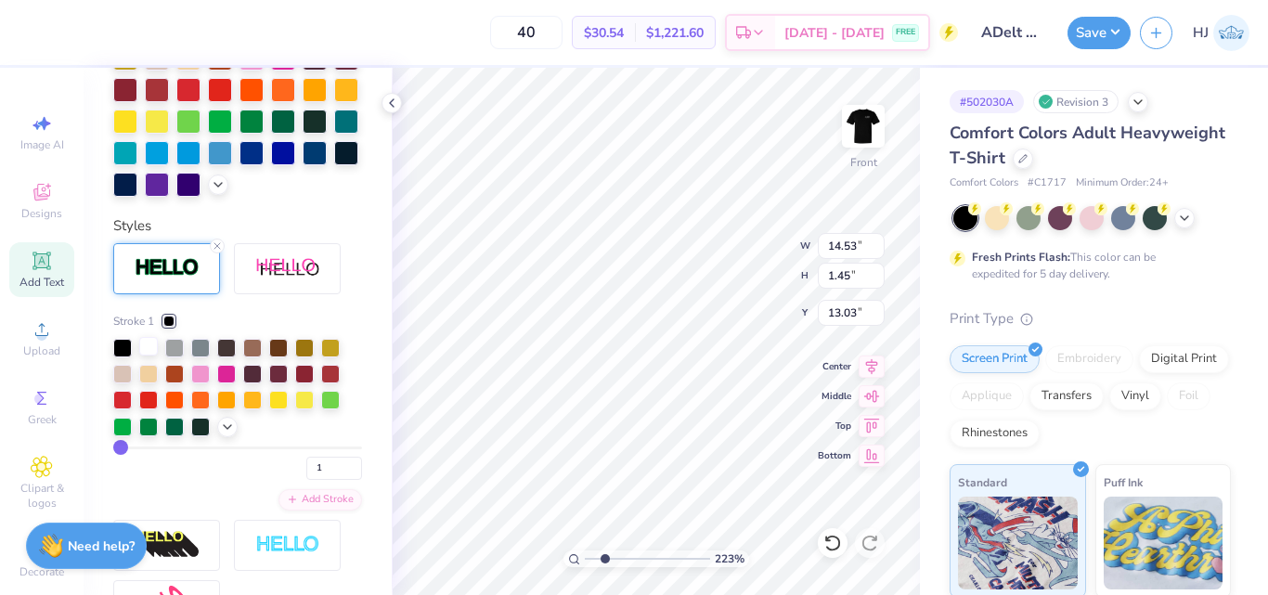
click at [143, 356] on div at bounding box center [148, 346] width 19 height 19
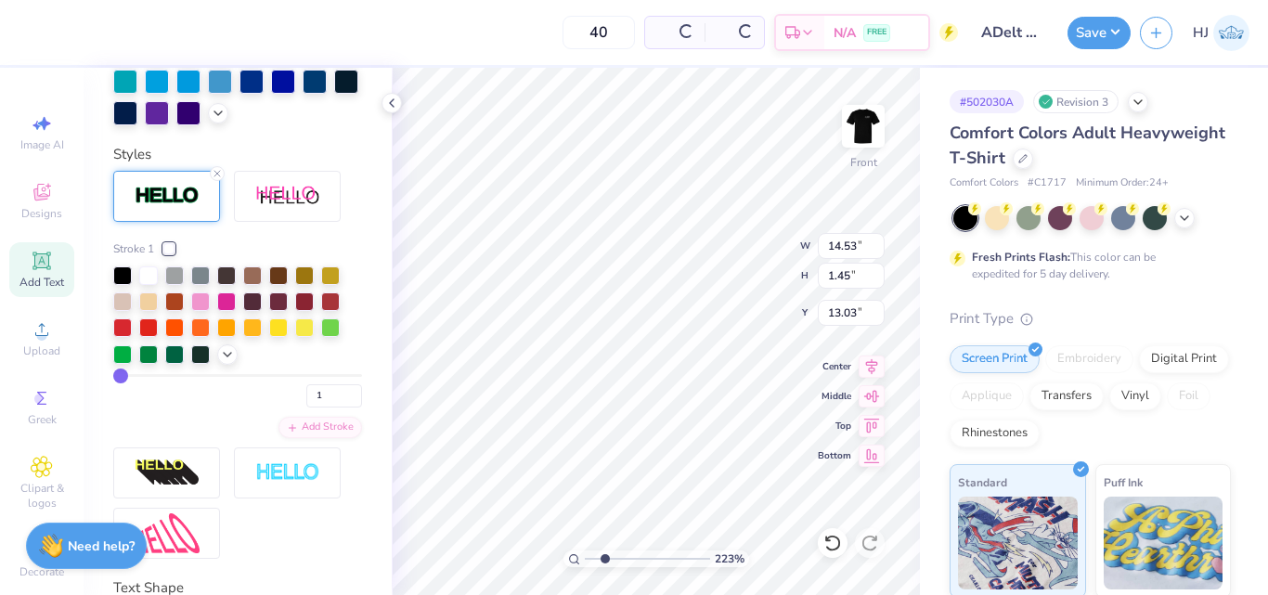
scroll to position [486, 0]
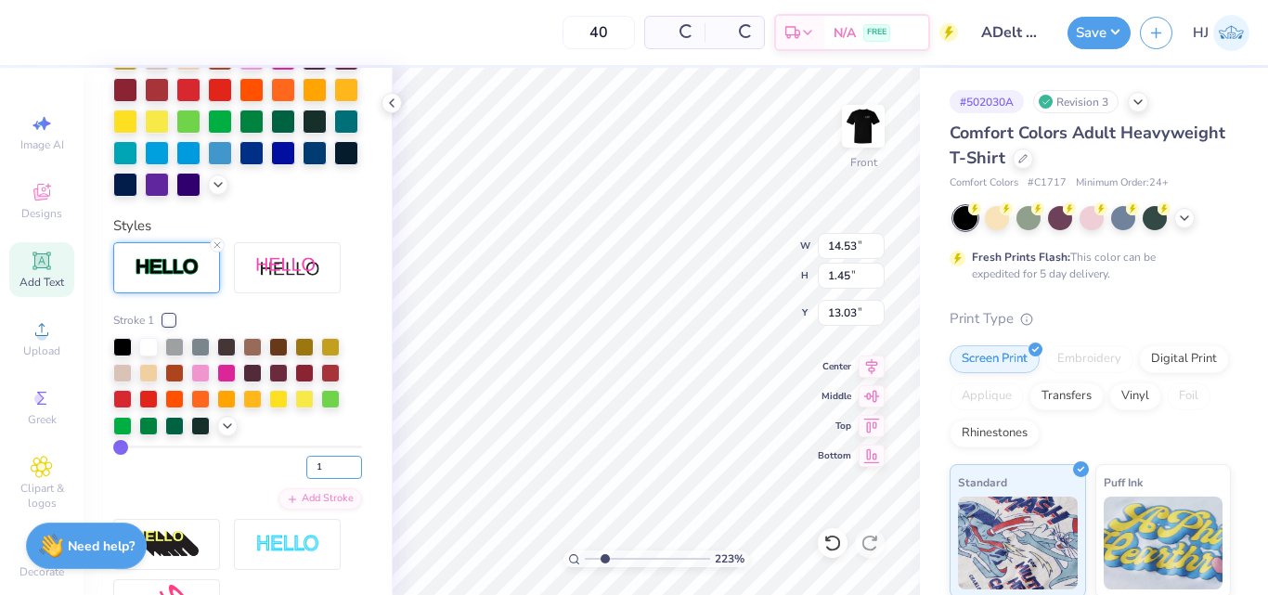
drag, startPoint x: 317, startPoint y: 498, endPoint x: 283, endPoint y: 494, distance: 33.6
click at [283, 479] on div "1" at bounding box center [237, 462] width 249 height 33
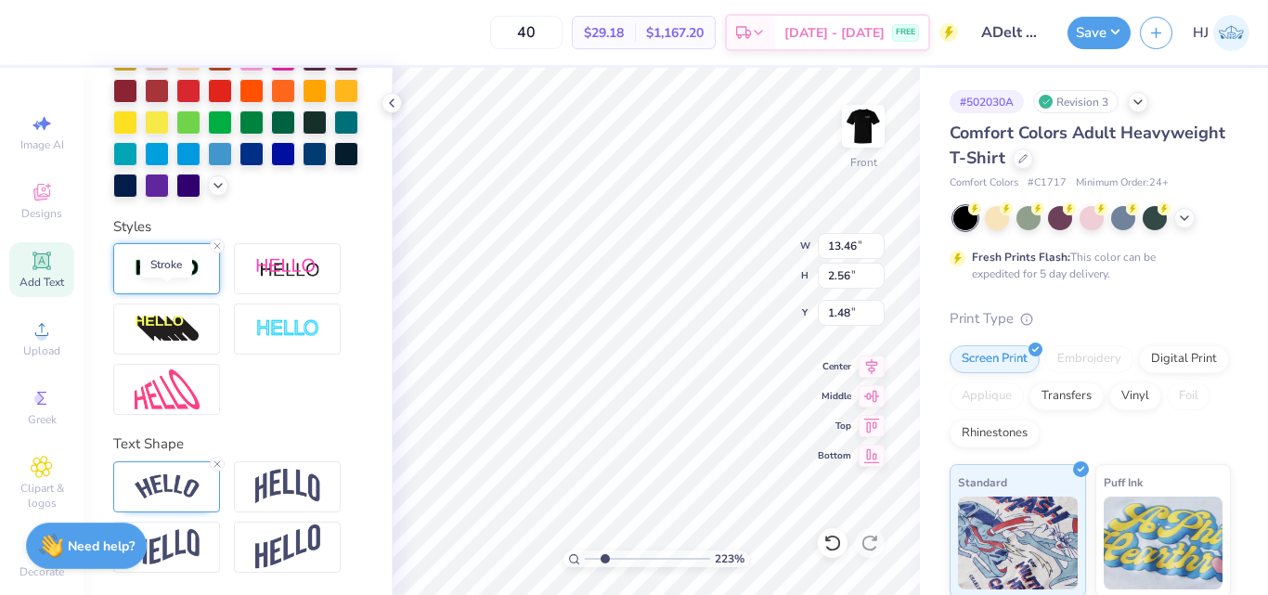
click at [171, 280] on img at bounding box center [167, 268] width 65 height 21
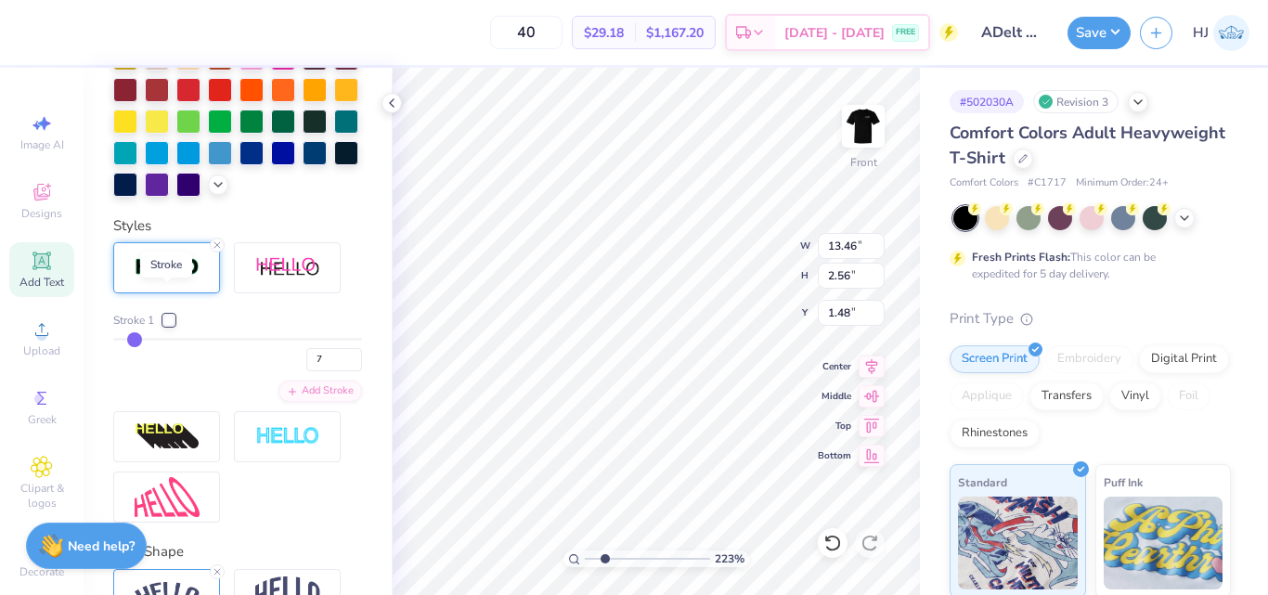
click at [171, 279] on img at bounding box center [167, 267] width 65 height 21
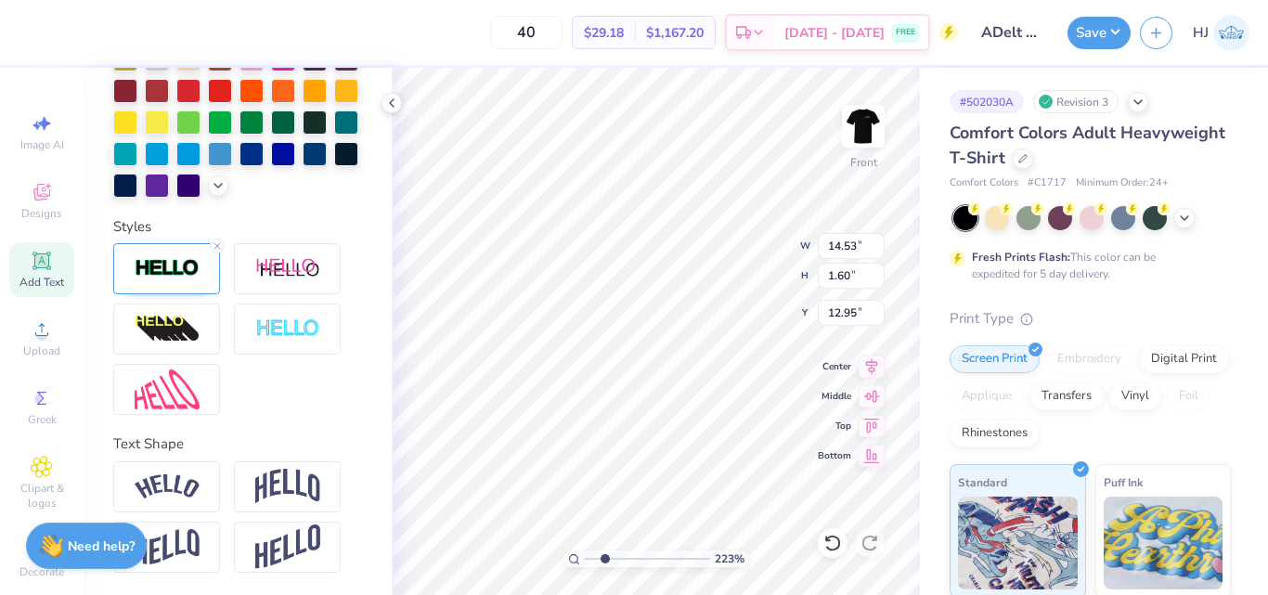
scroll to position [516, 0]
click at [176, 247] on div at bounding box center [166, 268] width 107 height 51
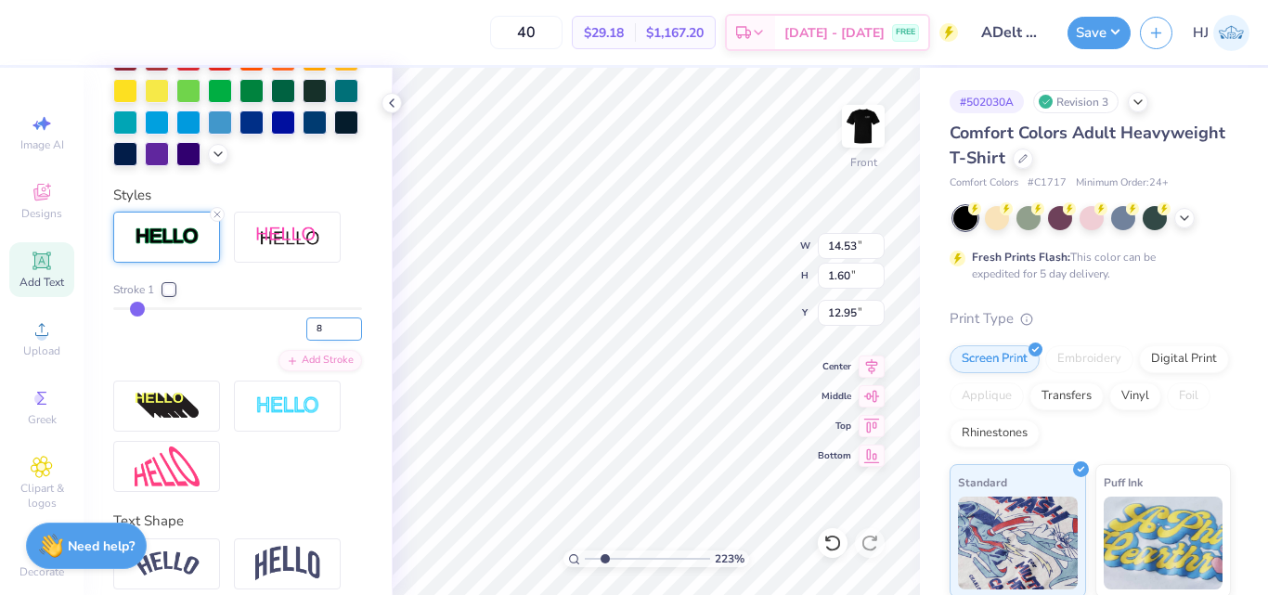
click at [312, 341] on input "8" at bounding box center [334, 329] width 56 height 23
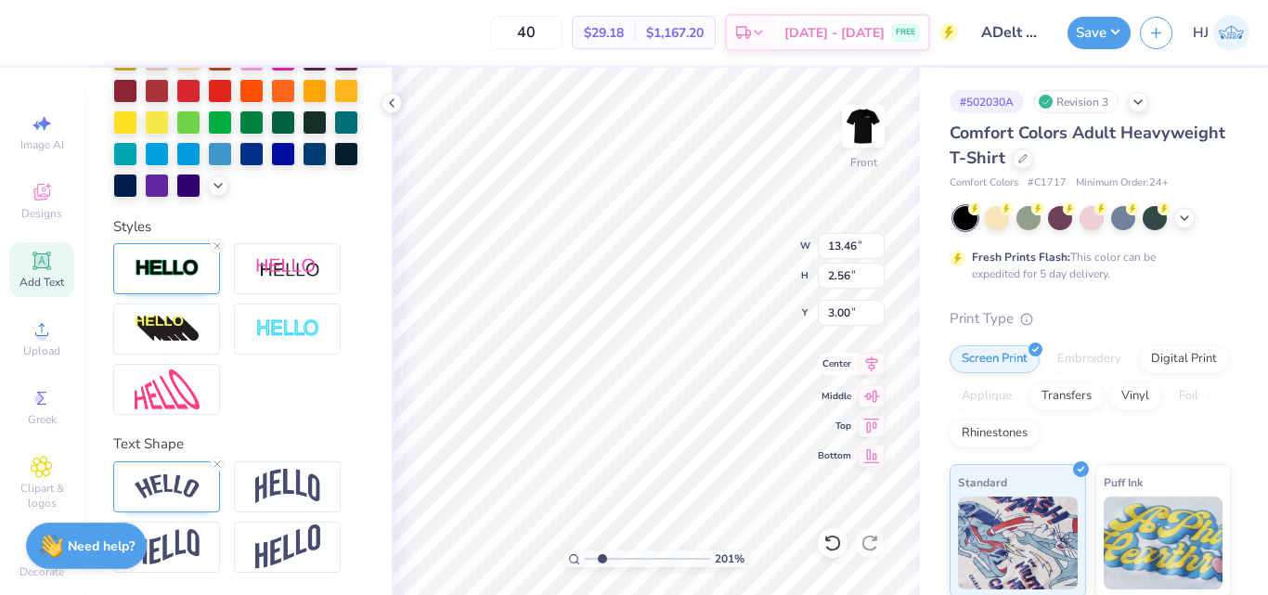
click at [868, 373] on icon at bounding box center [872, 364] width 26 height 22
drag, startPoint x: 838, startPoint y: 310, endPoint x: 850, endPoint y: 312, distance: 12.2
click at [850, 312] on input "2.69" at bounding box center [851, 313] width 67 height 26
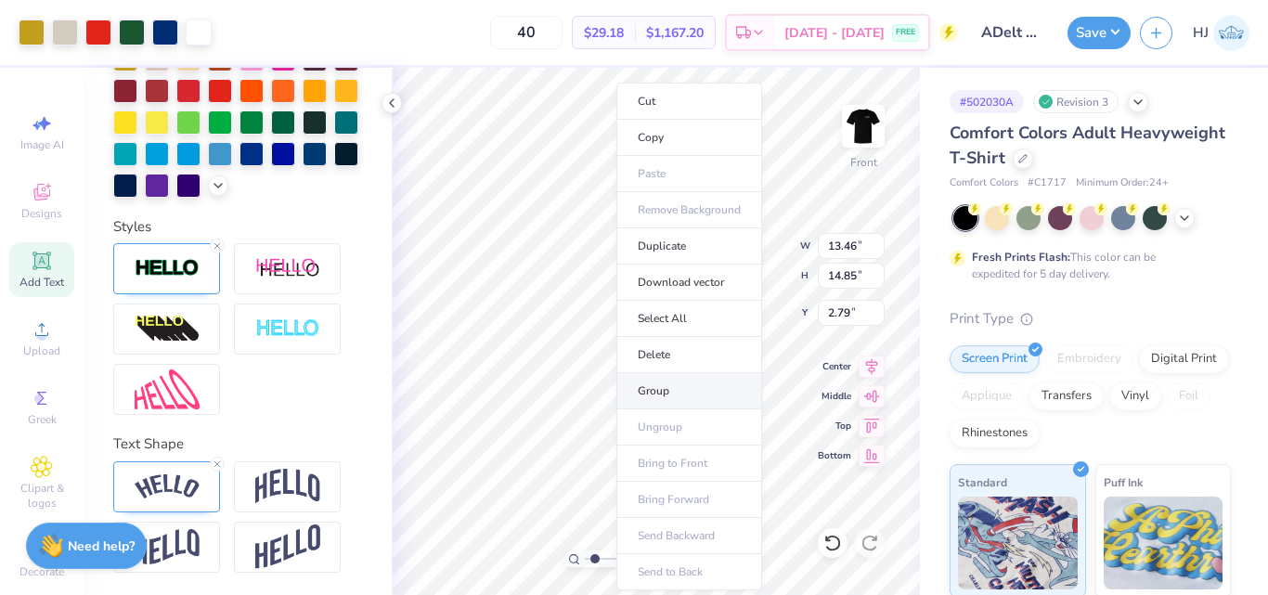
click at [671, 390] on li "Group" at bounding box center [690, 391] width 146 height 36
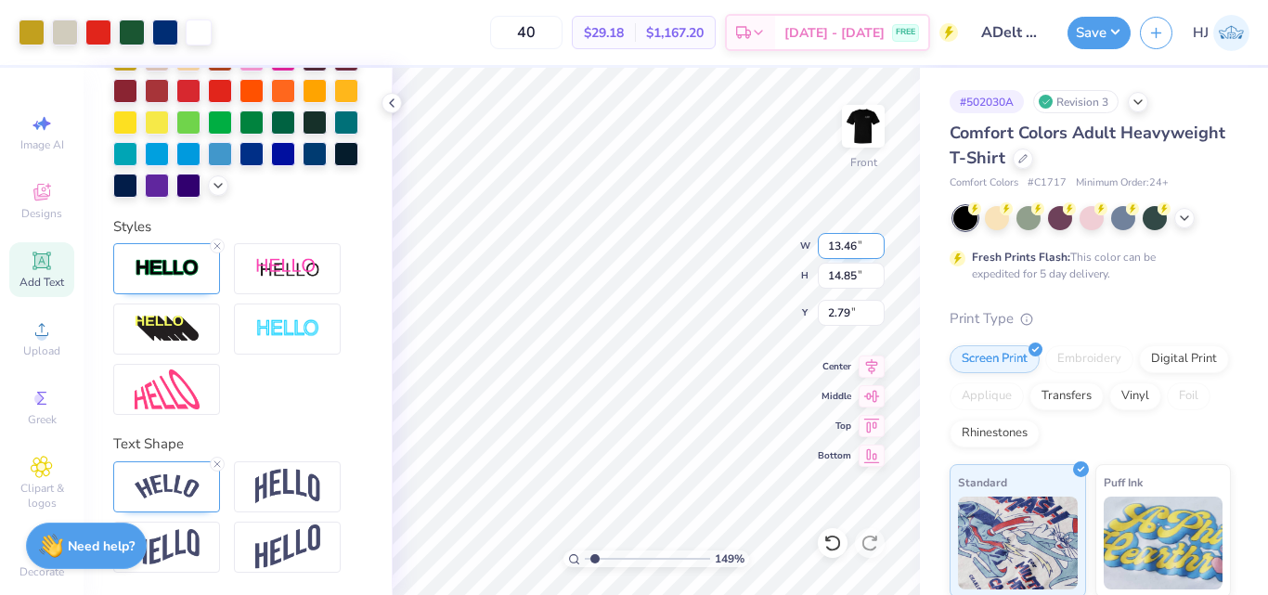
click at [852, 242] on input "13.46" at bounding box center [851, 246] width 67 height 26
click at [857, 312] on input "3.32" at bounding box center [851, 313] width 67 height 26
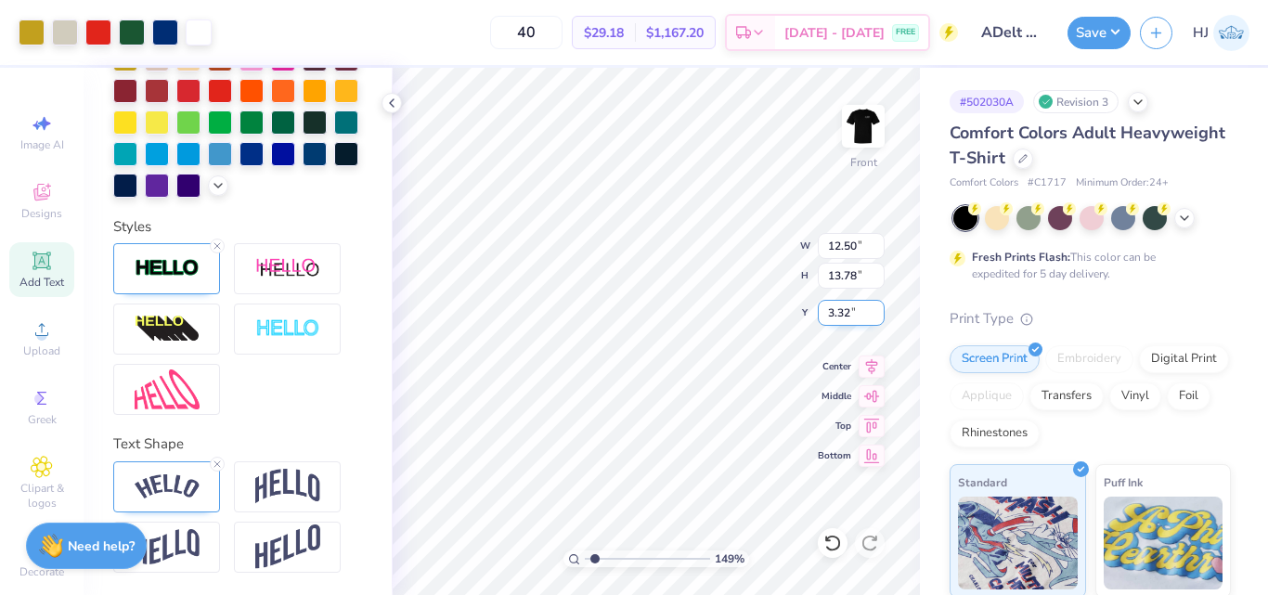
click at [857, 312] on input "3.32" at bounding box center [851, 313] width 67 height 26
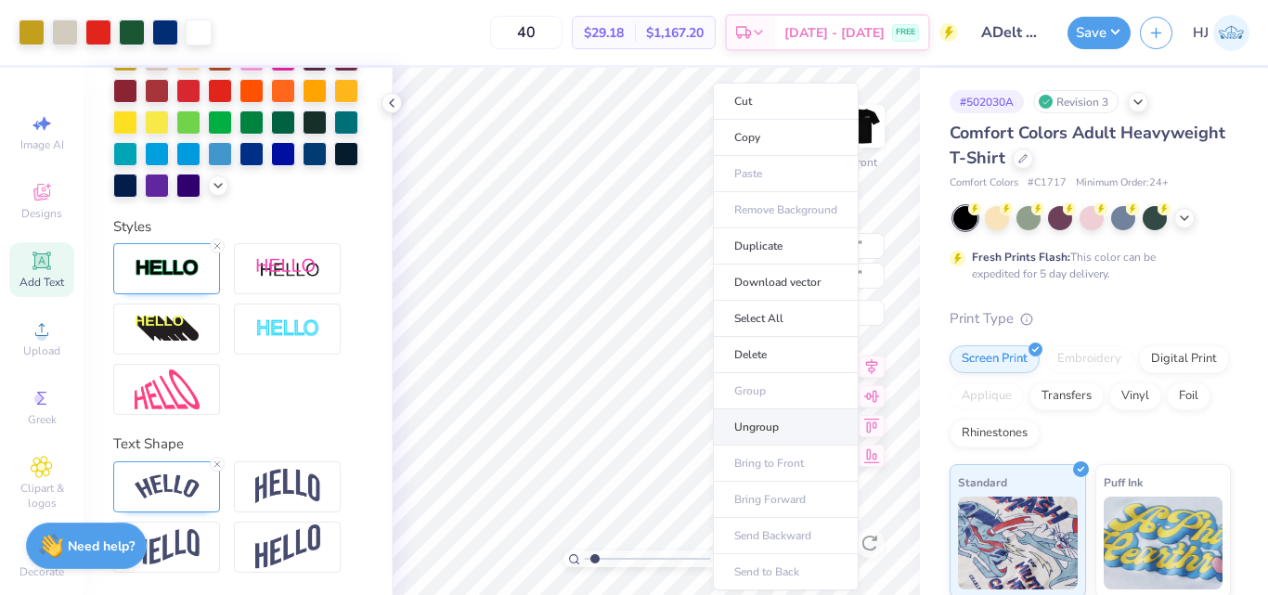
click at [770, 427] on li "Ungroup" at bounding box center [786, 428] width 146 height 36
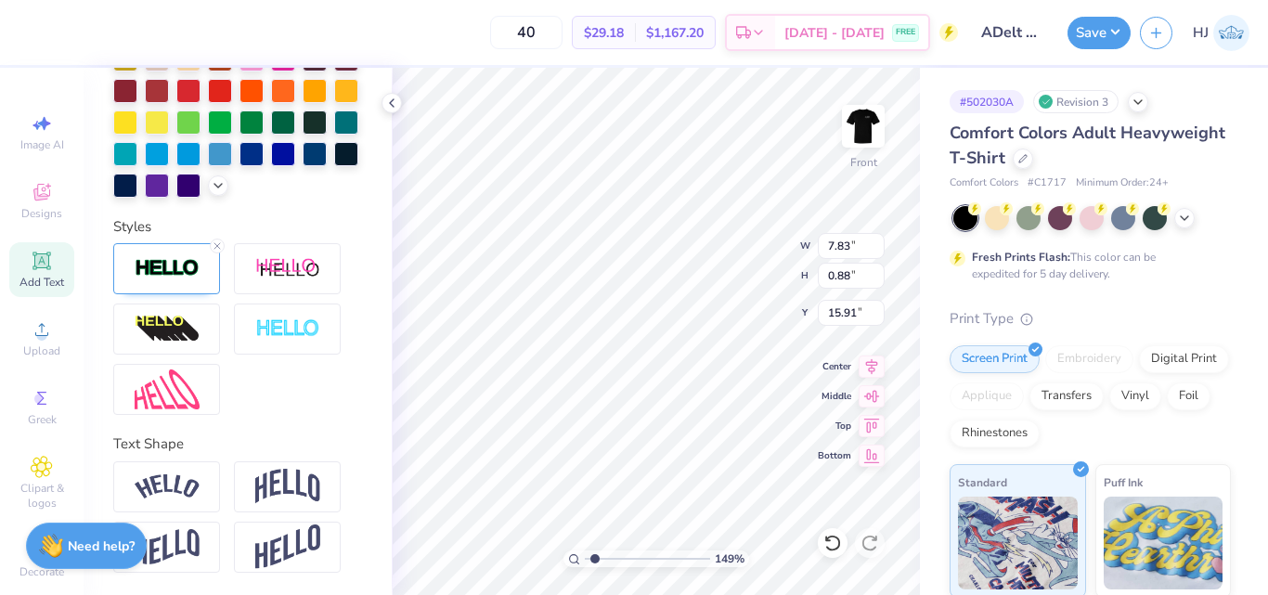
scroll to position [16, 4]
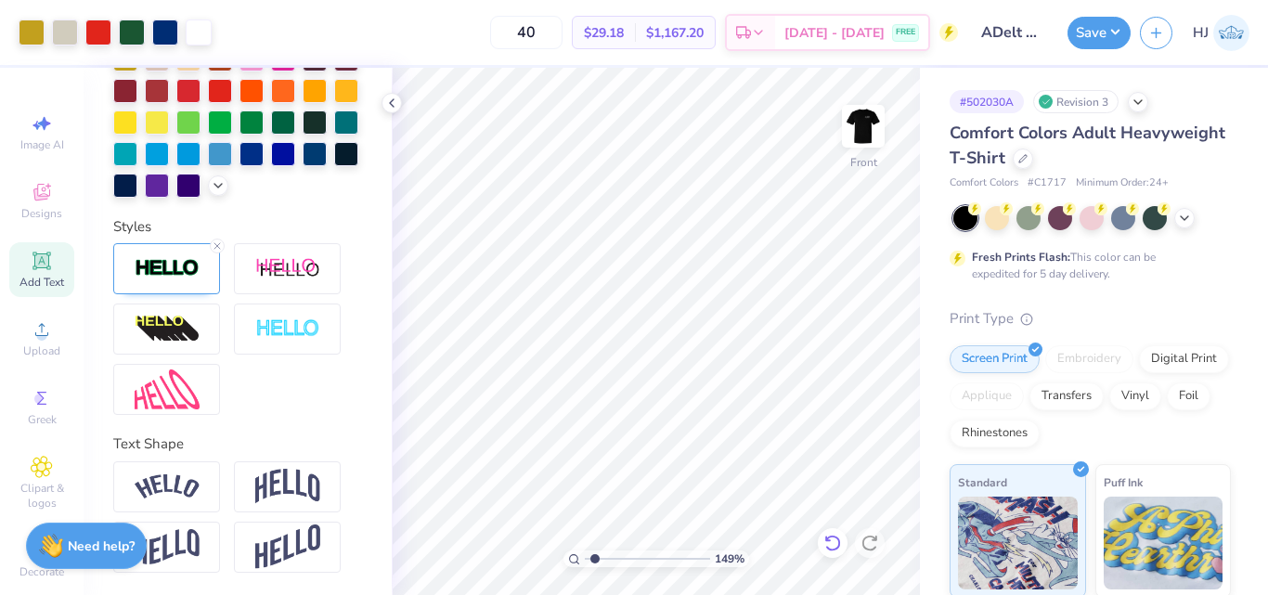
click at [833, 537] on icon at bounding box center [833, 543] width 16 height 17
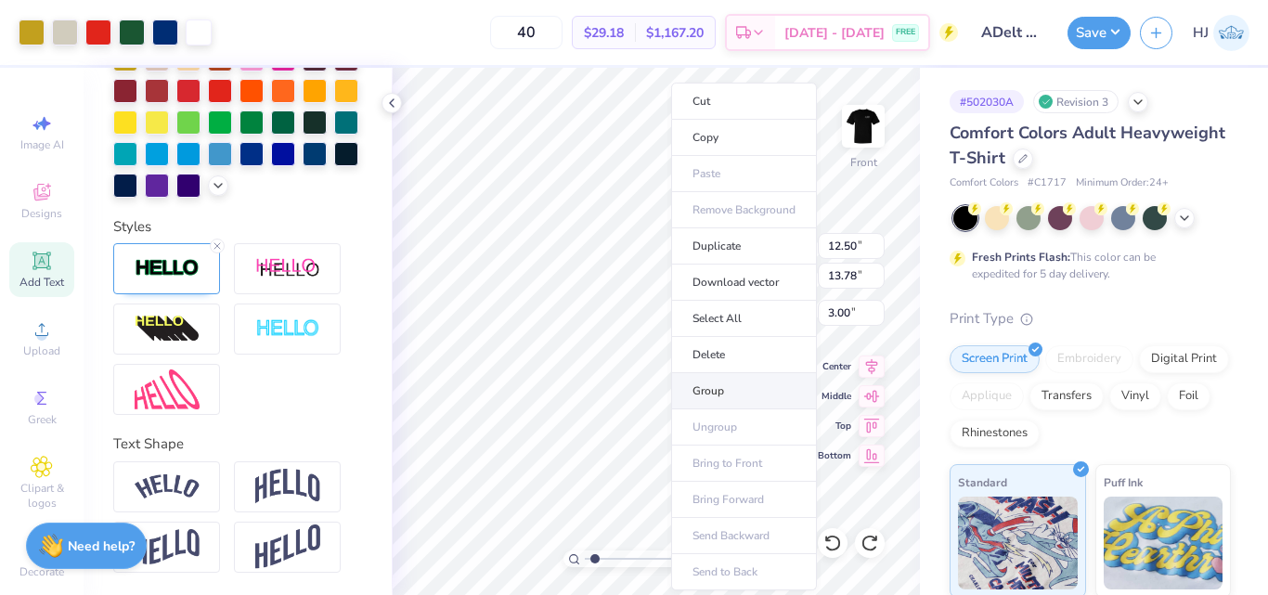
click at [725, 389] on li "Group" at bounding box center [744, 391] width 146 height 36
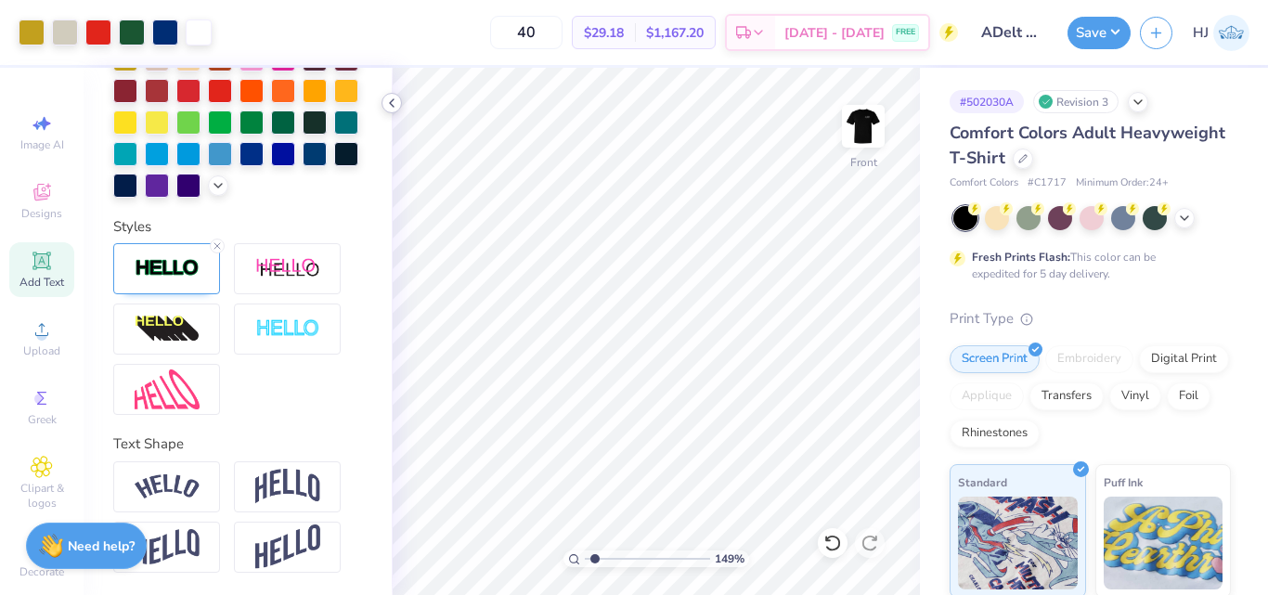
click at [393, 100] on polyline at bounding box center [392, 102] width 4 height 7
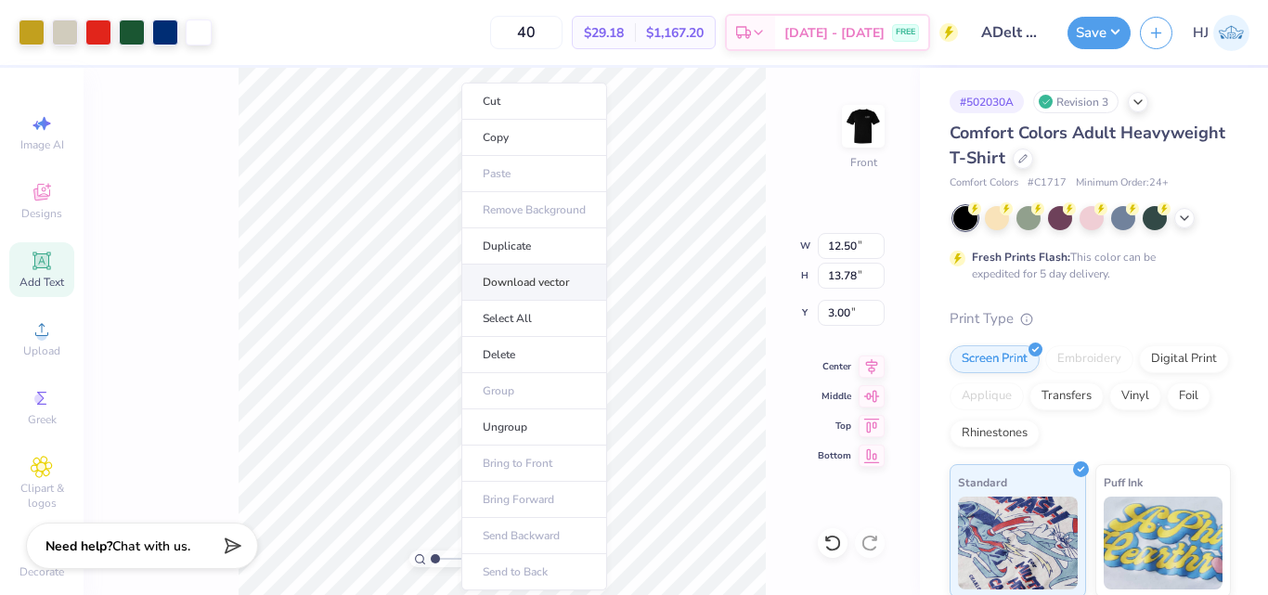
click at [523, 280] on li "Download vector" at bounding box center [535, 283] width 146 height 36
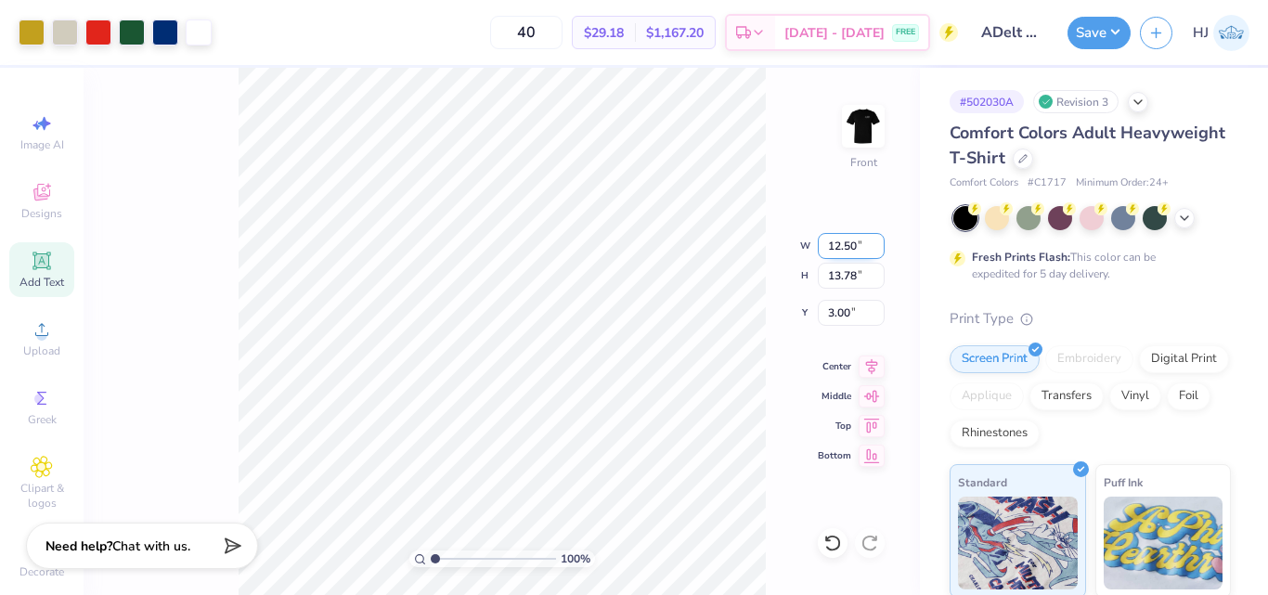
click at [726, 246] on div "100 % Front W 12.50 12.50 " H 13.78 13.78 " Y 3.00 3.00 " Center Middle Top Bot…" at bounding box center [502, 331] width 837 height 527
click at [775, 157] on div "100 % Front W 12.50 12.50 " H 13.78 13.78 " Y 3.00 3.00 " Center Middle Top Bot…" at bounding box center [502, 331] width 837 height 527
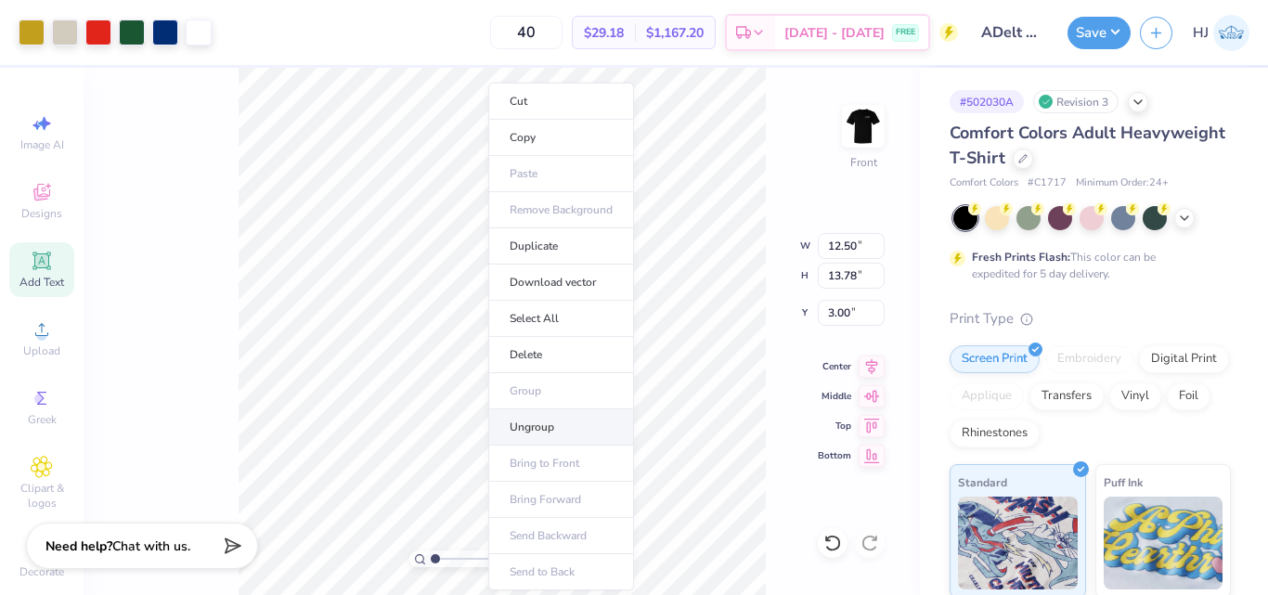
click at [534, 427] on li "Ungroup" at bounding box center [561, 428] width 146 height 36
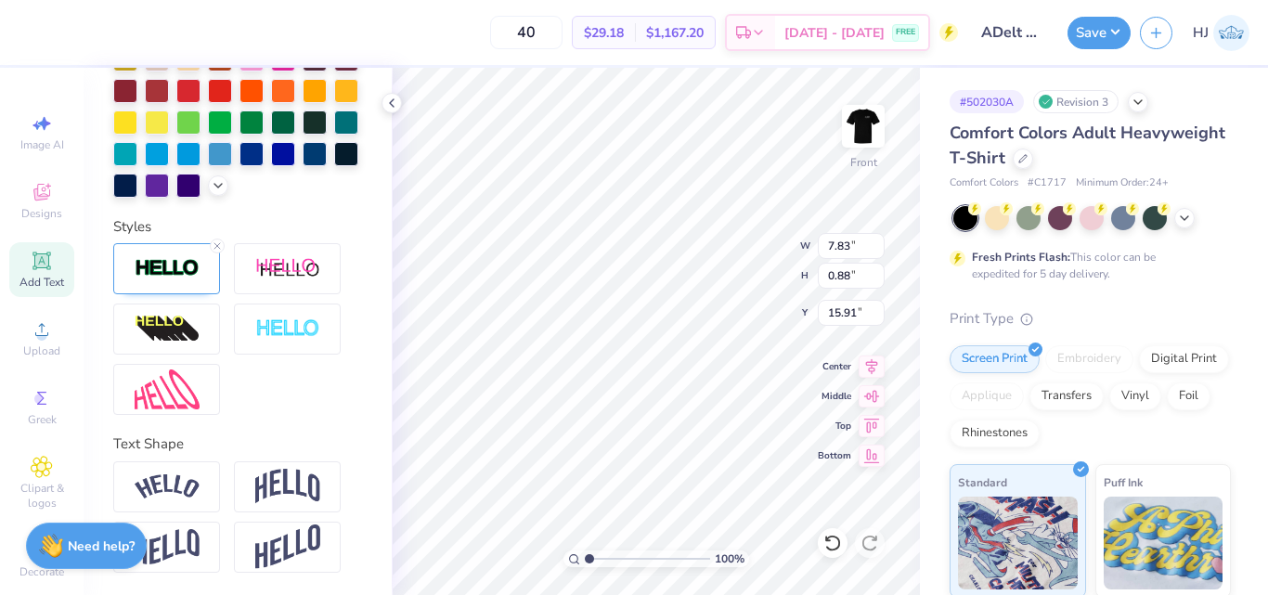
scroll to position [16, 3]
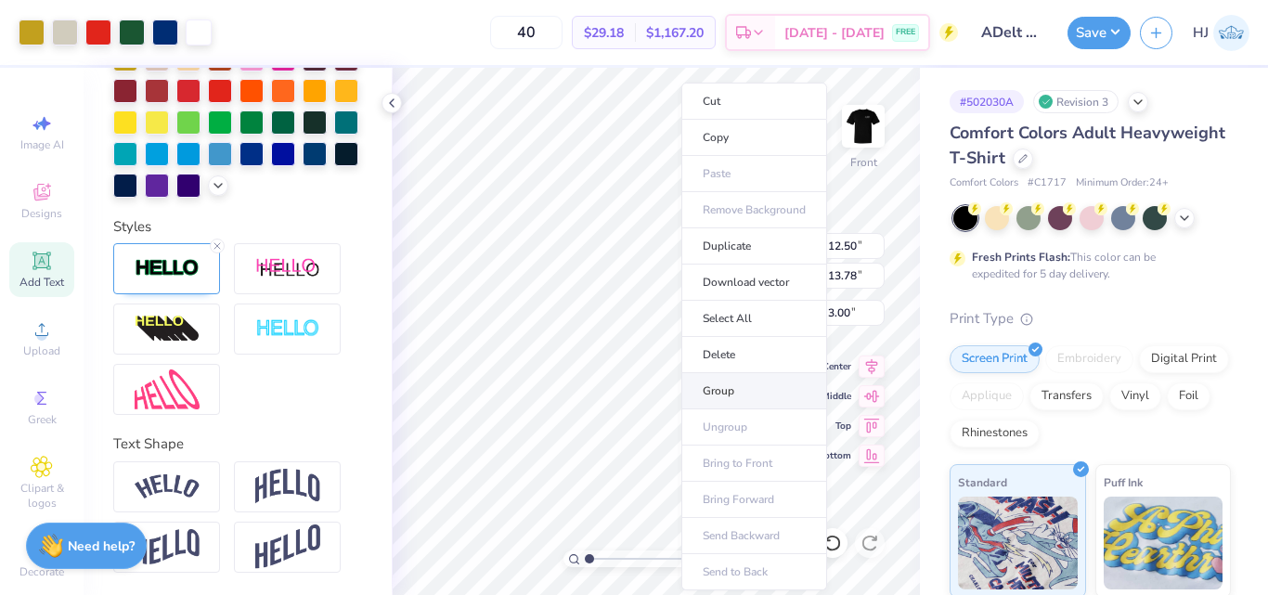
click at [732, 390] on li "Group" at bounding box center [755, 391] width 146 height 36
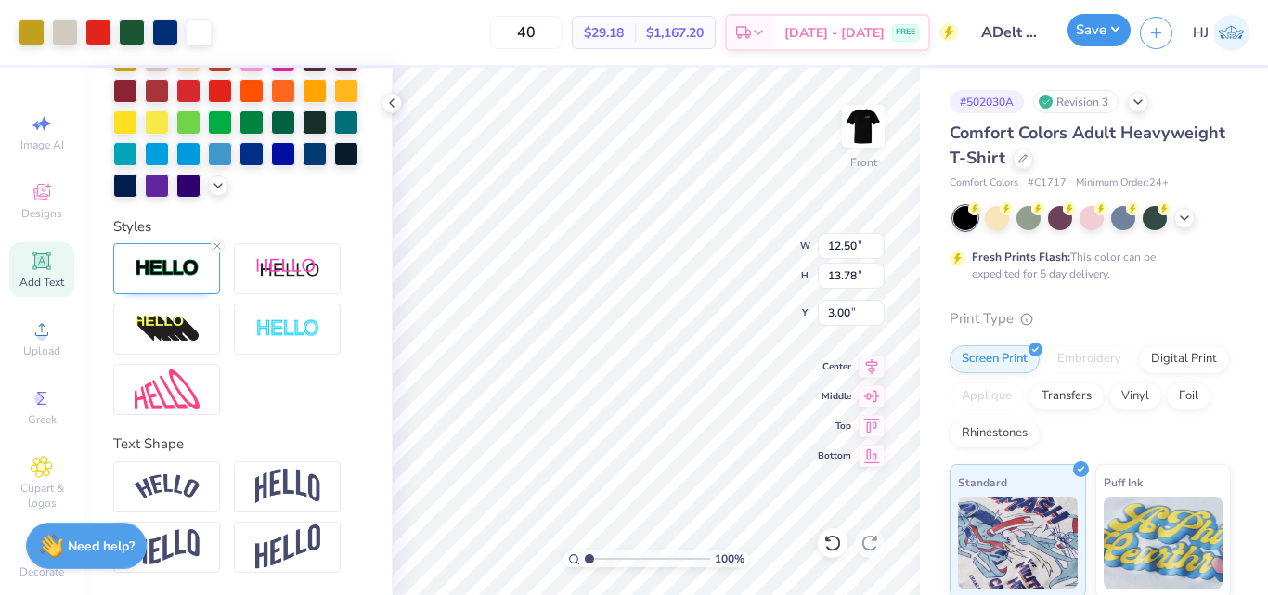
click at [1120, 30] on button "Save" at bounding box center [1099, 30] width 63 height 33
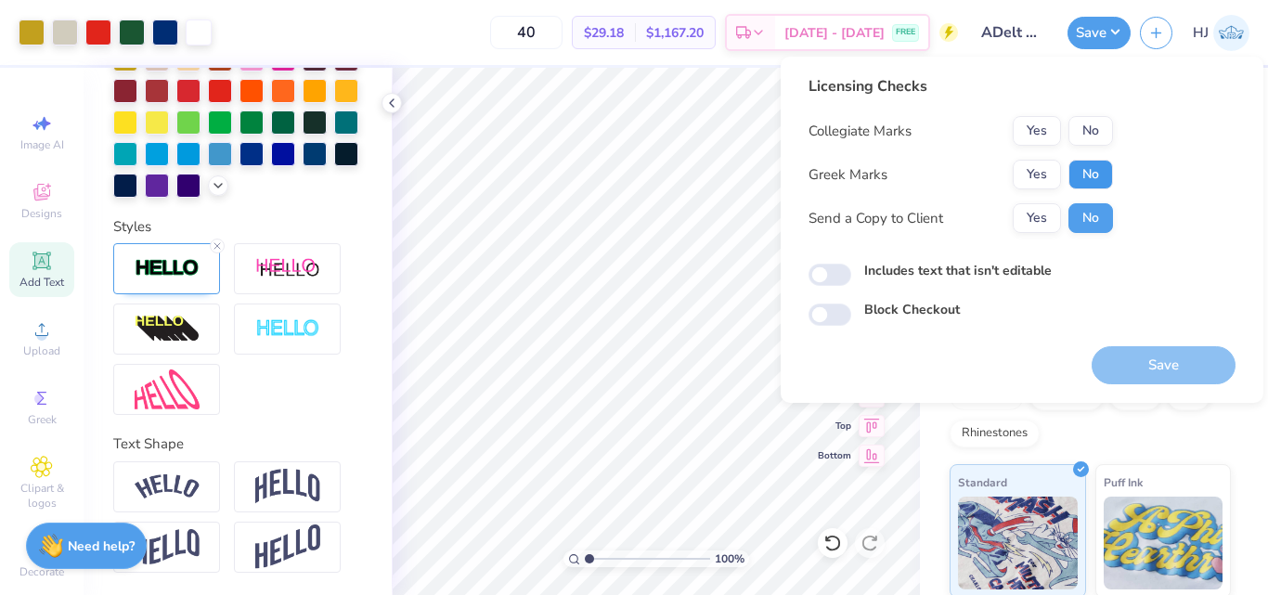
click at [1088, 174] on button "No" at bounding box center [1091, 175] width 45 height 30
click at [1036, 181] on button "Yes" at bounding box center [1037, 175] width 48 height 30
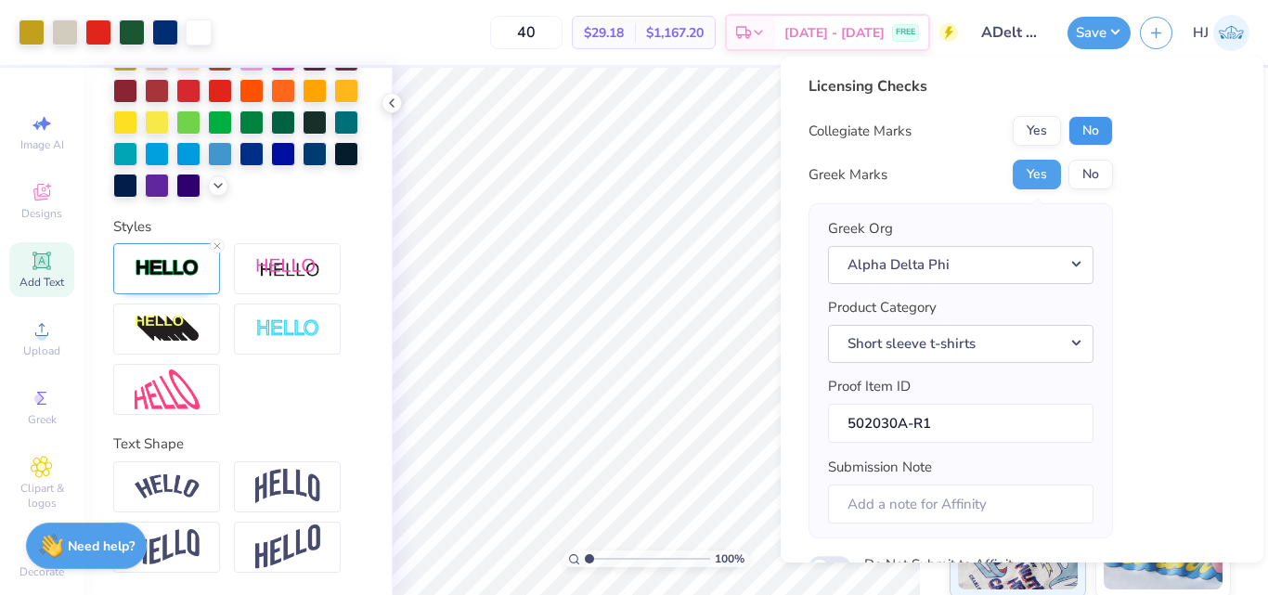
click at [1091, 135] on button "No" at bounding box center [1091, 131] width 45 height 30
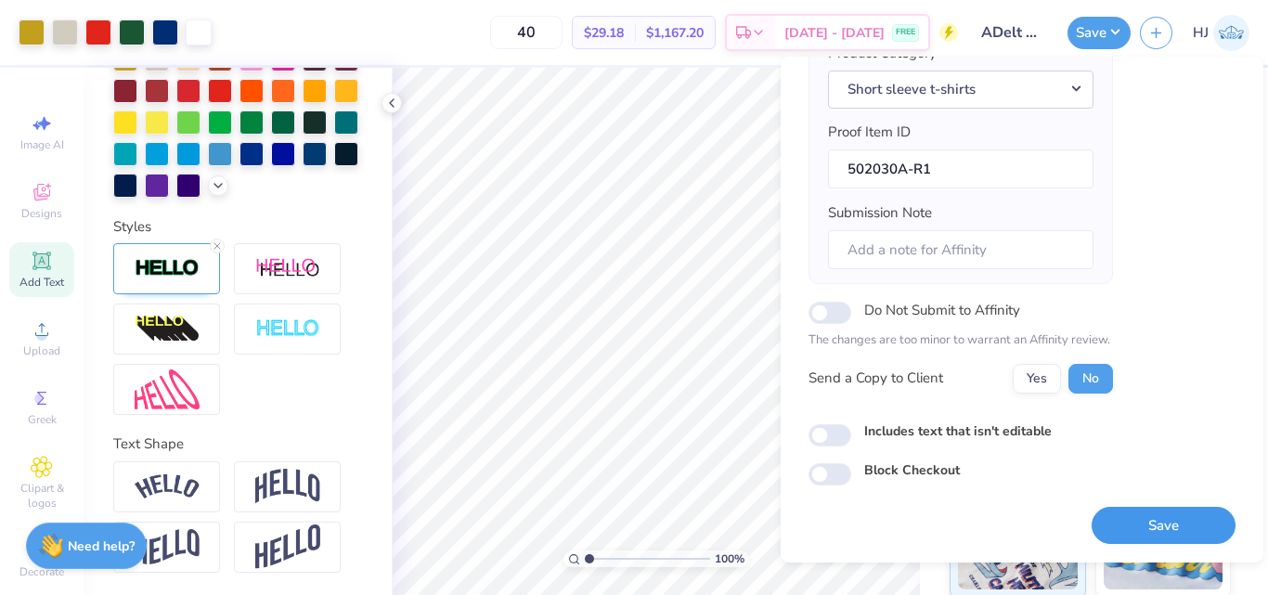
click at [1141, 516] on button "Save" at bounding box center [1164, 526] width 144 height 38
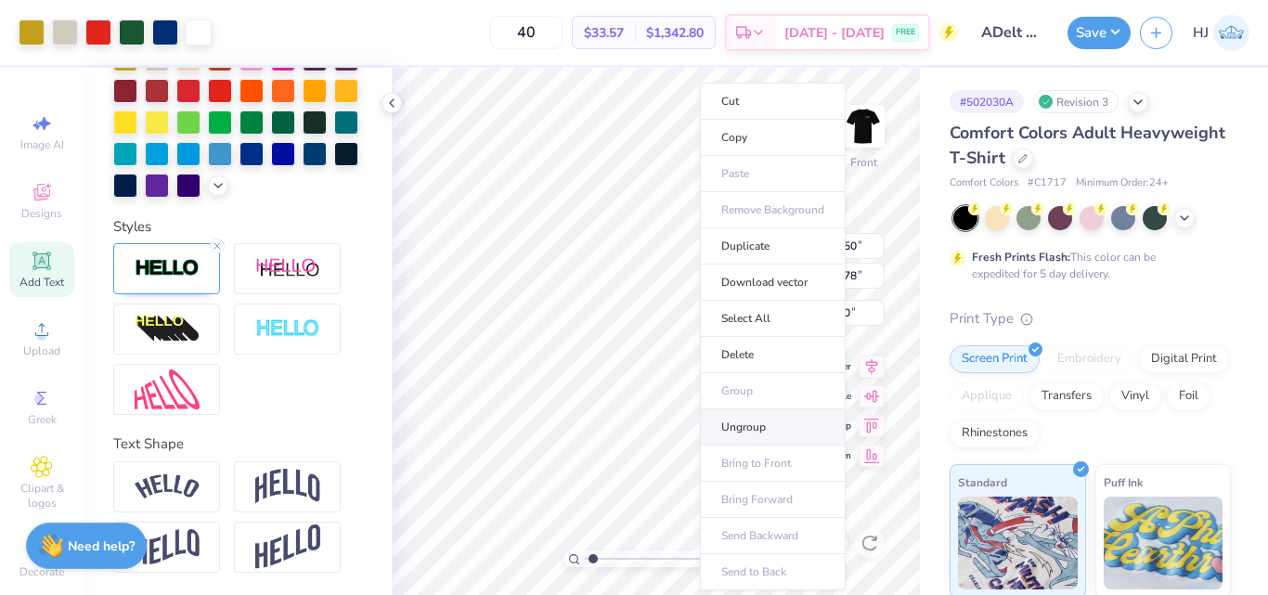
click at [733, 423] on li "Ungroup" at bounding box center [773, 428] width 146 height 36
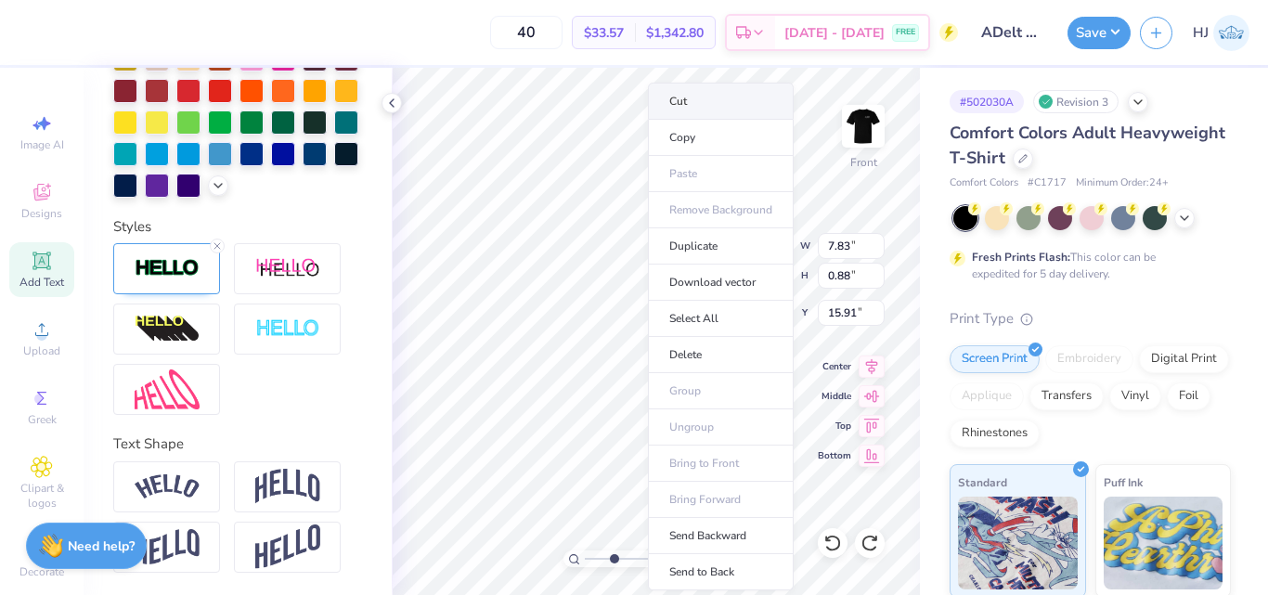
click at [723, 98] on li "Cut" at bounding box center [721, 101] width 146 height 37
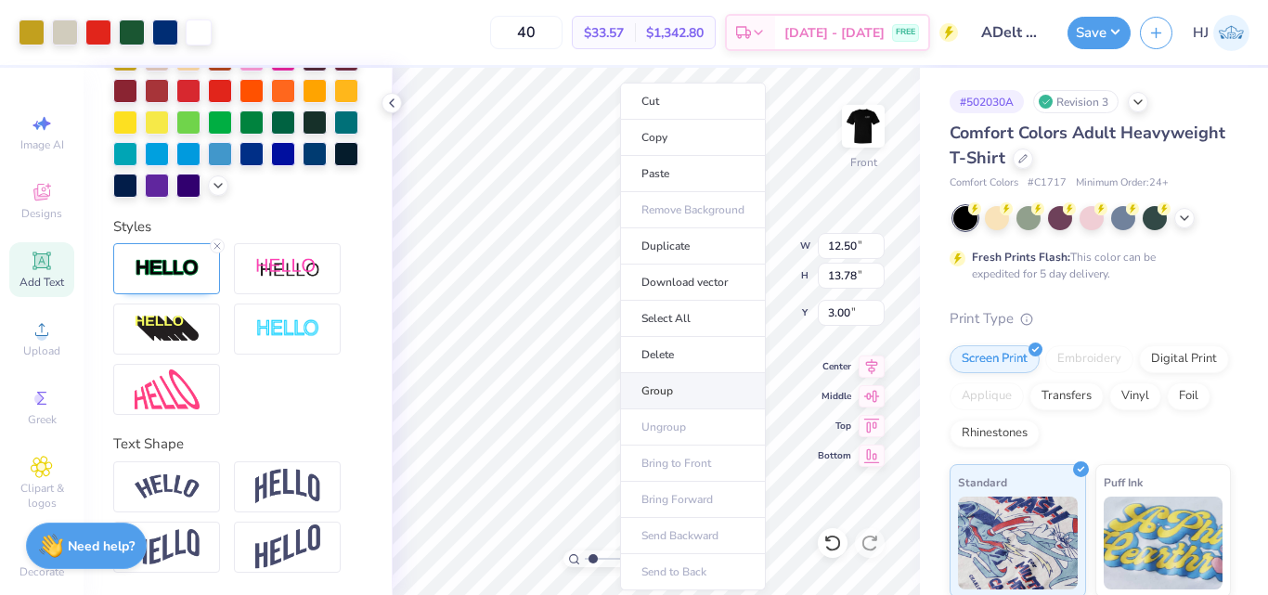
click at [675, 391] on li "Group" at bounding box center [693, 391] width 146 height 36
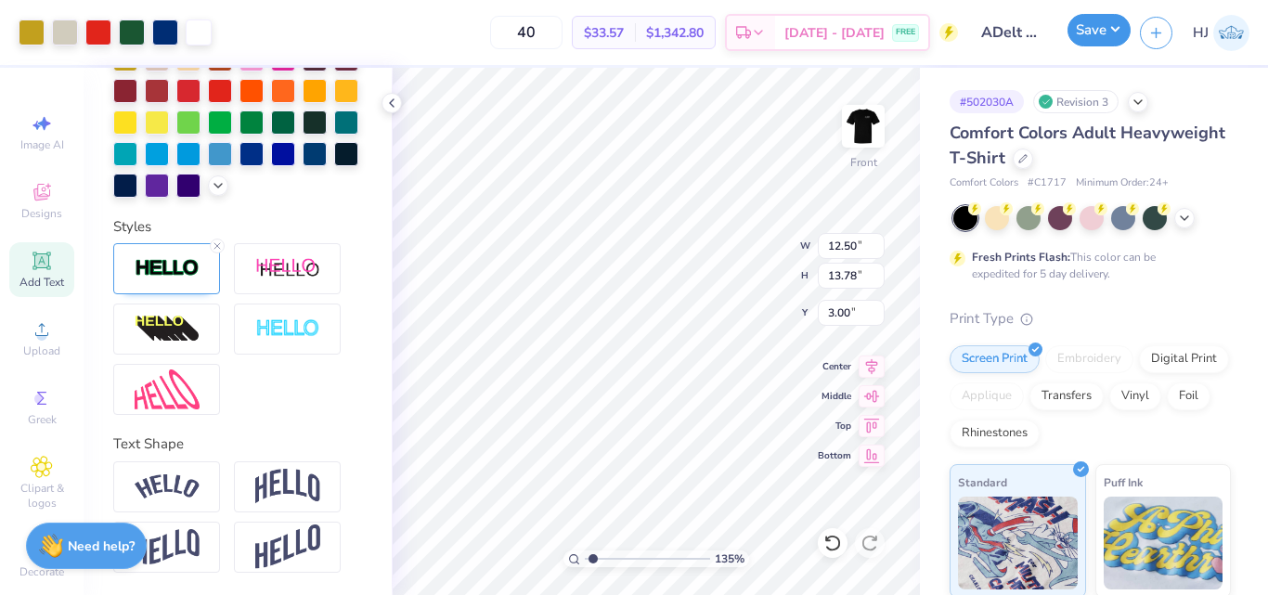
click at [1118, 22] on button "Save" at bounding box center [1099, 30] width 63 height 33
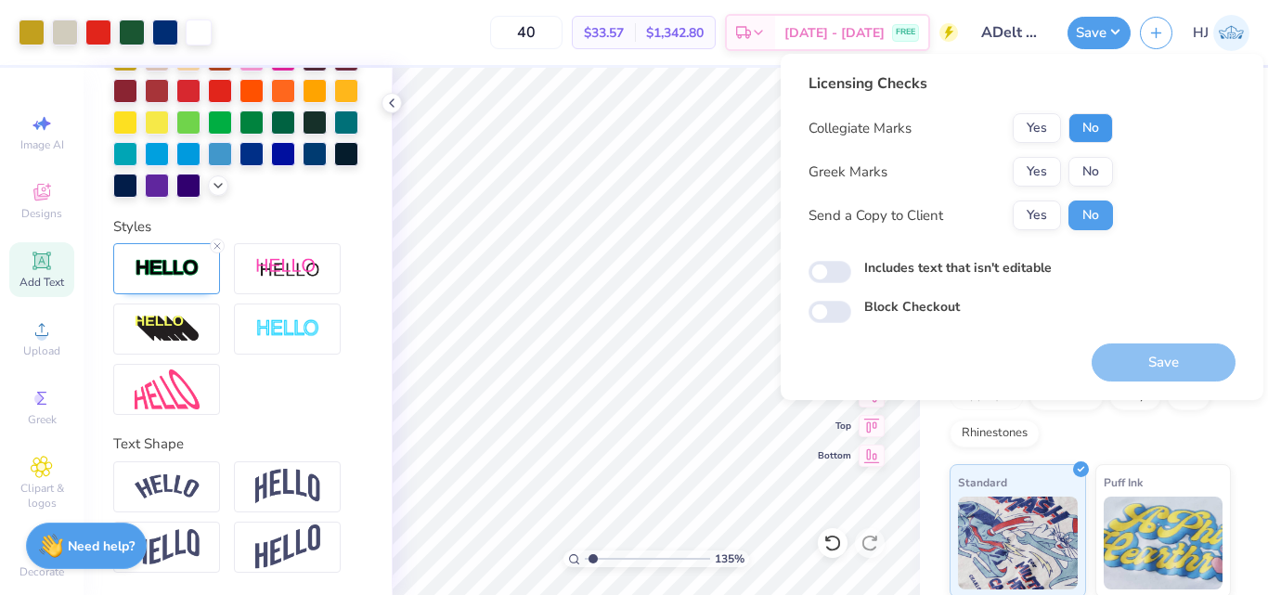
click at [1105, 129] on button "No" at bounding box center [1091, 128] width 45 height 30
click at [1104, 163] on button "No" at bounding box center [1091, 172] width 45 height 30
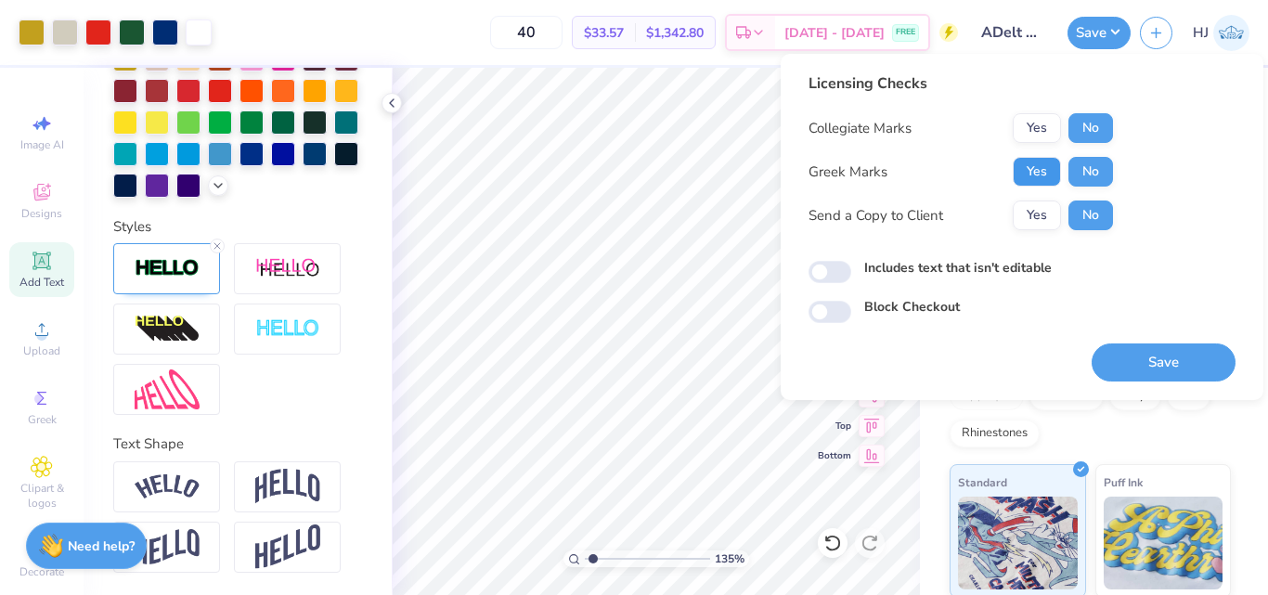
click at [1034, 166] on button "Yes" at bounding box center [1037, 172] width 48 height 30
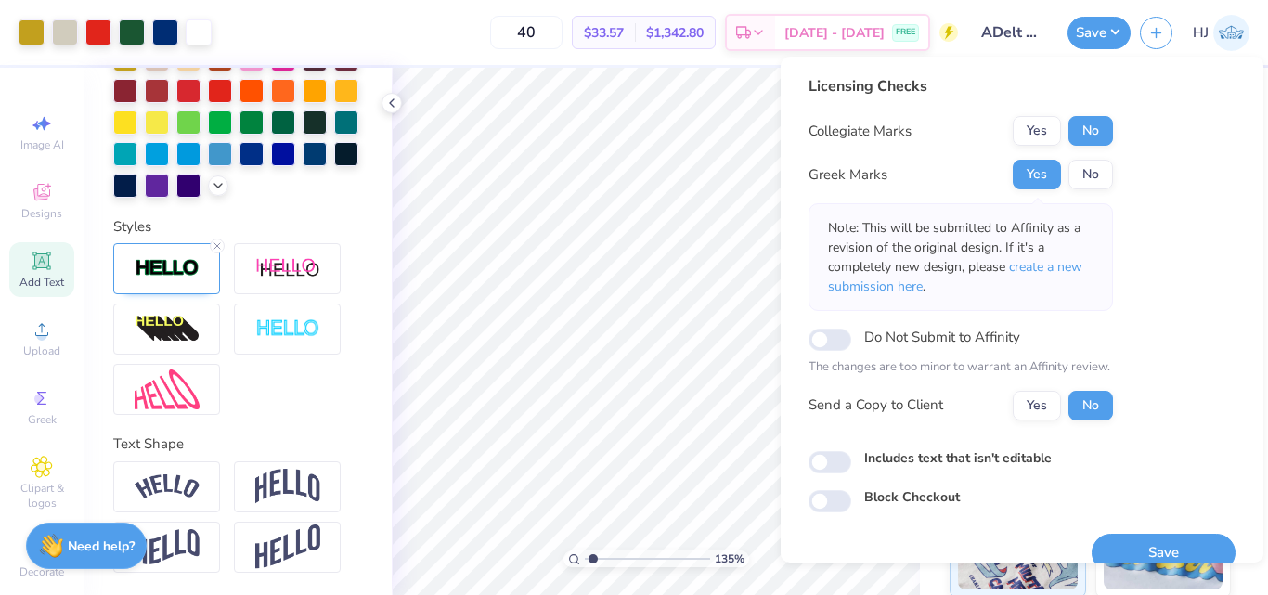
scroll to position [27, 0]
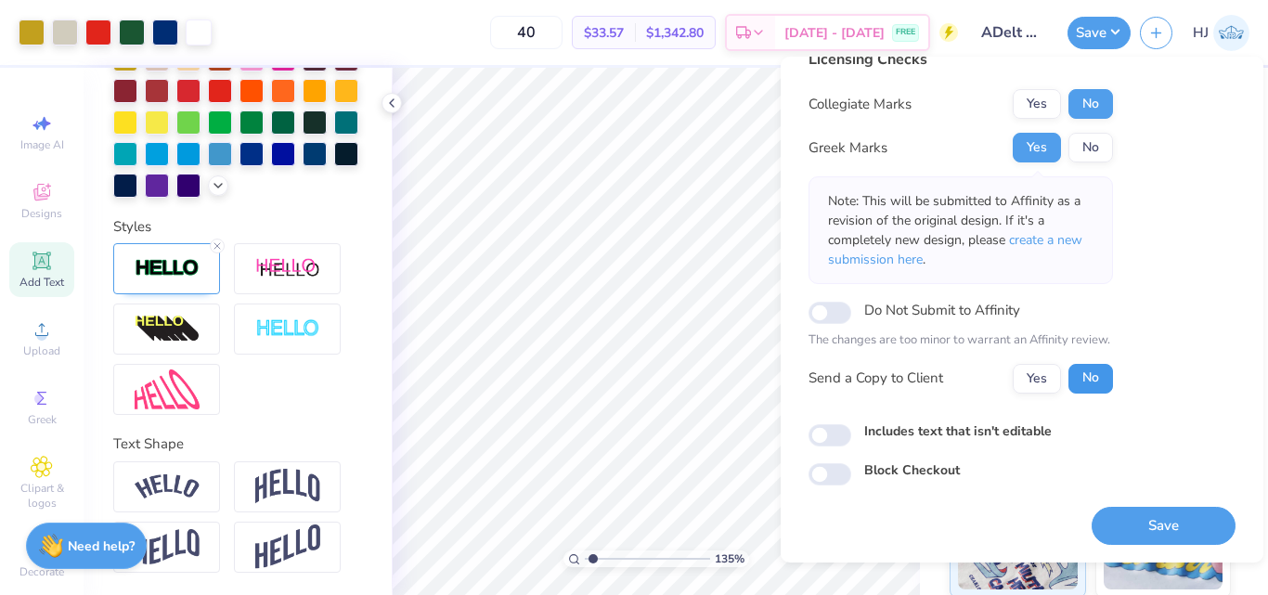
click at [1100, 378] on button "No" at bounding box center [1091, 379] width 45 height 30
click at [1090, 147] on button "No" at bounding box center [1091, 148] width 45 height 30
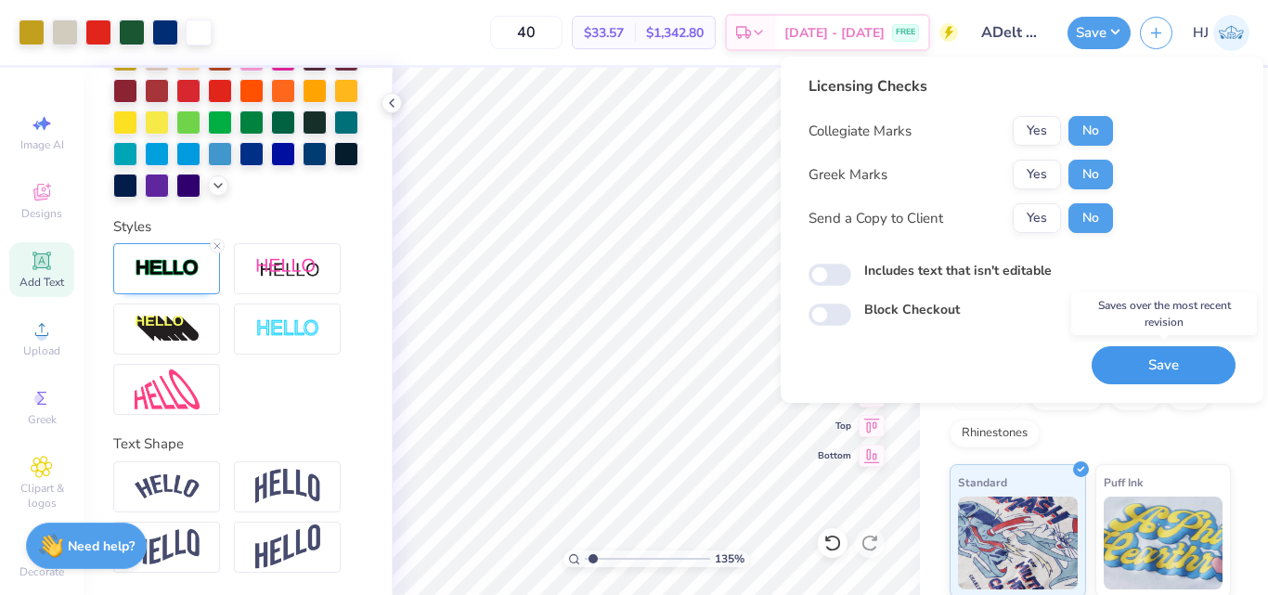
click at [1176, 365] on button "Save" at bounding box center [1164, 365] width 144 height 38
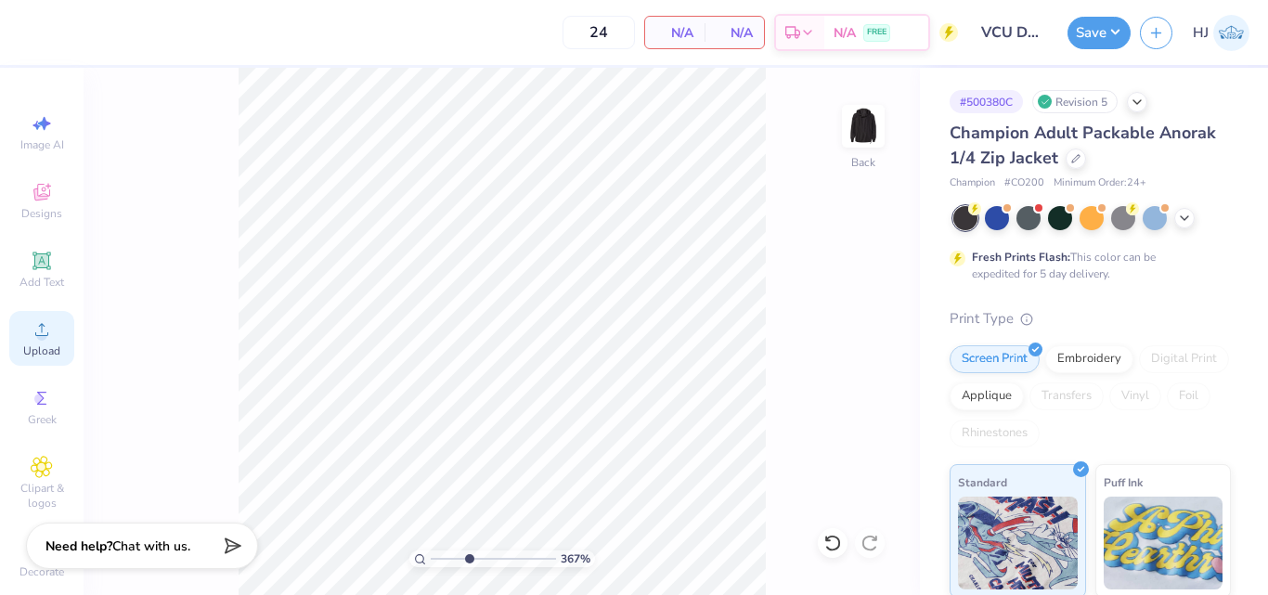
click at [36, 337] on circle at bounding box center [41, 336] width 10 height 10
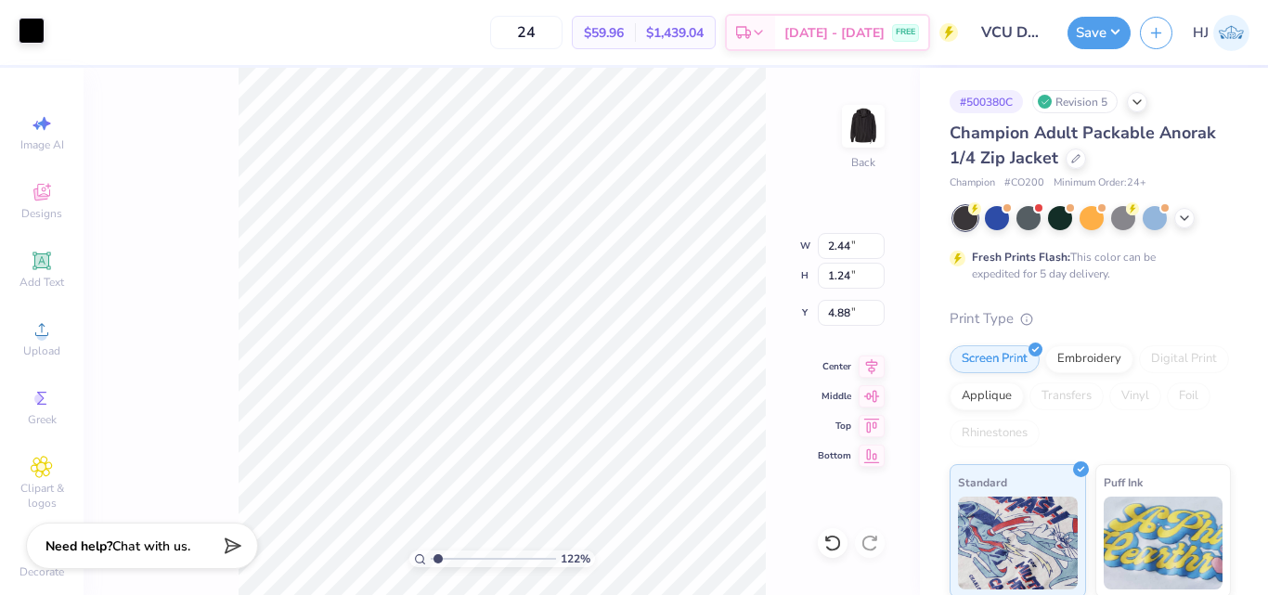
click at [34, 43] on div at bounding box center [32, 31] width 26 height 26
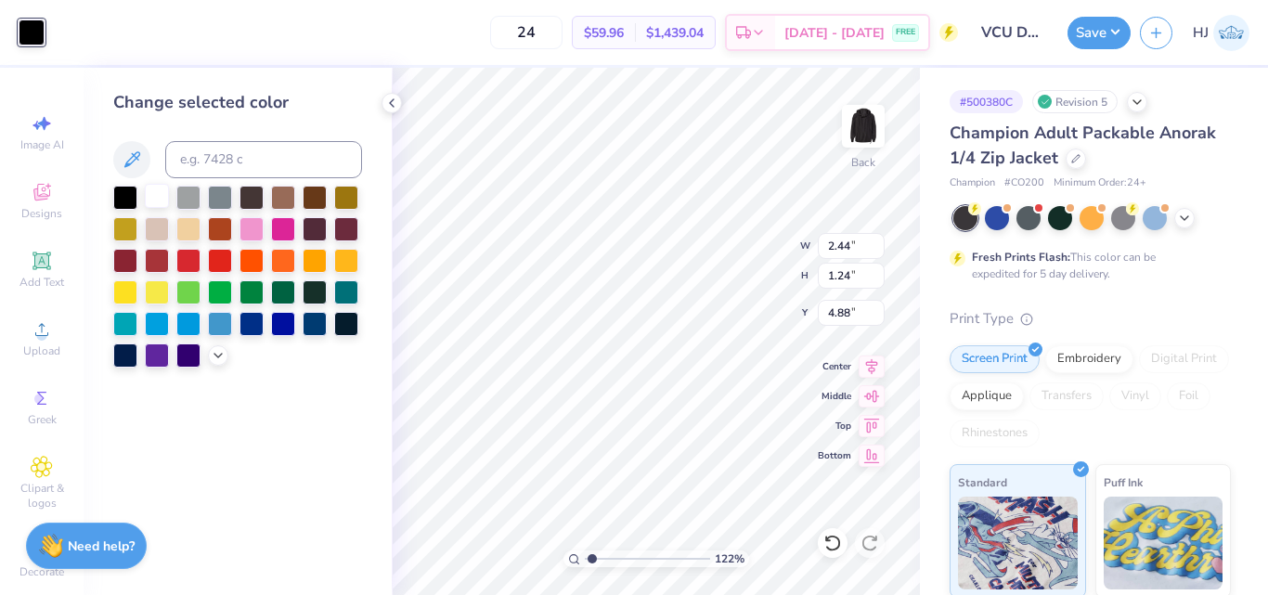
click at [158, 189] on div at bounding box center [157, 196] width 24 height 24
type input "1.22152498603932"
click at [846, 251] on input "2.44" at bounding box center [851, 246] width 67 height 26
type input "4.5"
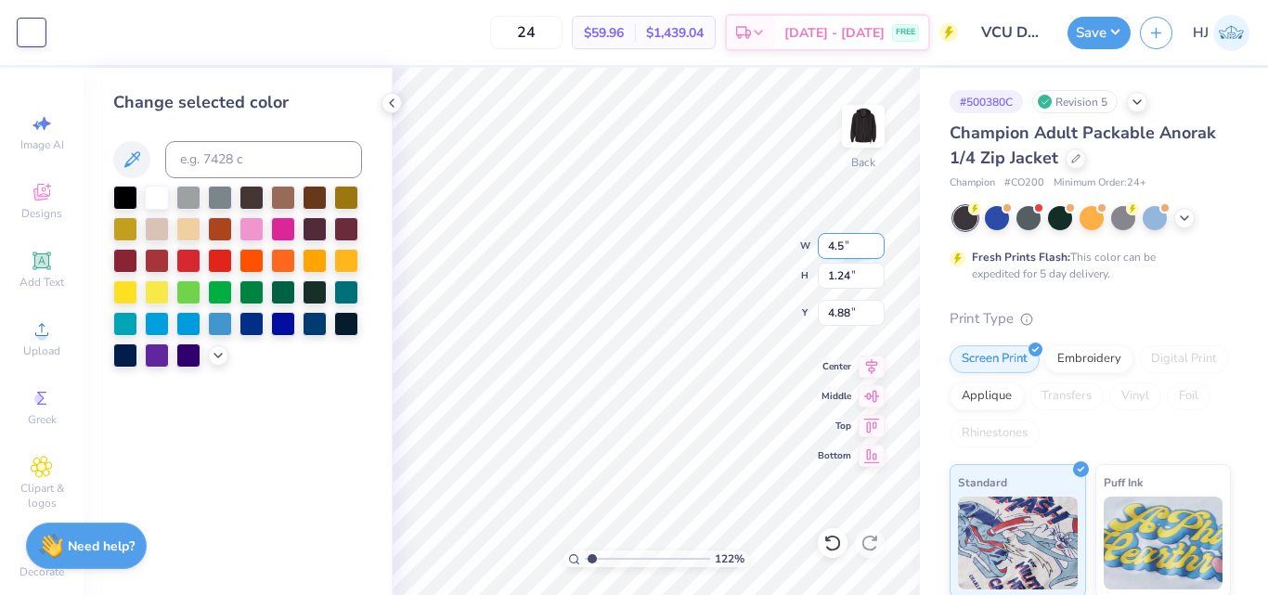
type input "1.22152498603932"
type input "4.50"
type input "2.30"
click at [855, 278] on input "2.30" at bounding box center [851, 276] width 67 height 26
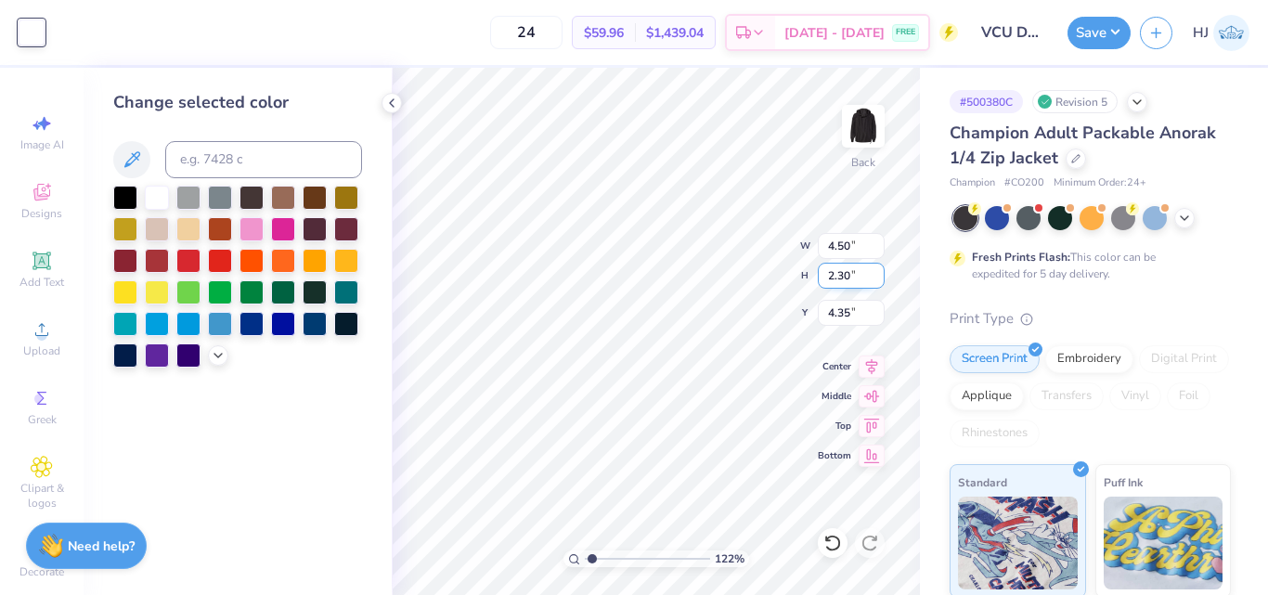
click at [855, 278] on input "2.30" at bounding box center [851, 276] width 67 height 26
click at [852, 300] on input "4.35" at bounding box center [851, 313] width 67 height 26
click at [851, 304] on input "4.35" at bounding box center [851, 313] width 67 height 26
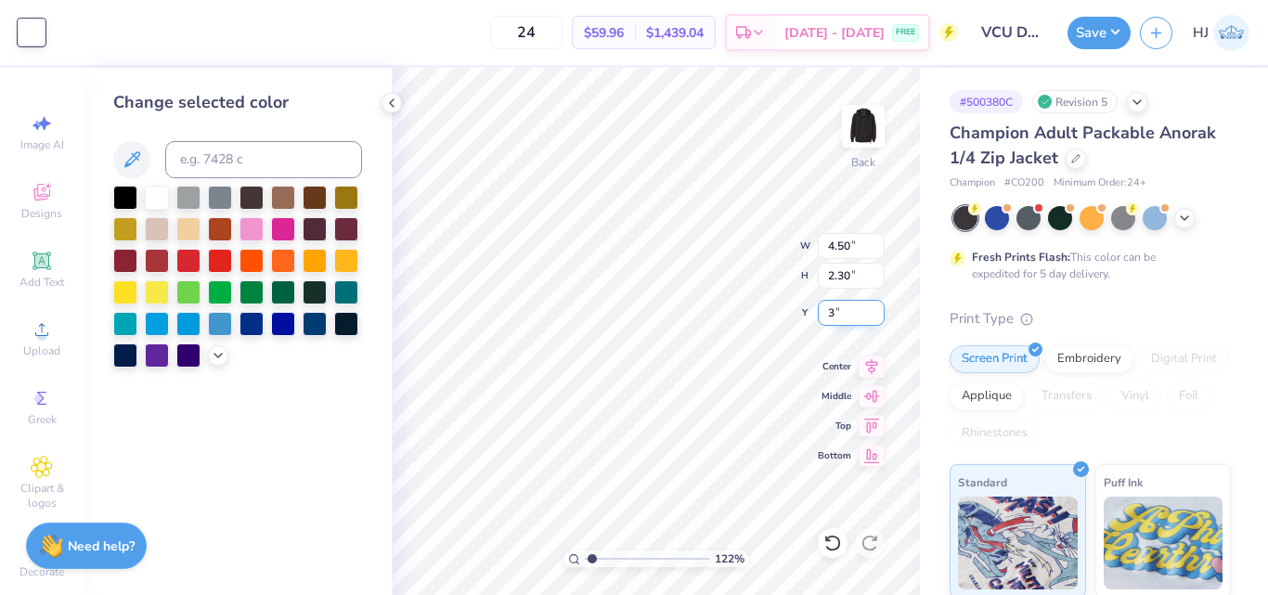
type input "3.00"
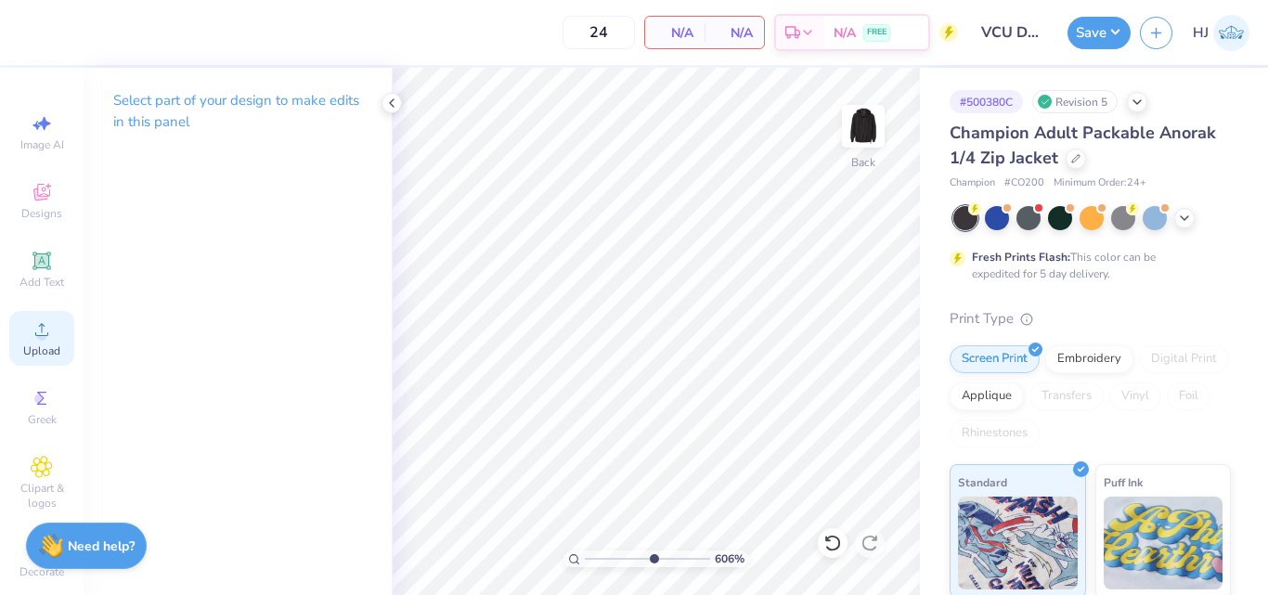
click at [35, 330] on icon at bounding box center [41, 329] width 13 height 13
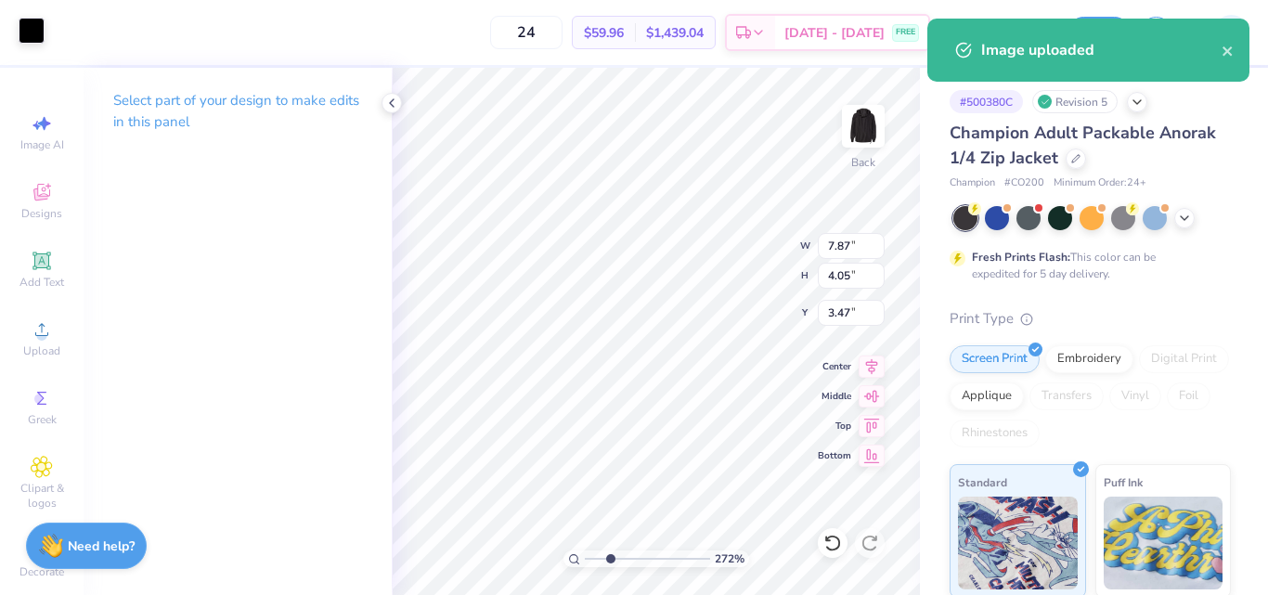
click at [42, 33] on div at bounding box center [32, 31] width 26 height 26
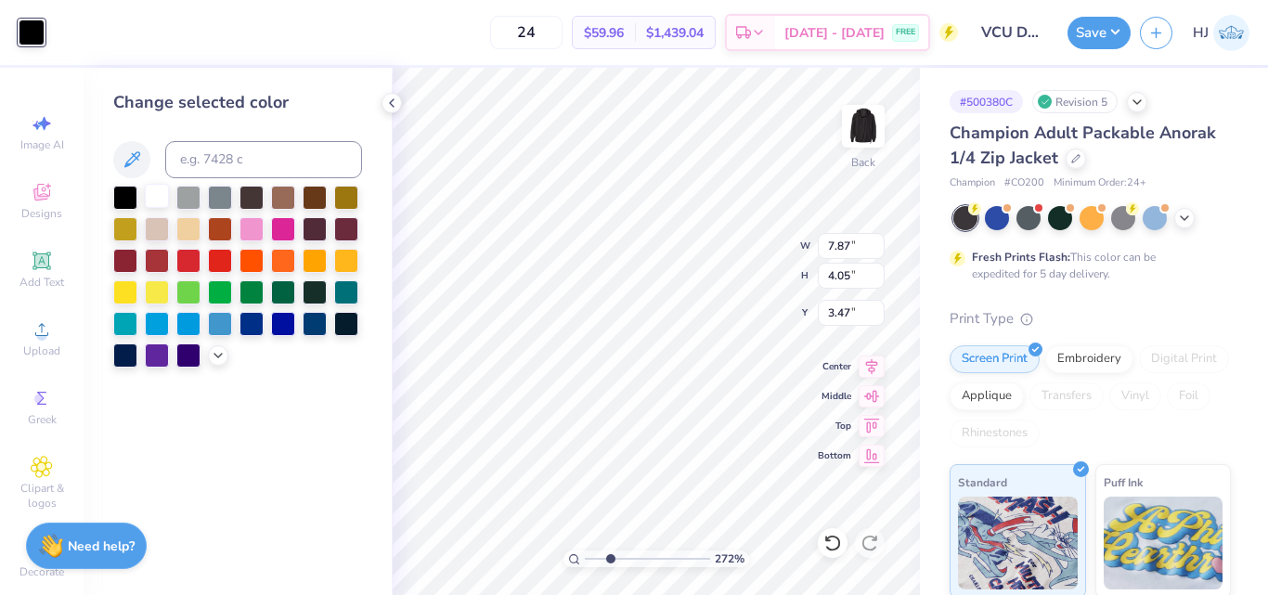
click at [156, 196] on div at bounding box center [157, 196] width 24 height 24
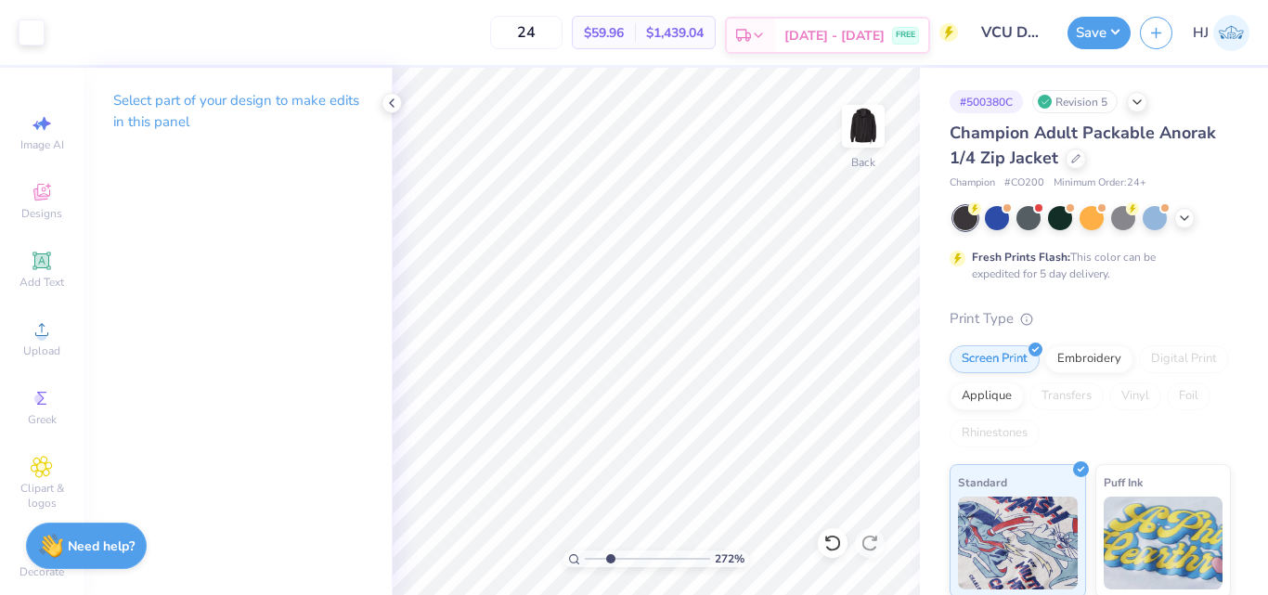
type input "2.72354586819477"
click at [857, 243] on input "7.87" at bounding box center [851, 246] width 67 height 26
type input "3.5"
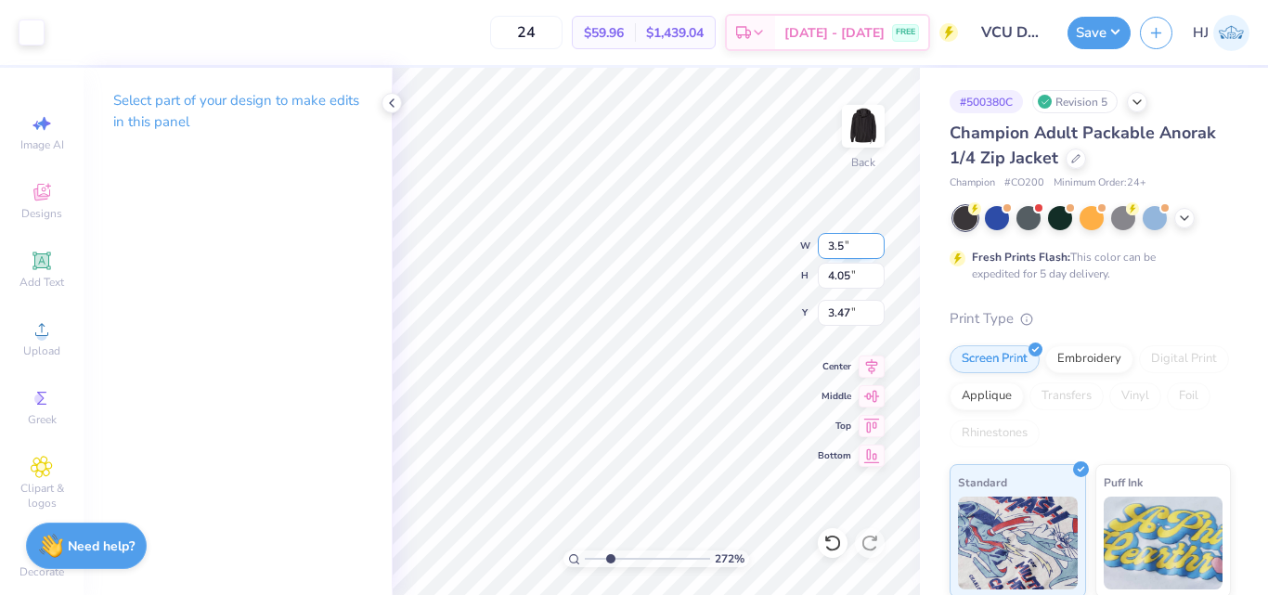
type input "2.72354586819477"
type input "3.50"
type input "1.80"
click at [853, 312] on input "4.60" at bounding box center [851, 313] width 67 height 26
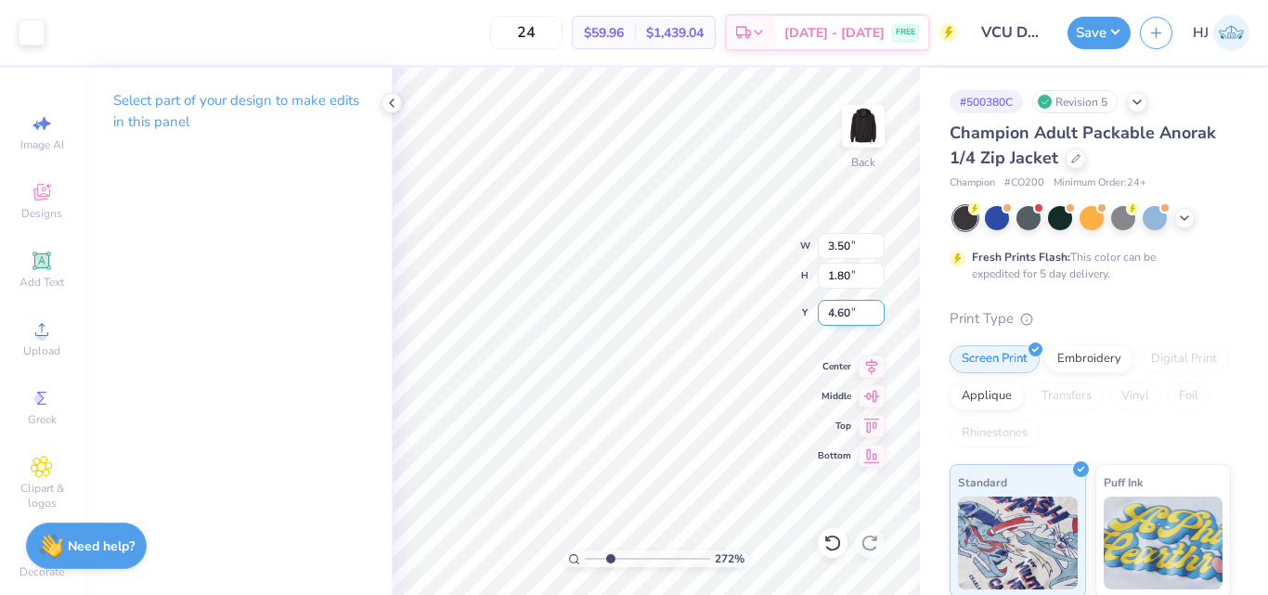
click at [853, 312] on input "4.60" at bounding box center [851, 313] width 67 height 26
type input "3"
type input "2.72354586819477"
type input "3.00"
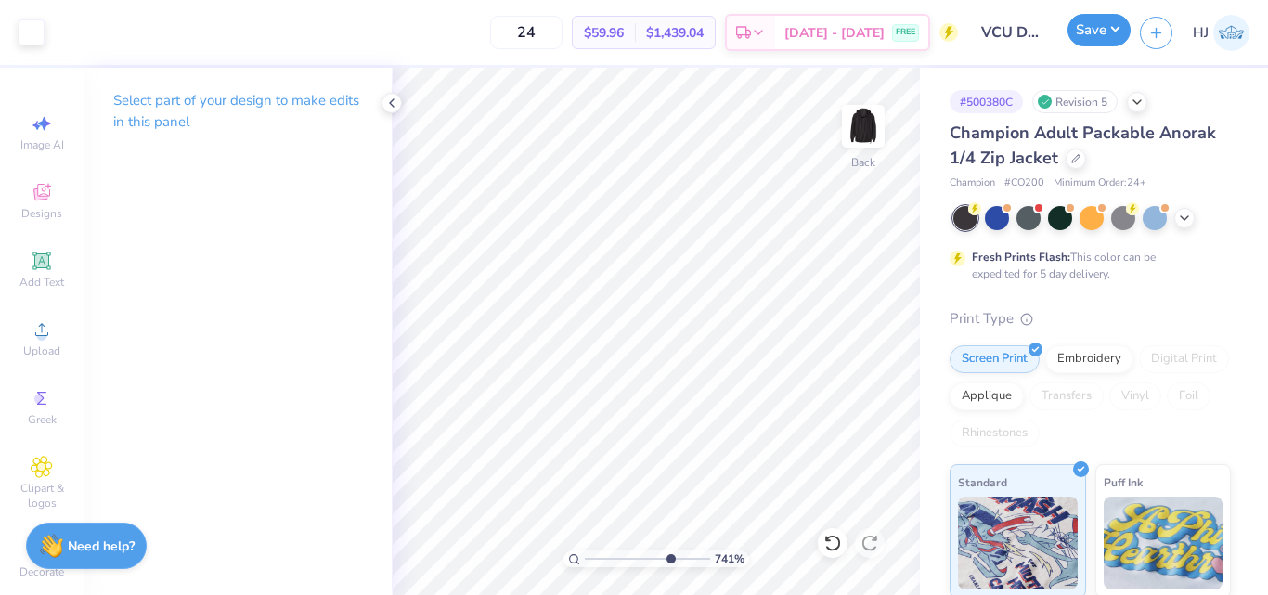
click at [1114, 29] on button "Save" at bounding box center [1099, 30] width 63 height 33
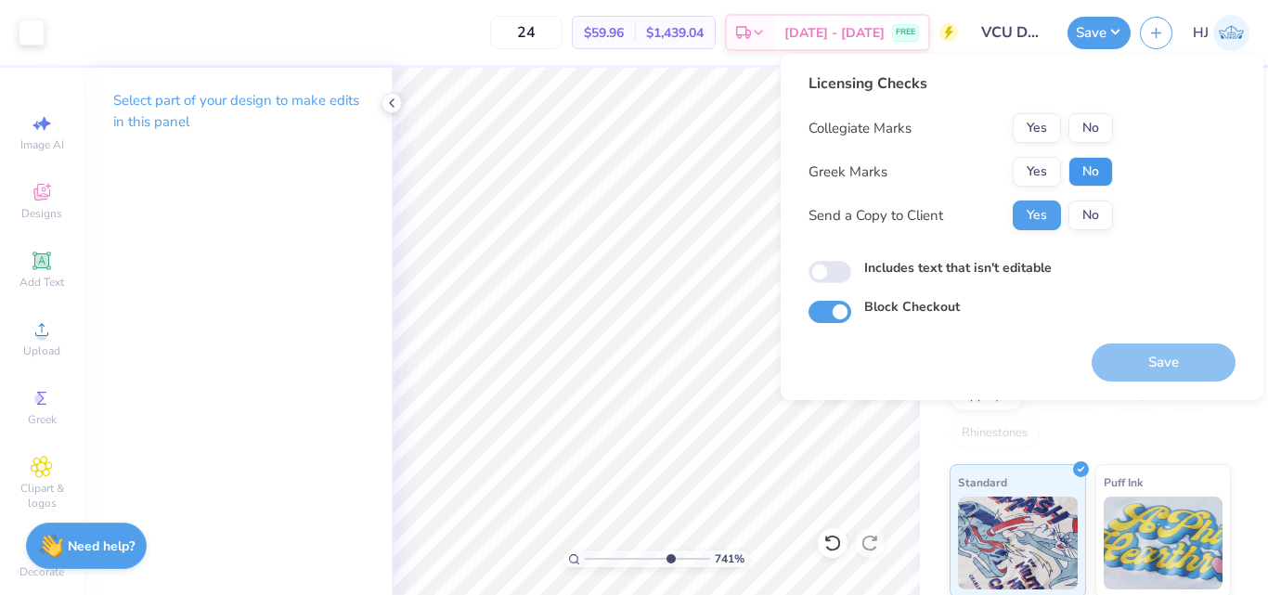
click at [1098, 170] on button "No" at bounding box center [1091, 172] width 45 height 30
click at [1033, 134] on button "Yes" at bounding box center [1037, 128] width 48 height 30
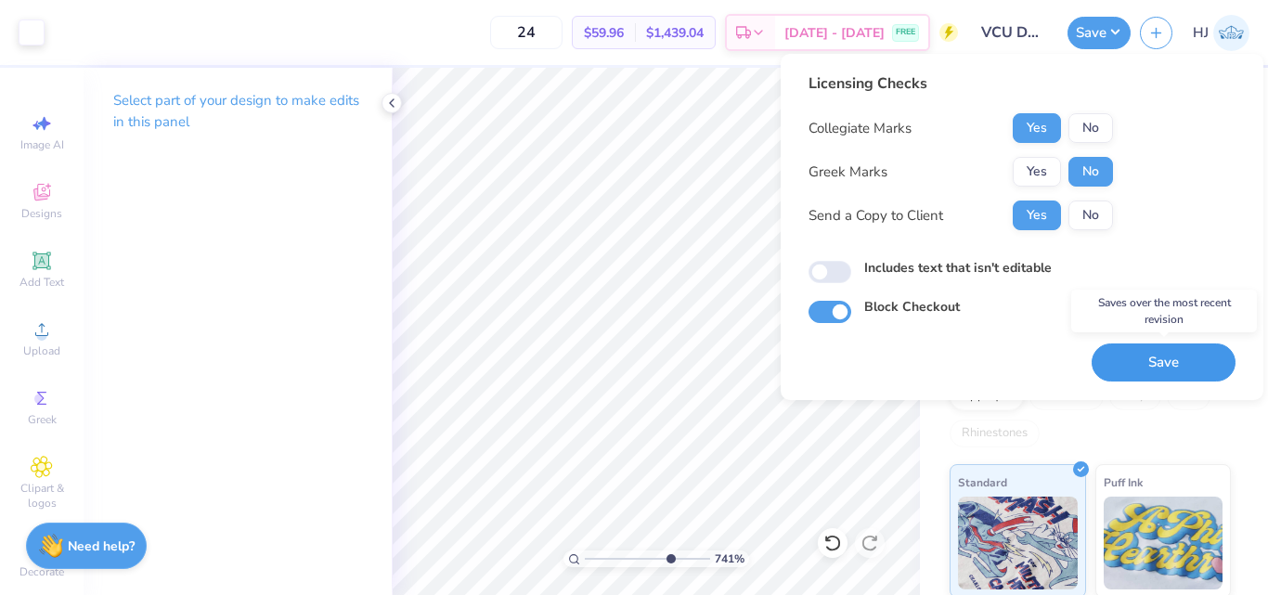
click at [1175, 358] on button "Save" at bounding box center [1164, 363] width 144 height 38
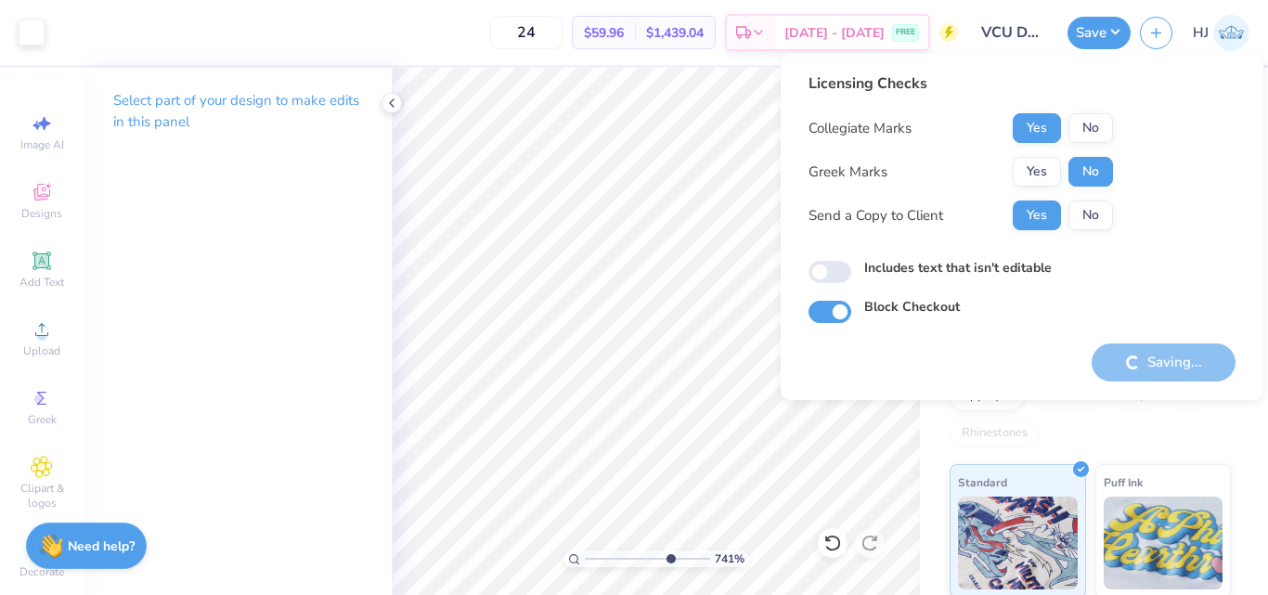
type input "7.40707032156099"
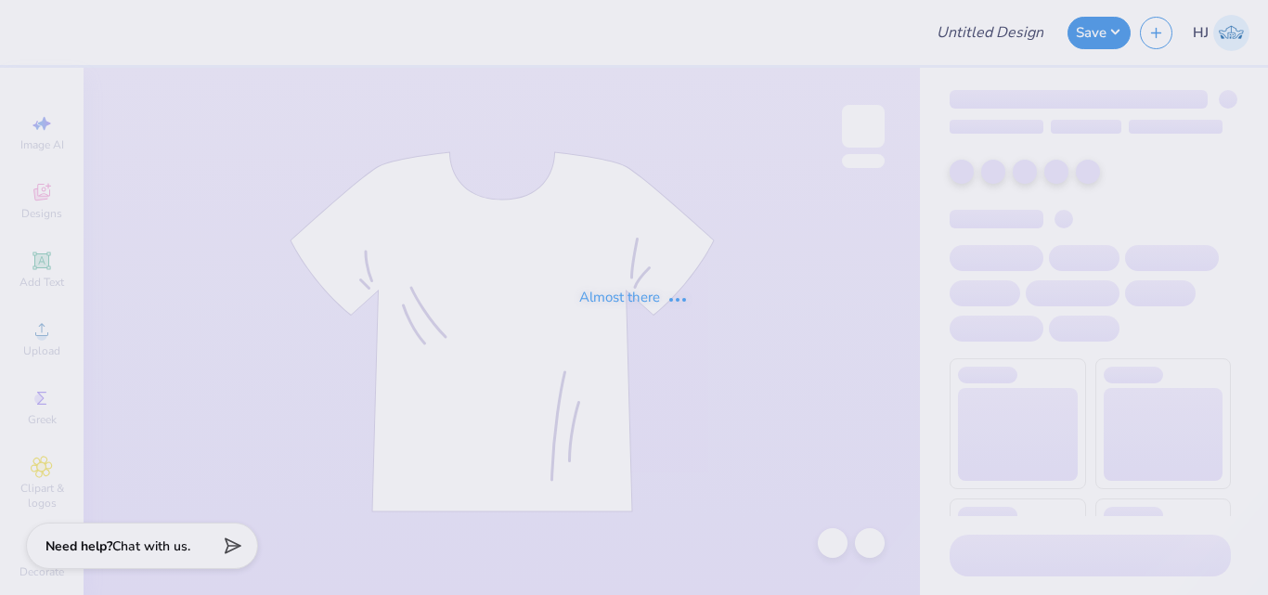
type input "Jacket swag for Student Nurse Anaesthetist Association"
type input "ISCO Design"
